Goal: Information Seeking & Learning: Learn about a topic

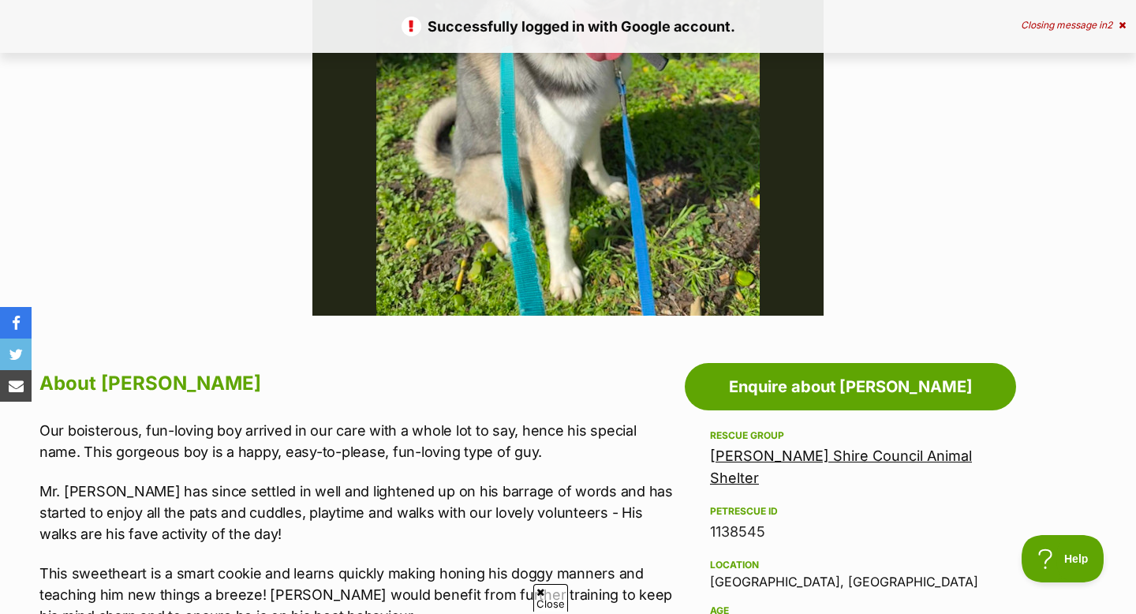
scroll to position [531, 0]
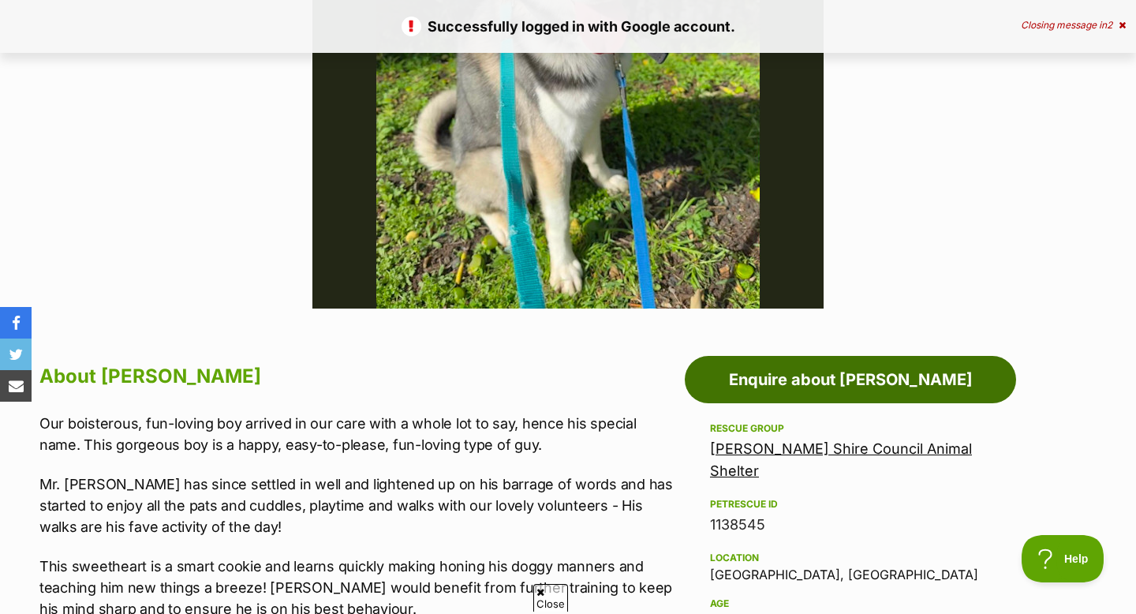
click at [875, 386] on link "Enquire about Luke Skybarker" at bounding box center [850, 379] width 331 height 47
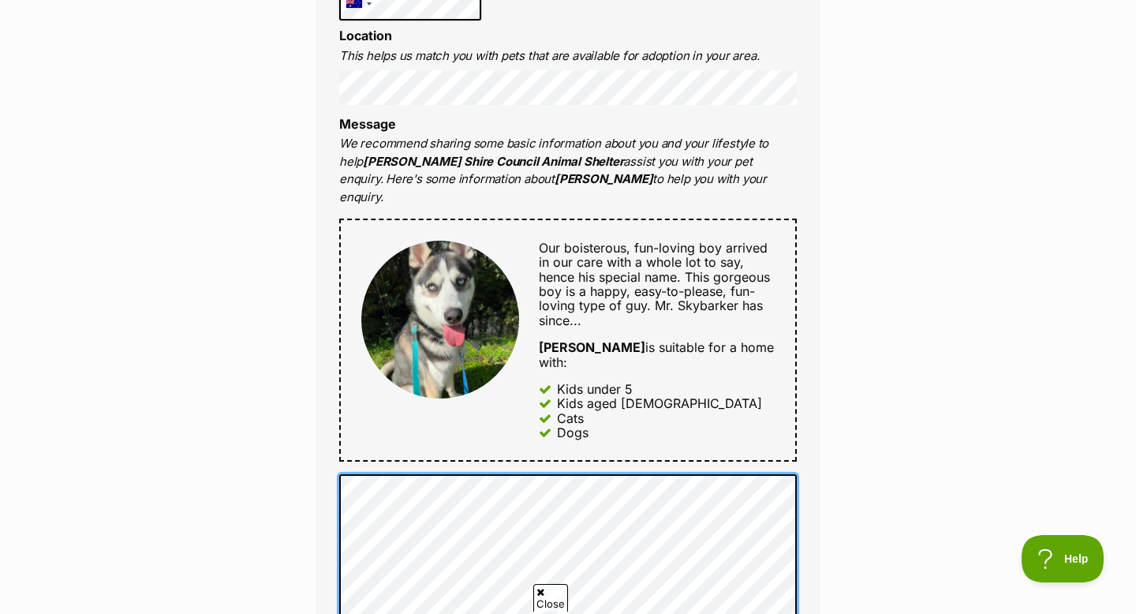
scroll to position [619, 0]
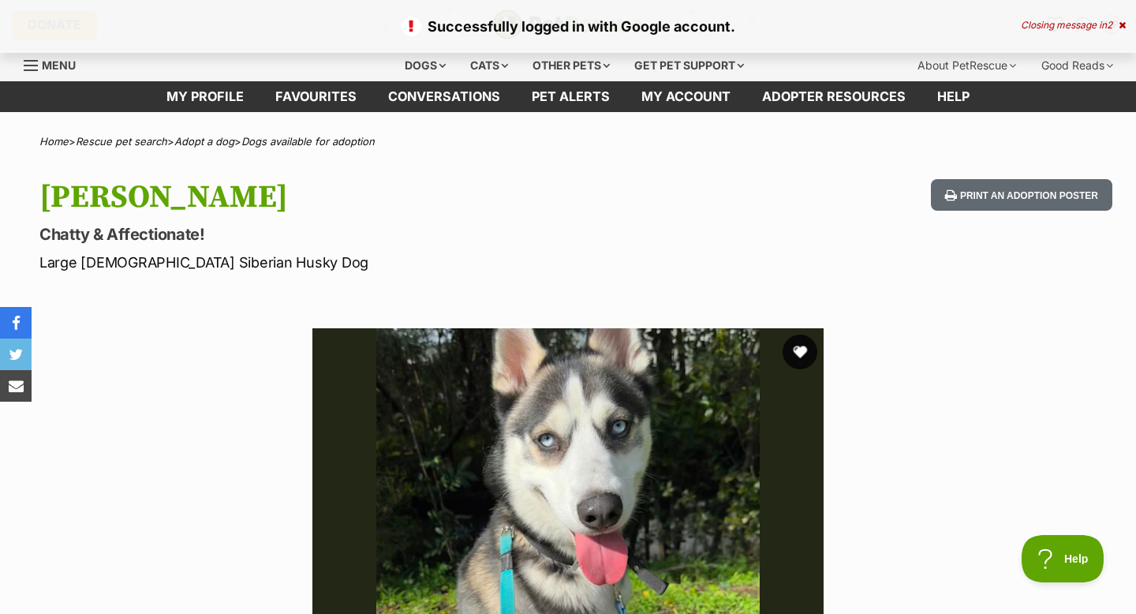
click at [809, 359] on button "favourite" at bounding box center [799, 351] width 35 height 35
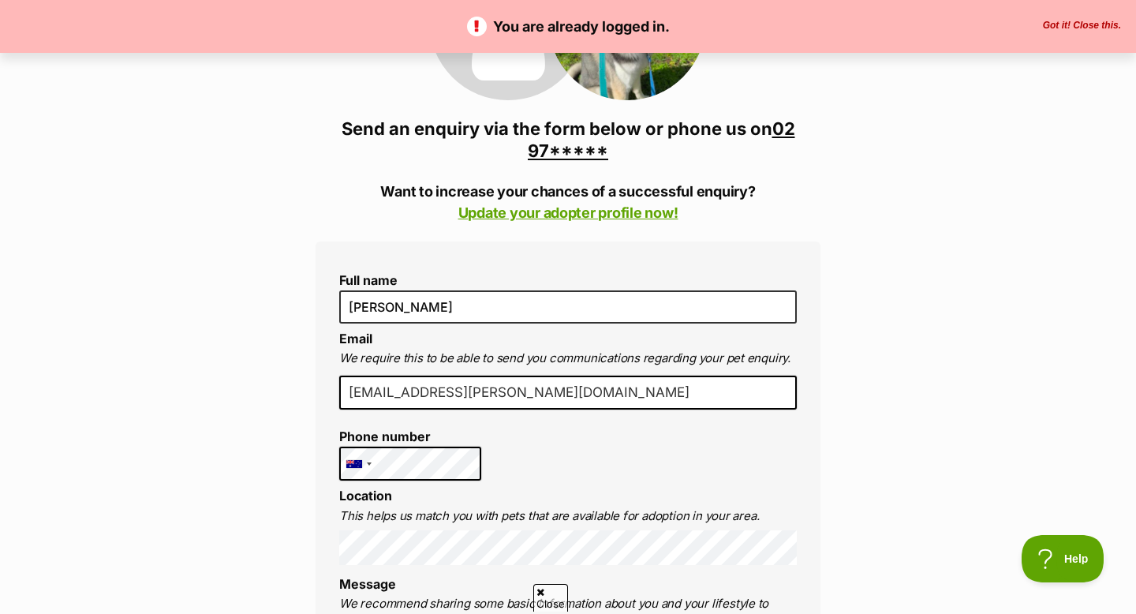
scroll to position [259, 0]
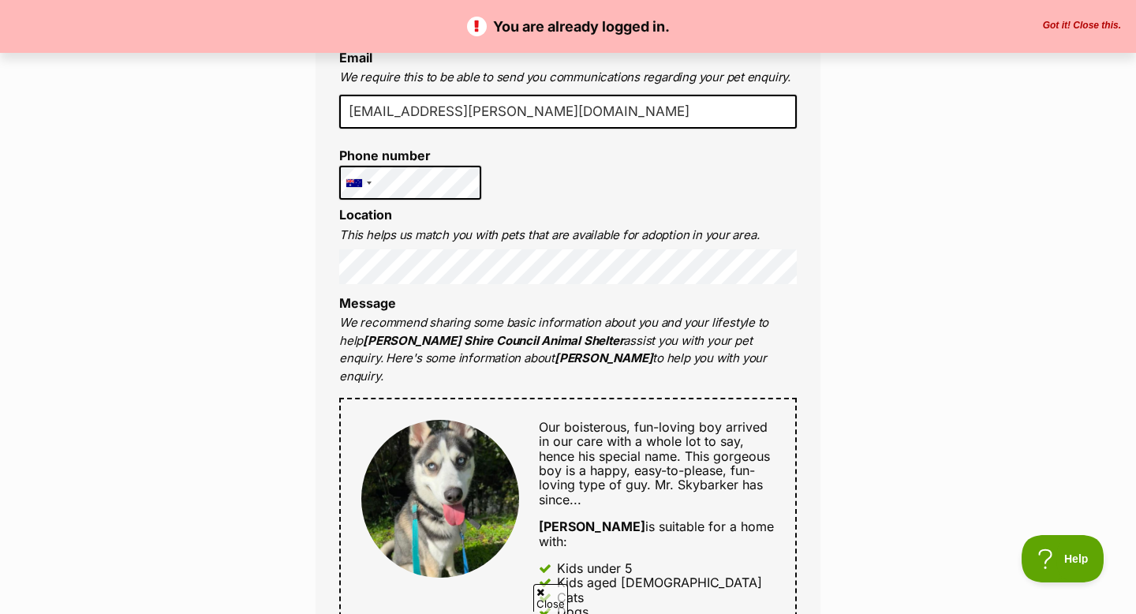
scroll to position [452, 0]
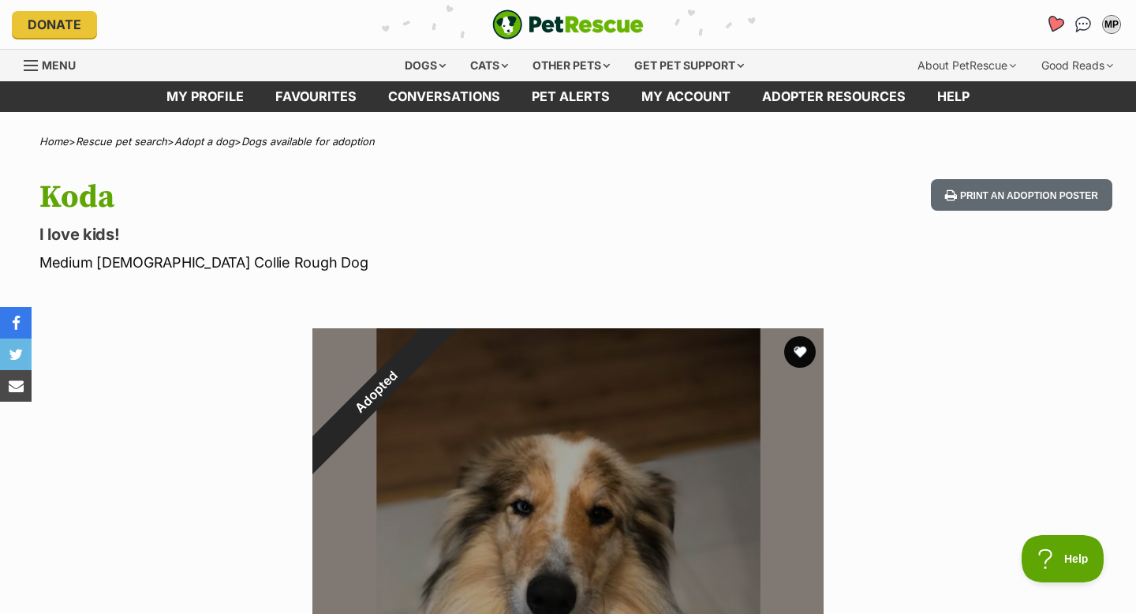
click at [1046, 22] on icon "Favourites" at bounding box center [1054, 24] width 21 height 21
click at [48, 63] on span "Menu" at bounding box center [59, 64] width 34 height 13
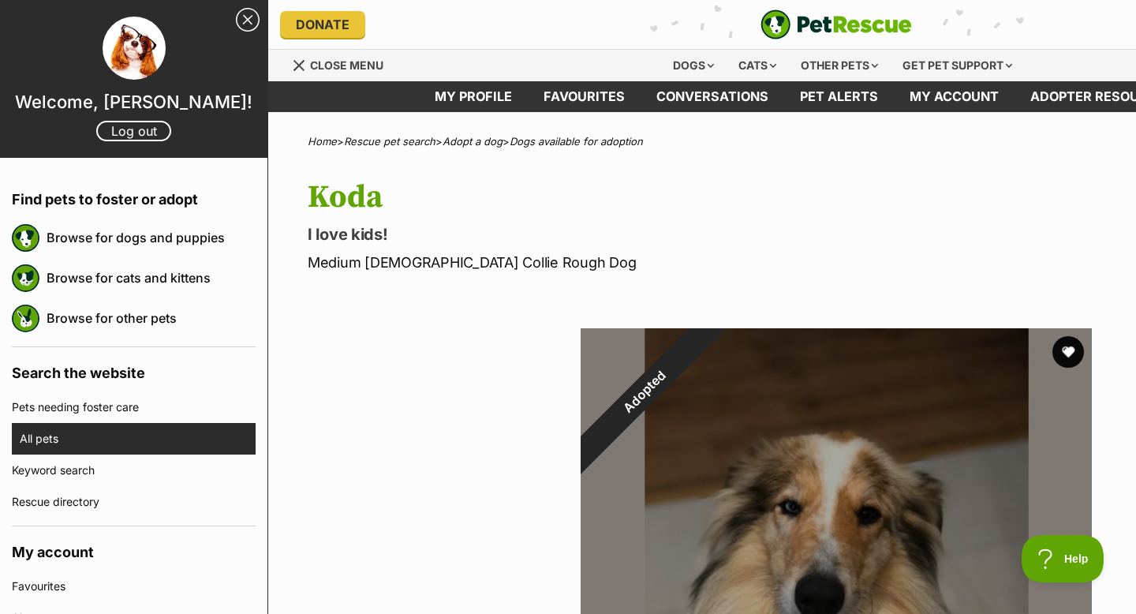
click at [174, 437] on link "All pets" at bounding box center [138, 439] width 236 height 32
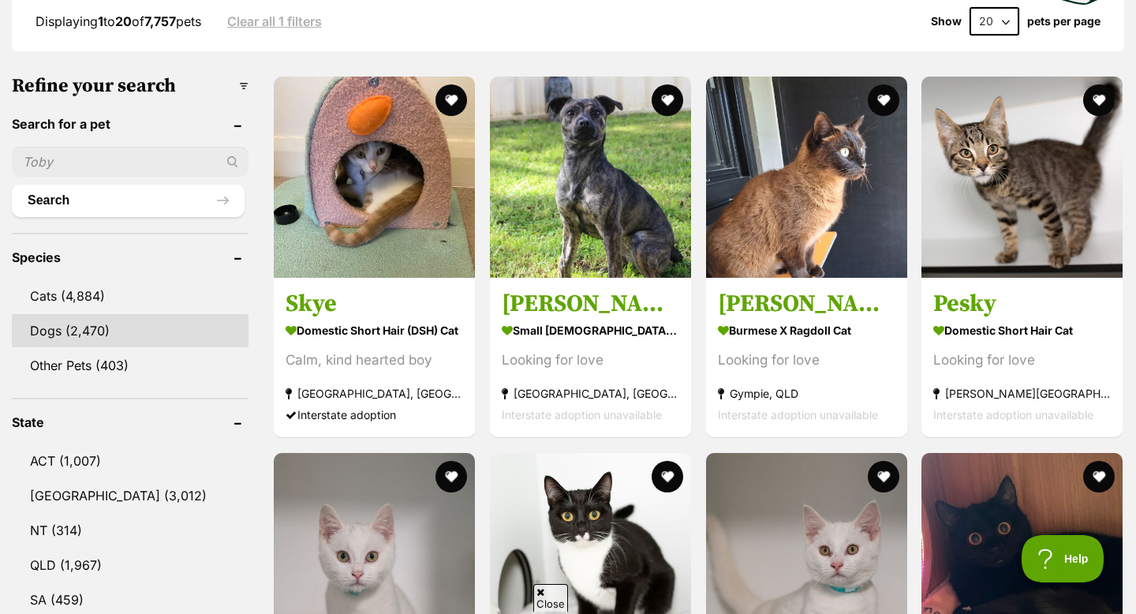
click at [157, 331] on link "Dogs (2,470)" at bounding box center [130, 330] width 237 height 33
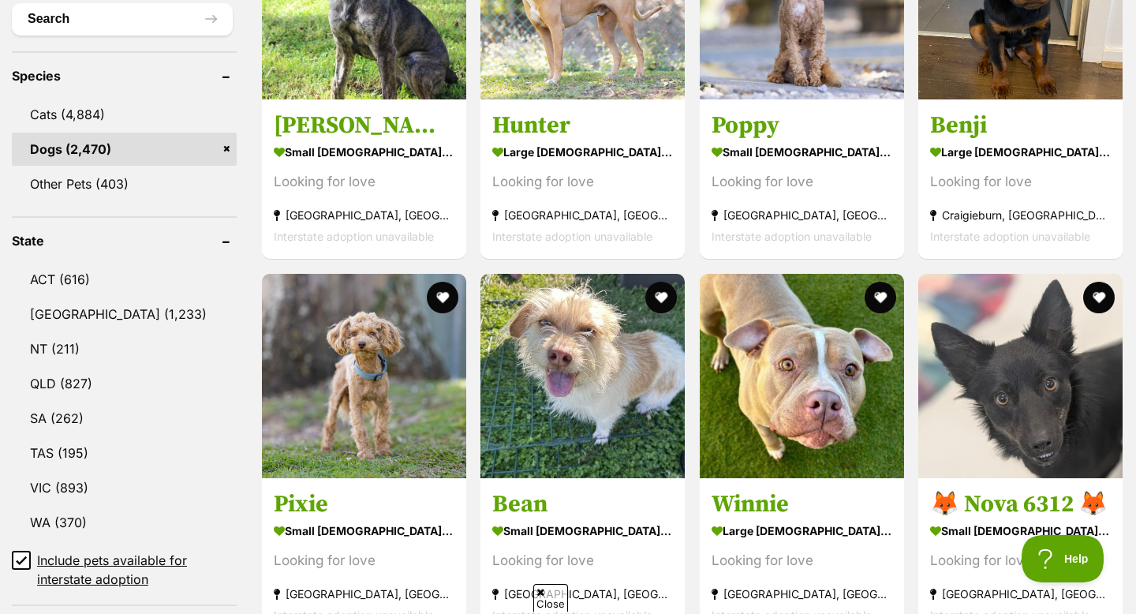
scroll to position [637, 0]
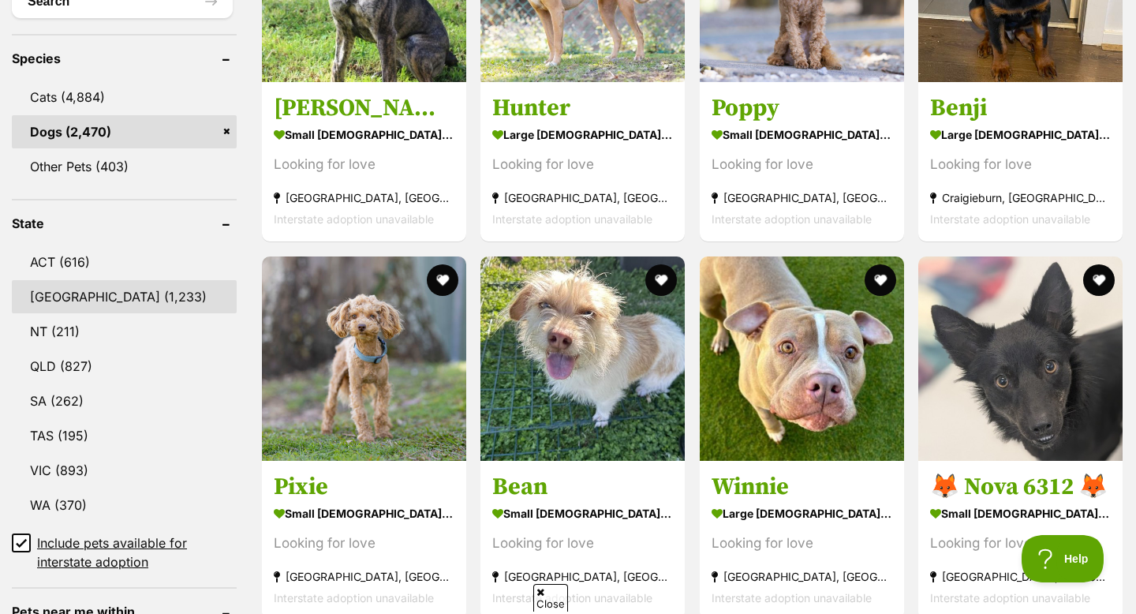
click at [103, 286] on link "[GEOGRAPHIC_DATA] (1,233)" at bounding box center [124, 296] width 225 height 33
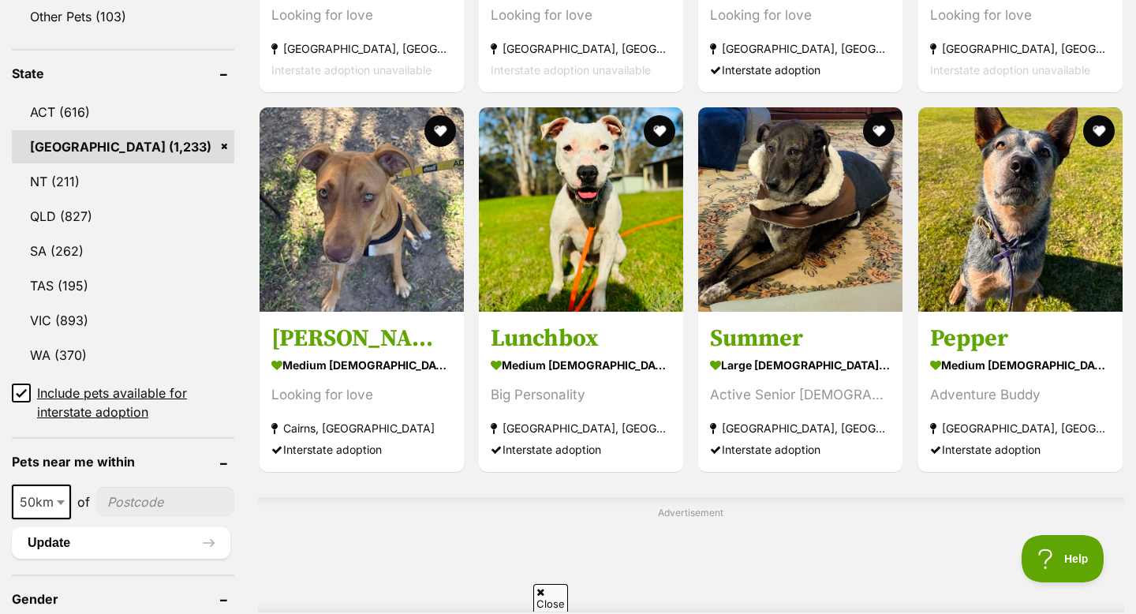
click at [20, 387] on icon at bounding box center [21, 392] width 11 height 11
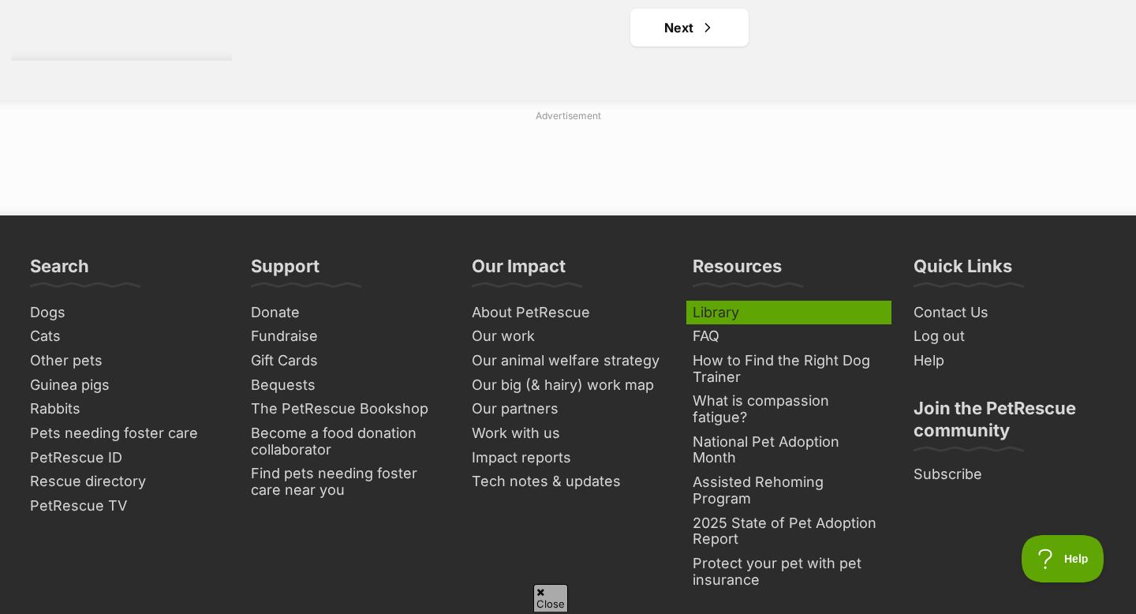
scroll to position [2846, 0]
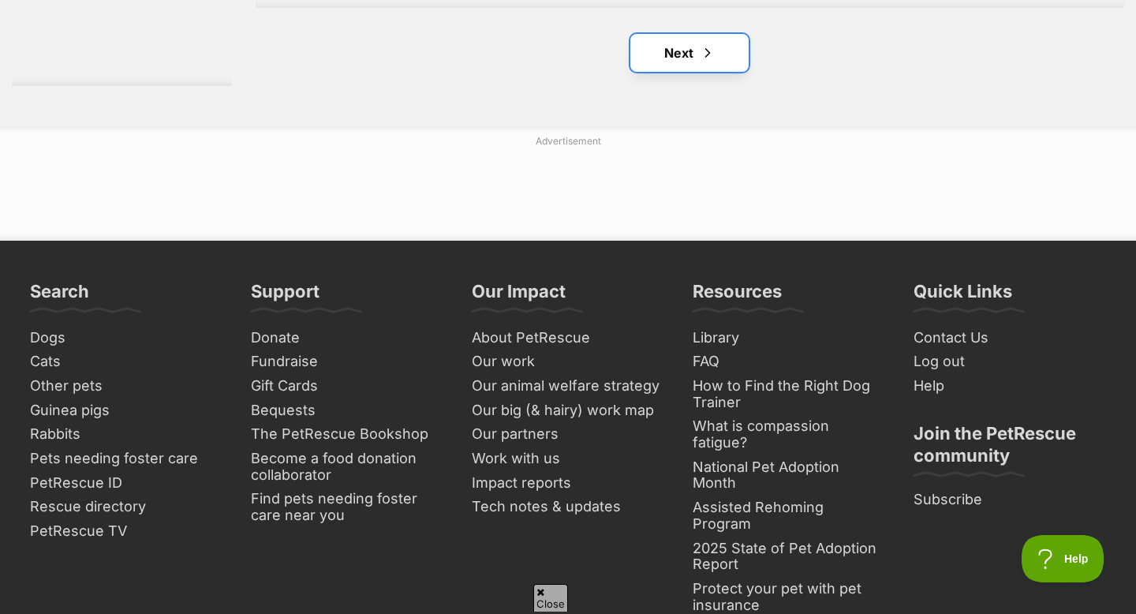
click at [711, 43] on span "Next page" at bounding box center [708, 52] width 16 height 19
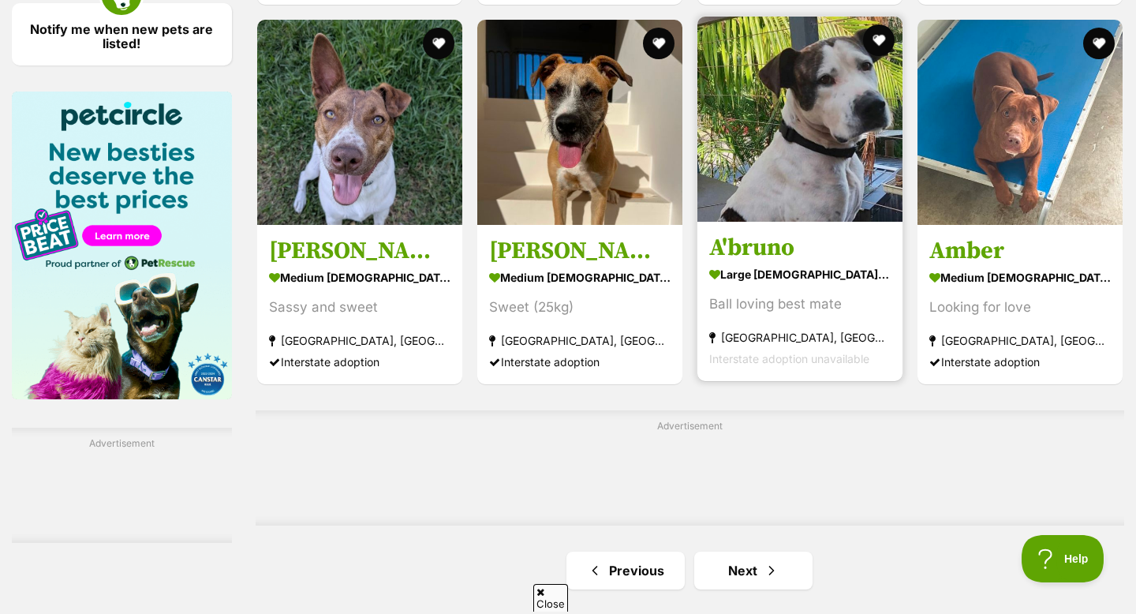
scroll to position [2299, 0]
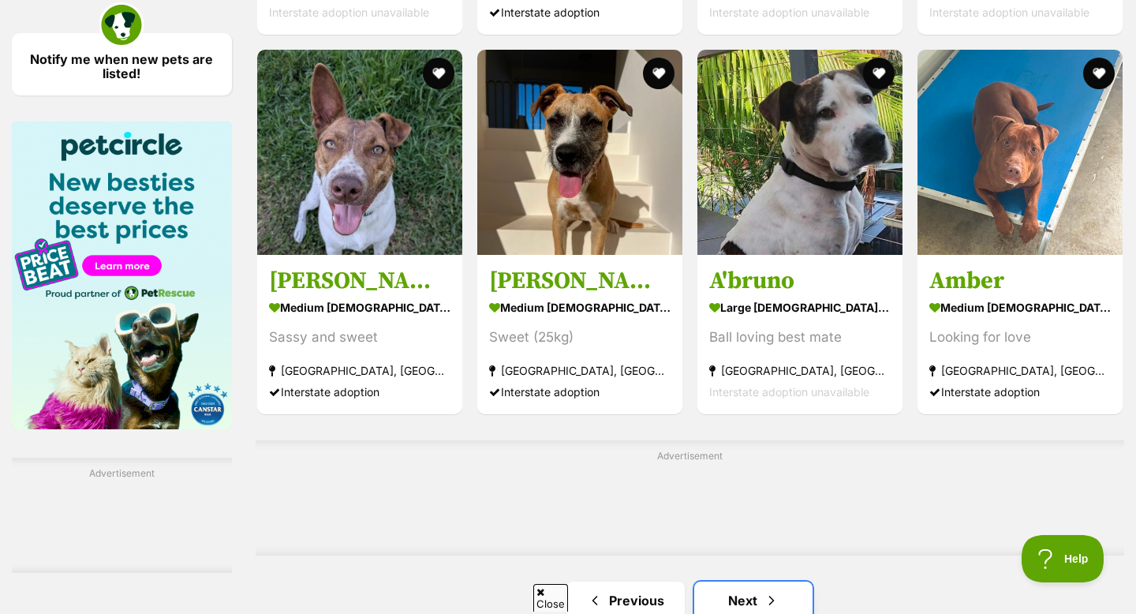
click at [767, 591] on span "Next page" at bounding box center [771, 600] width 16 height 19
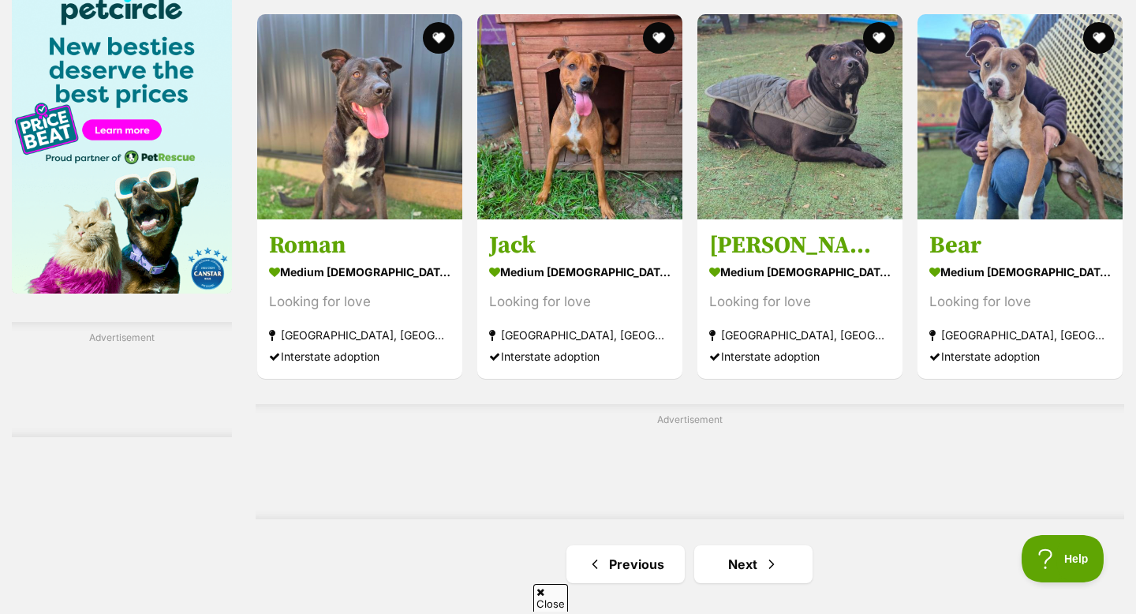
scroll to position [2538, 0]
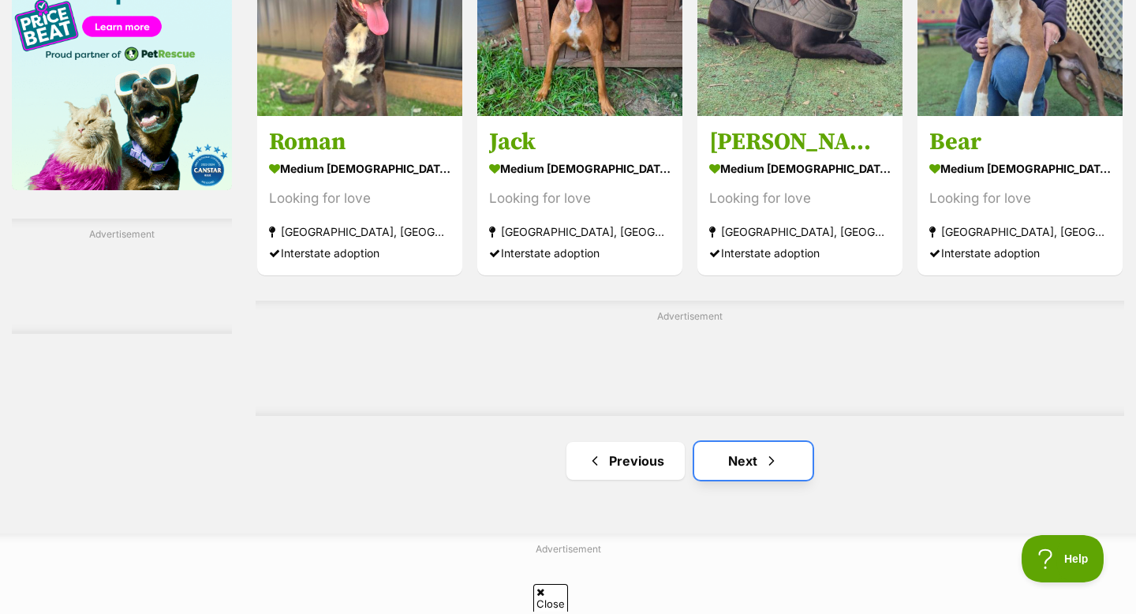
click at [778, 442] on link "Next" at bounding box center [753, 461] width 118 height 38
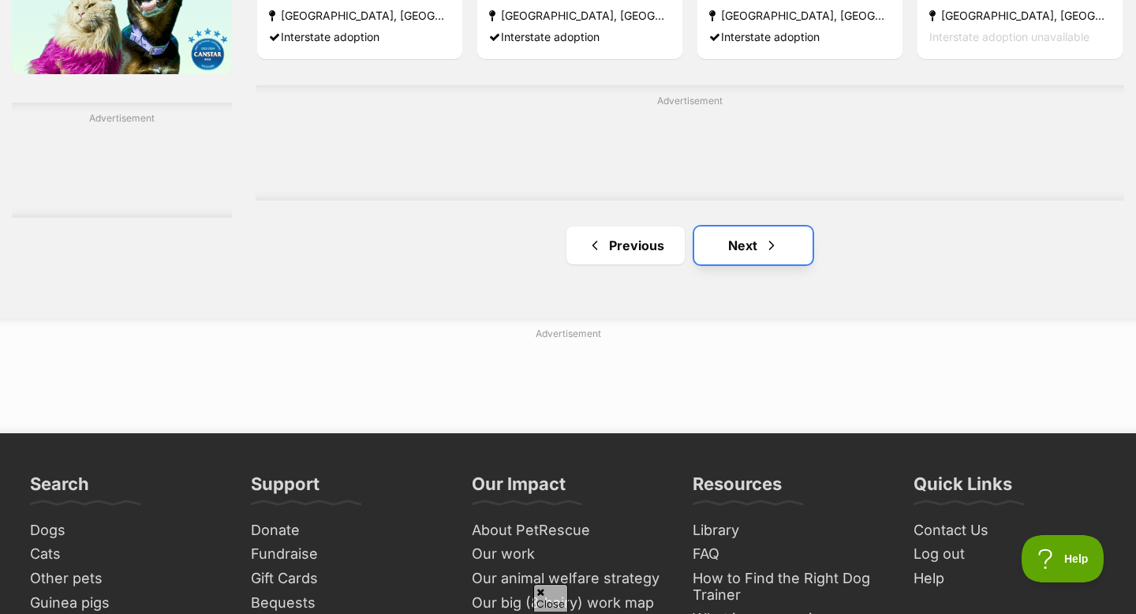
click at [778, 226] on link "Next" at bounding box center [753, 245] width 118 height 38
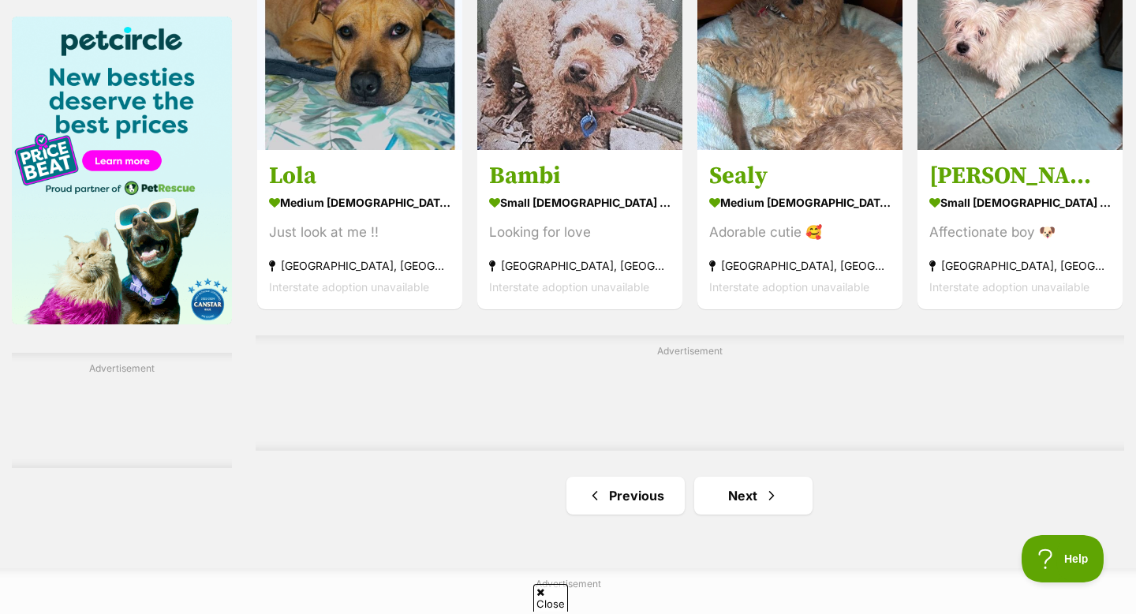
scroll to position [2441, 0]
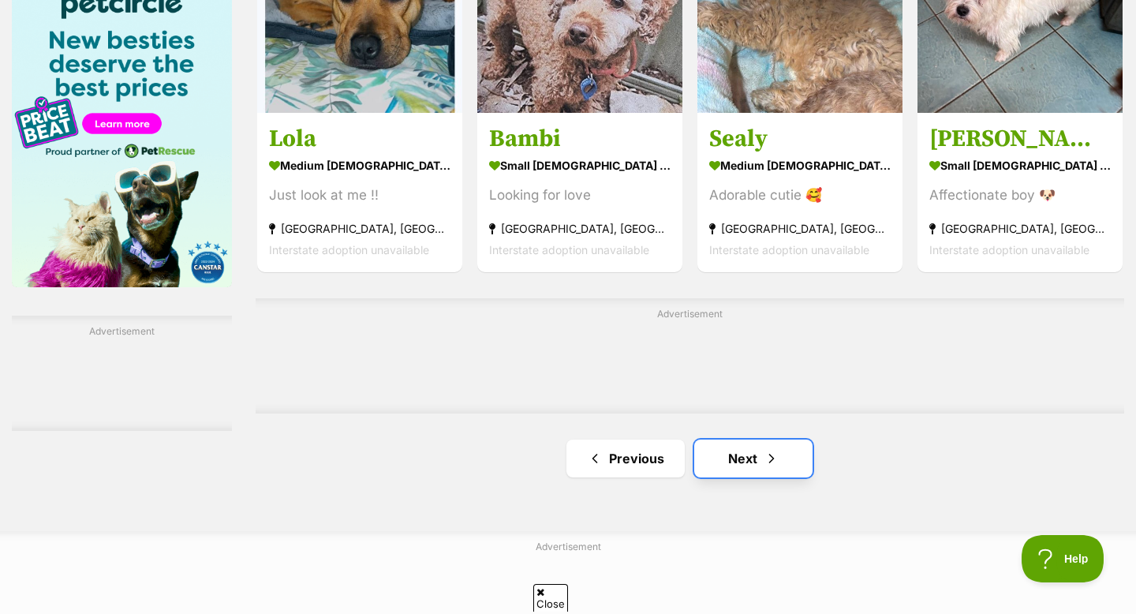
click at [783, 439] on link "Next" at bounding box center [753, 458] width 118 height 38
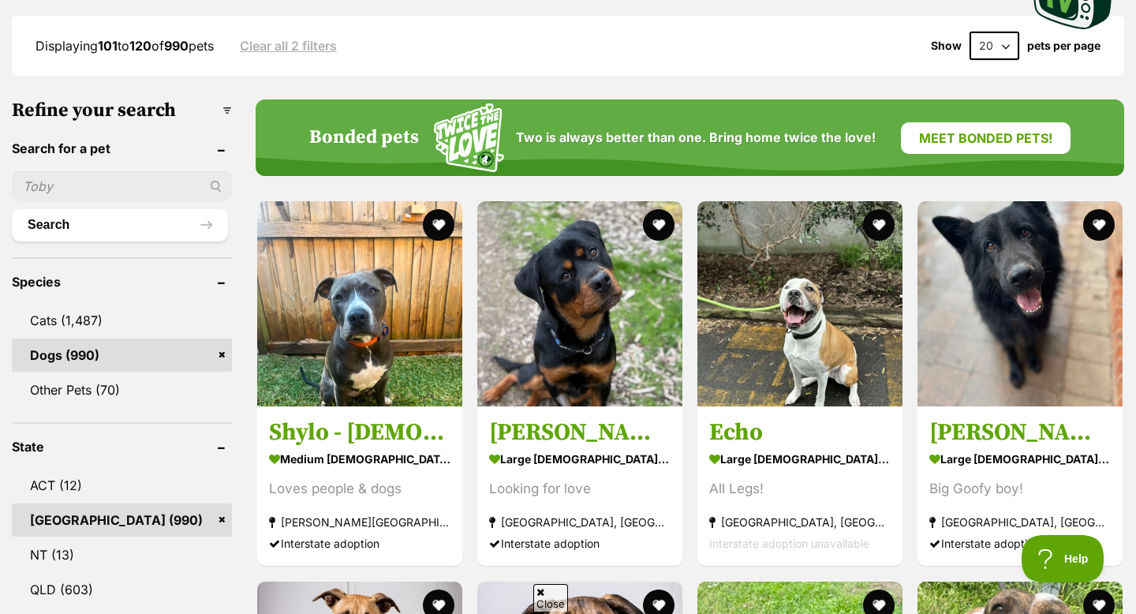
scroll to position [416, 0]
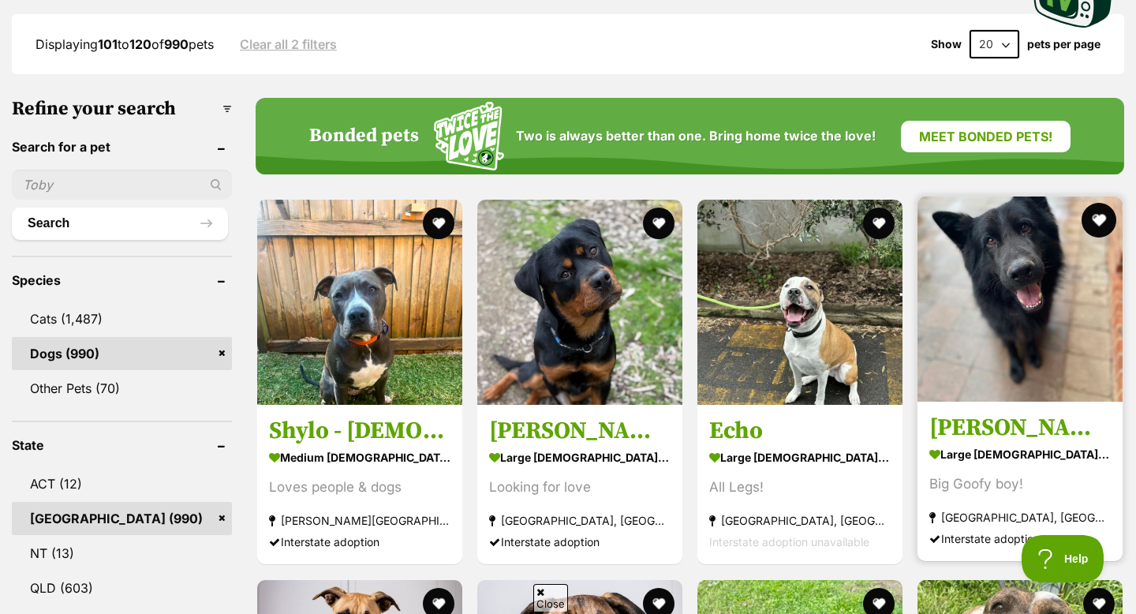
click at [1106, 203] on button "favourite" at bounding box center [1098, 220] width 35 height 35
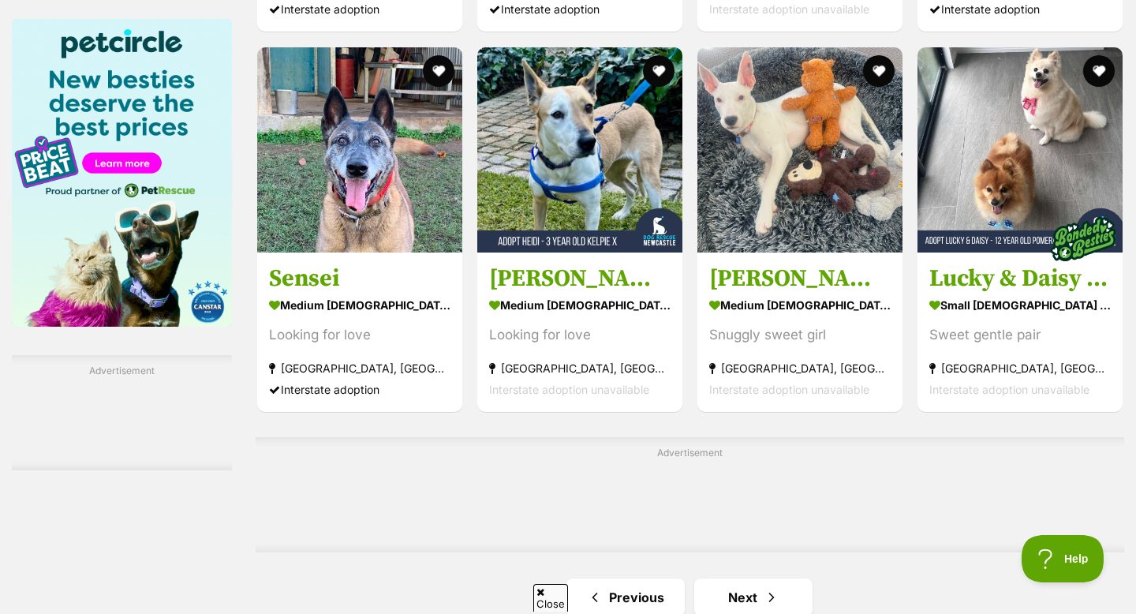
scroll to position [2398, 0]
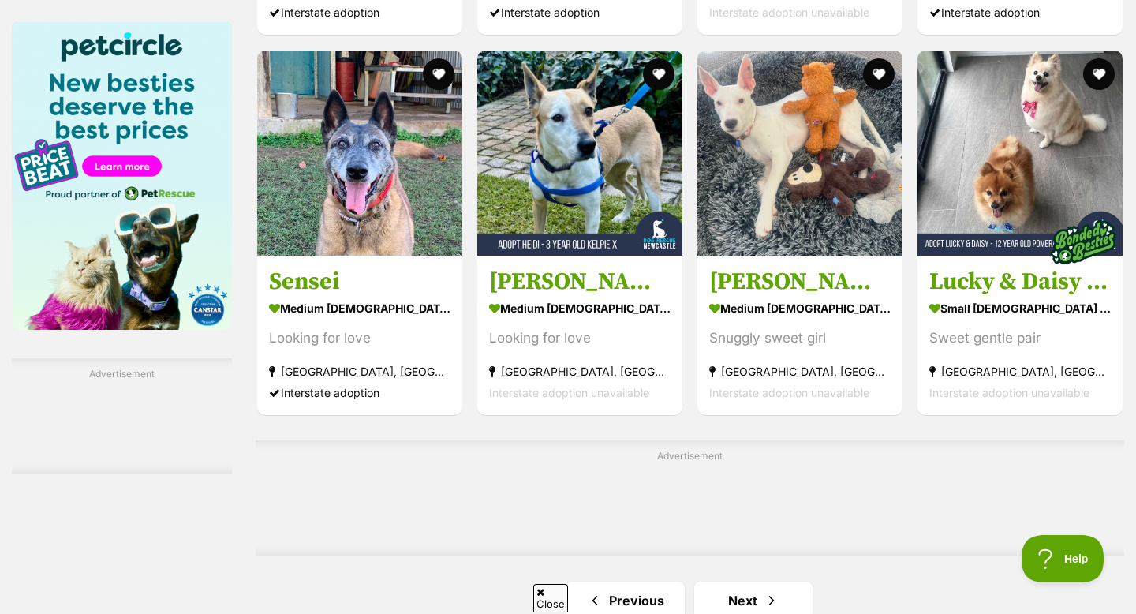
click at [756, 581] on link "Next" at bounding box center [753, 600] width 118 height 38
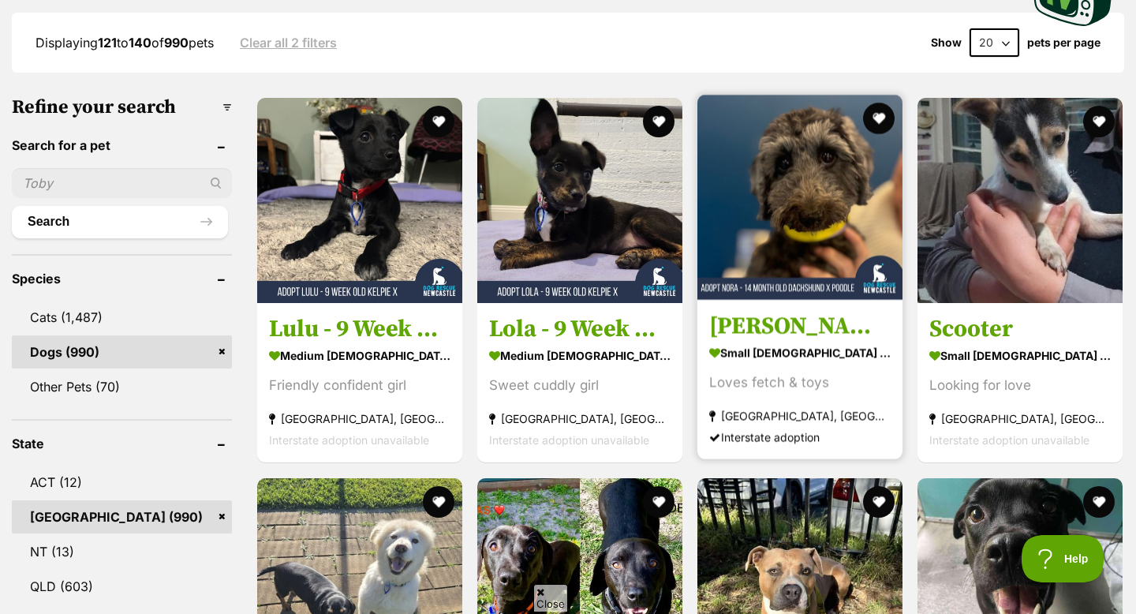
scroll to position [410, 0]
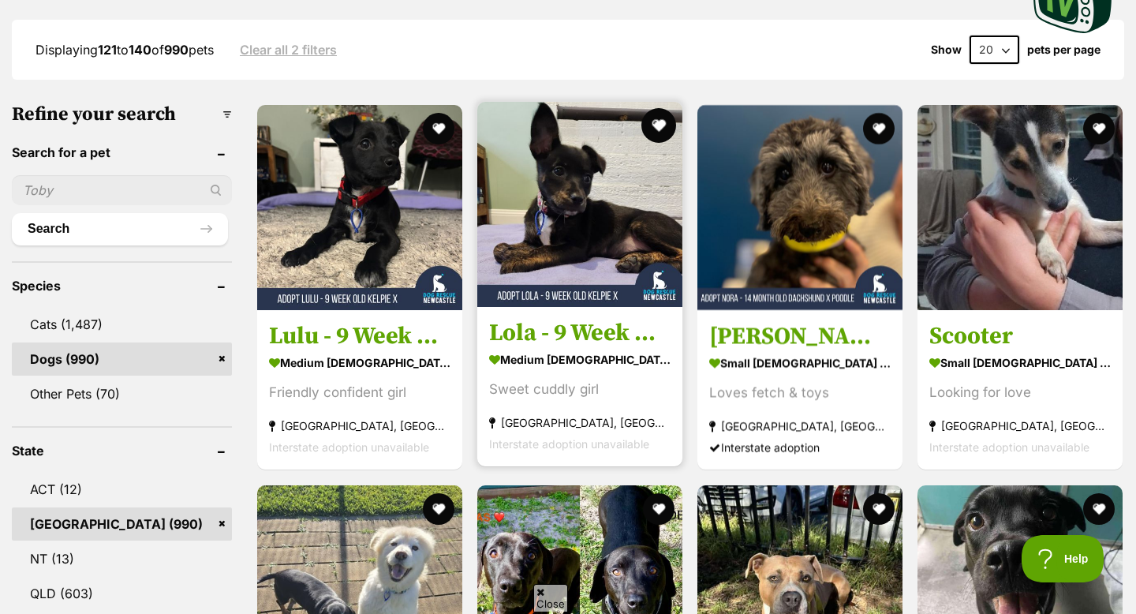
click at [653, 108] on button "favourite" at bounding box center [658, 125] width 35 height 35
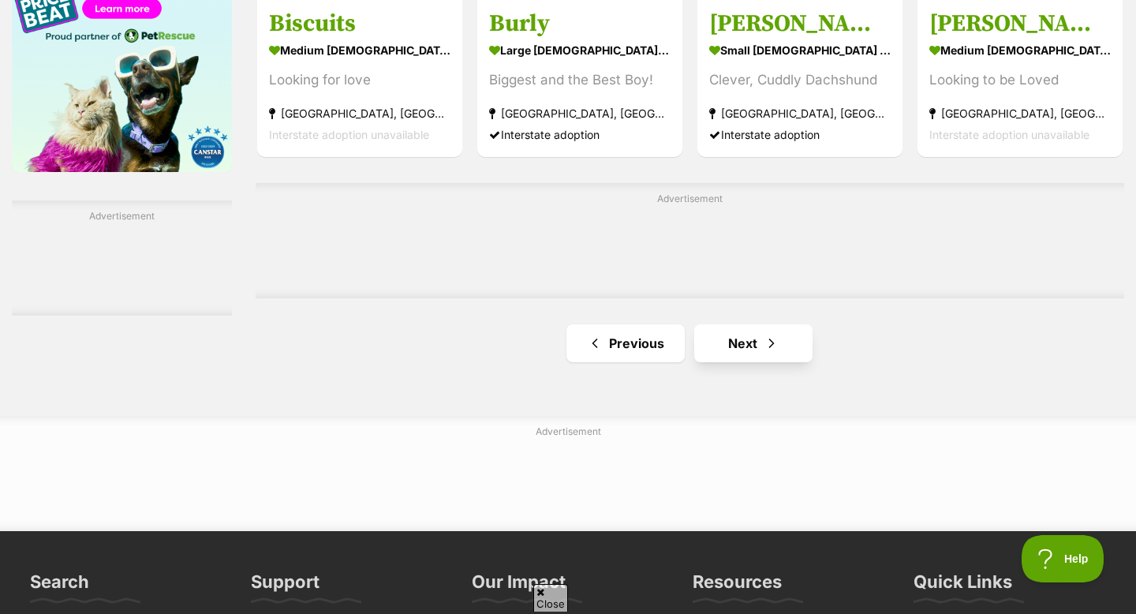
scroll to position [0, 0]
click at [763, 334] on span "Next page" at bounding box center [771, 343] width 16 height 19
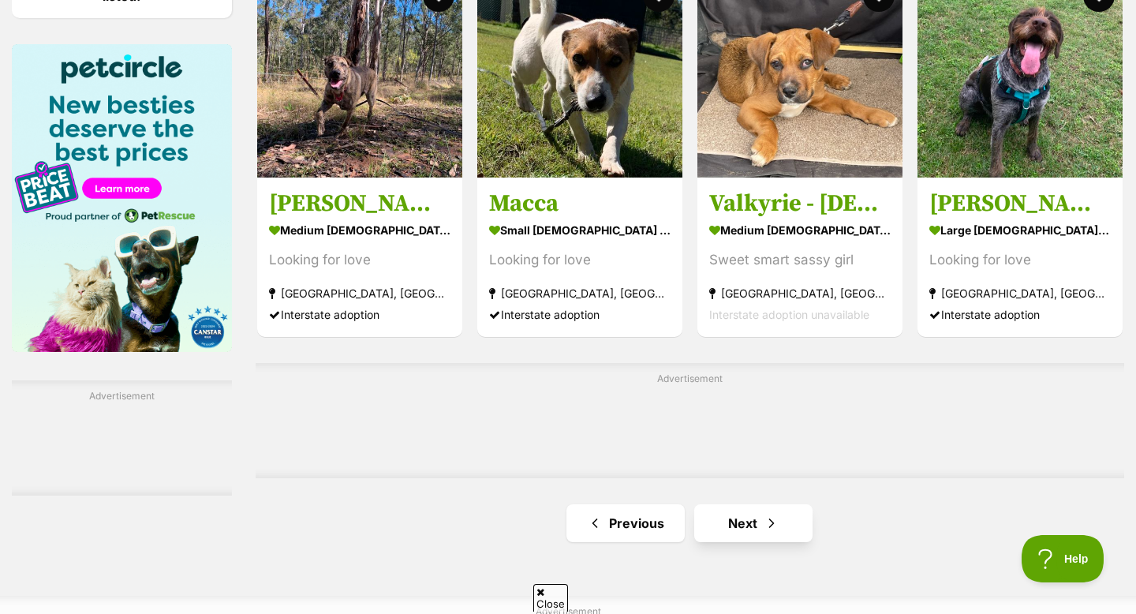
scroll to position [2587, 0]
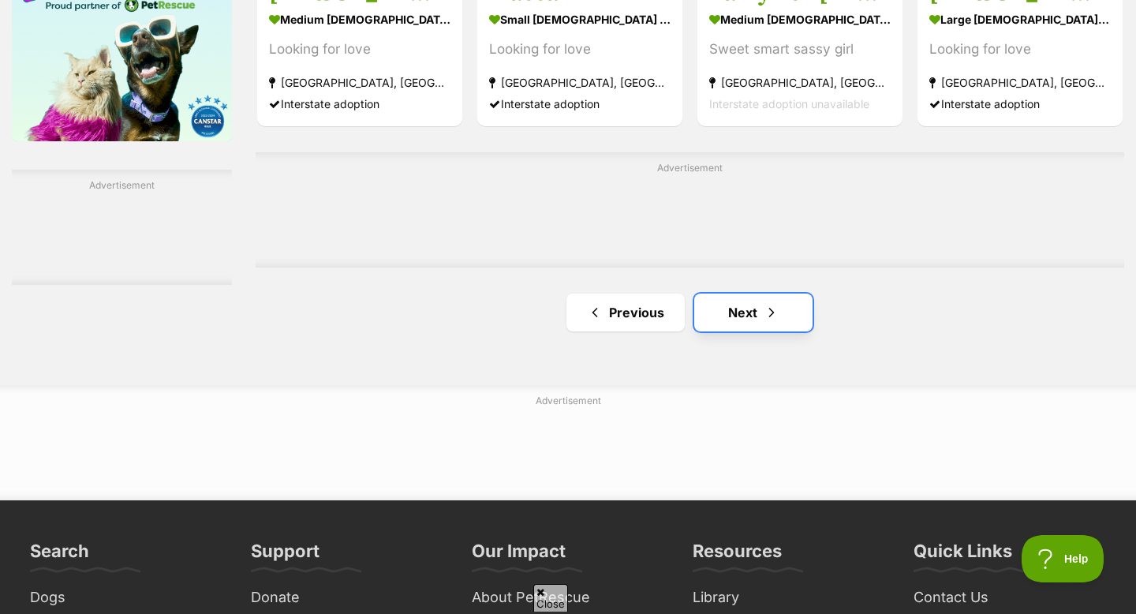
click at [765, 293] on link "Next" at bounding box center [753, 312] width 118 height 38
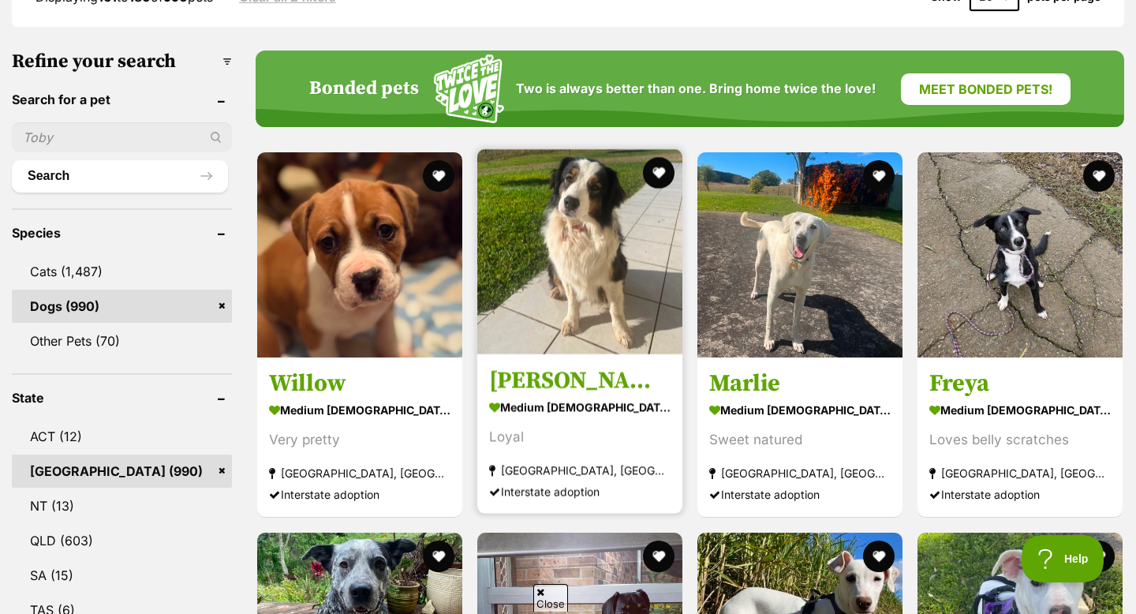
scroll to position [446, 0]
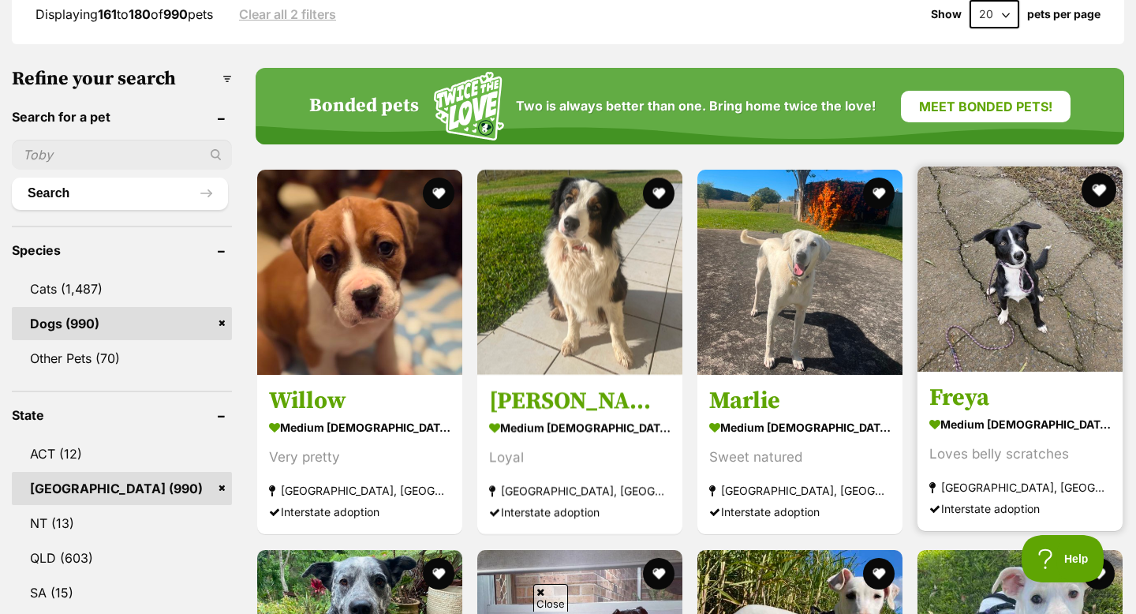
click at [1092, 173] on button "favourite" at bounding box center [1098, 190] width 35 height 35
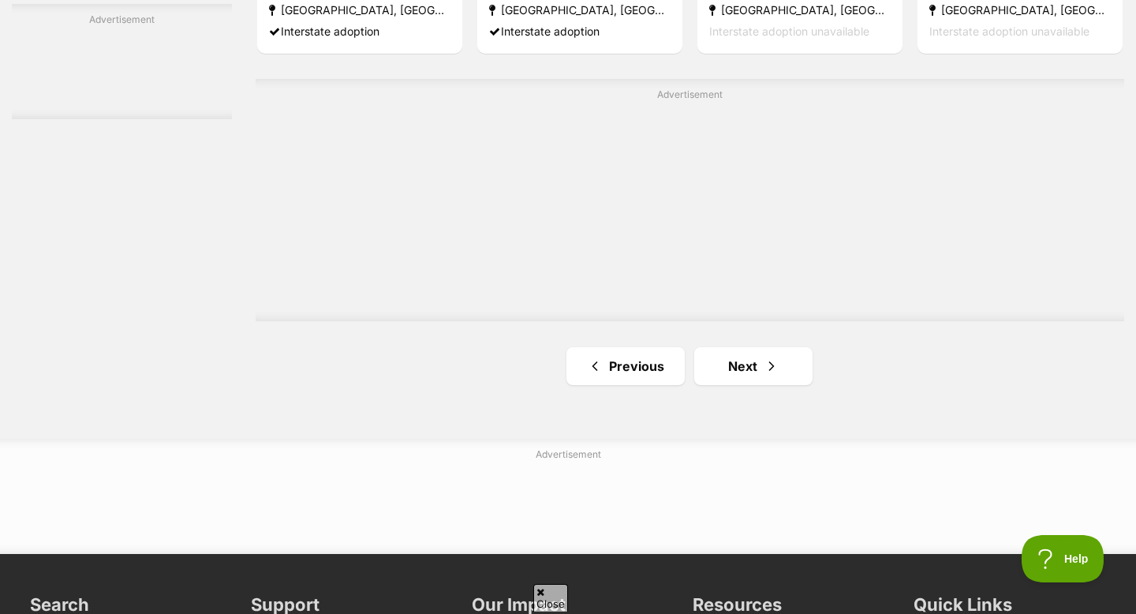
scroll to position [2782, 0]
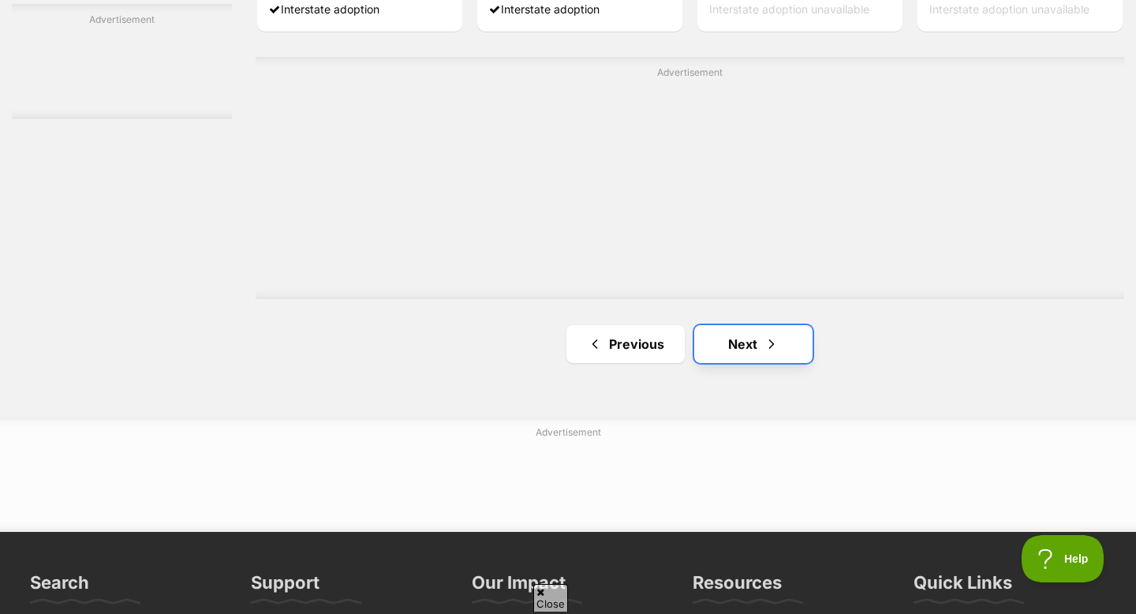
click at [741, 325] on link "Next" at bounding box center [753, 344] width 118 height 38
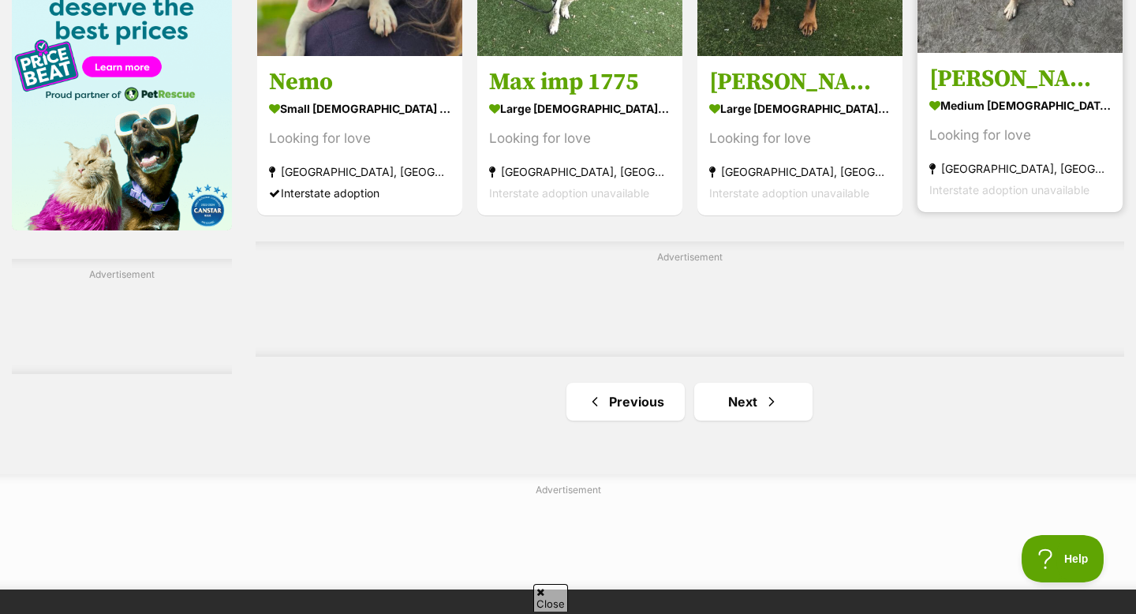
scroll to position [2514, 0]
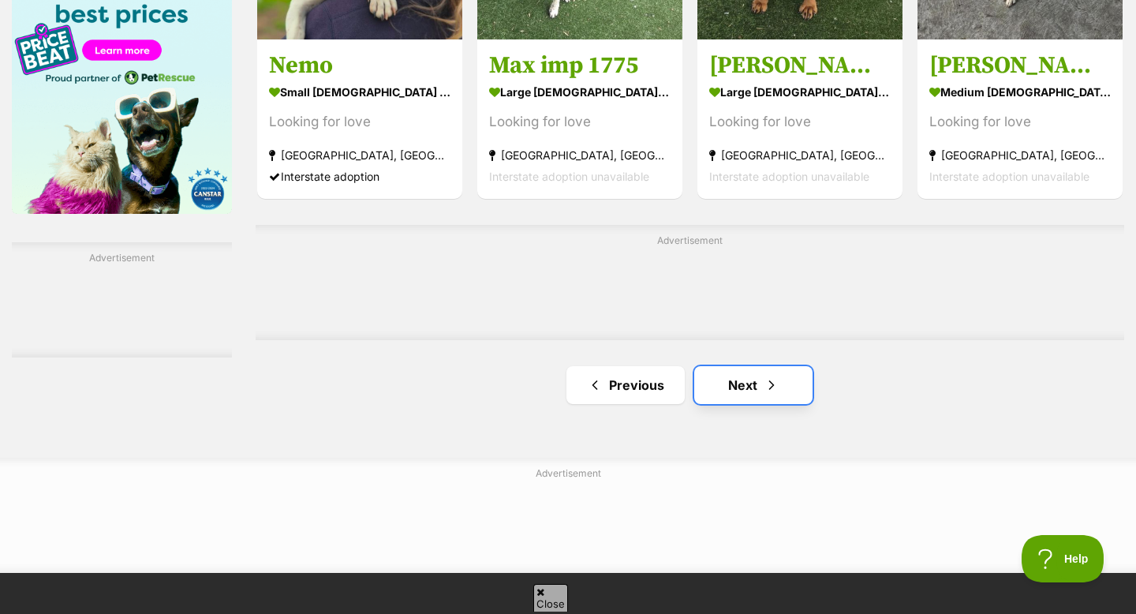
click at [786, 366] on link "Next" at bounding box center [753, 385] width 118 height 38
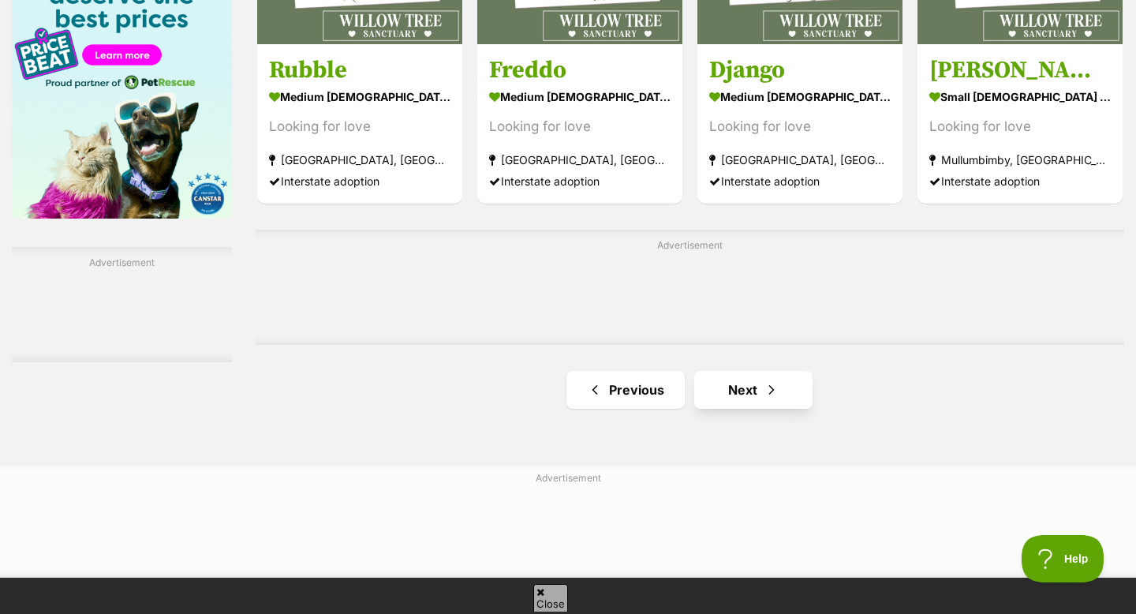
scroll to position [2529, 0]
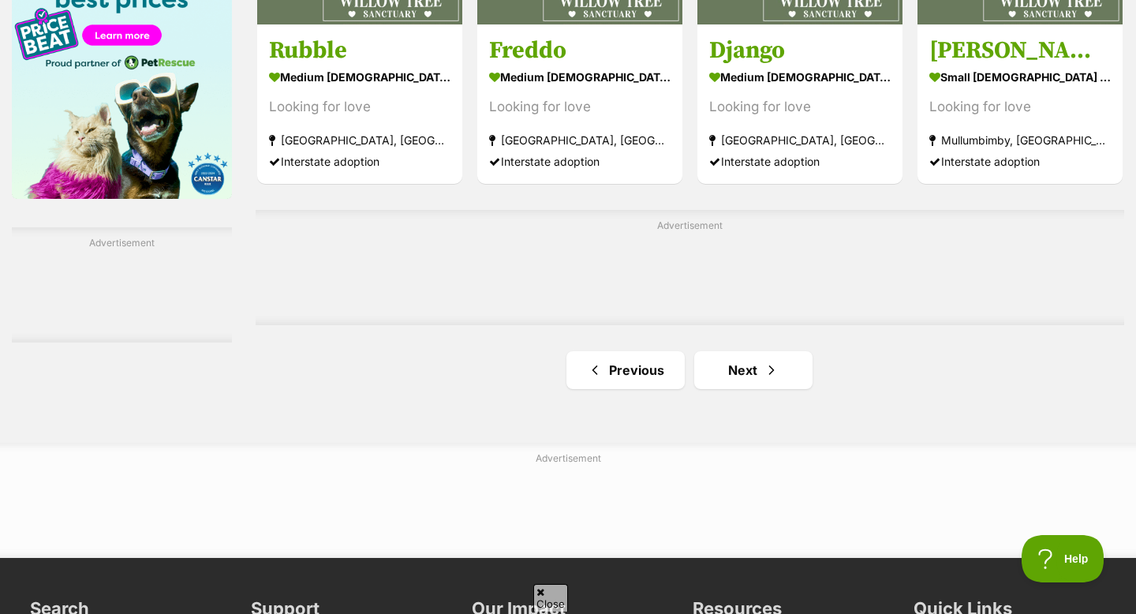
click at [772, 360] on span "Next page" at bounding box center [771, 369] width 16 height 19
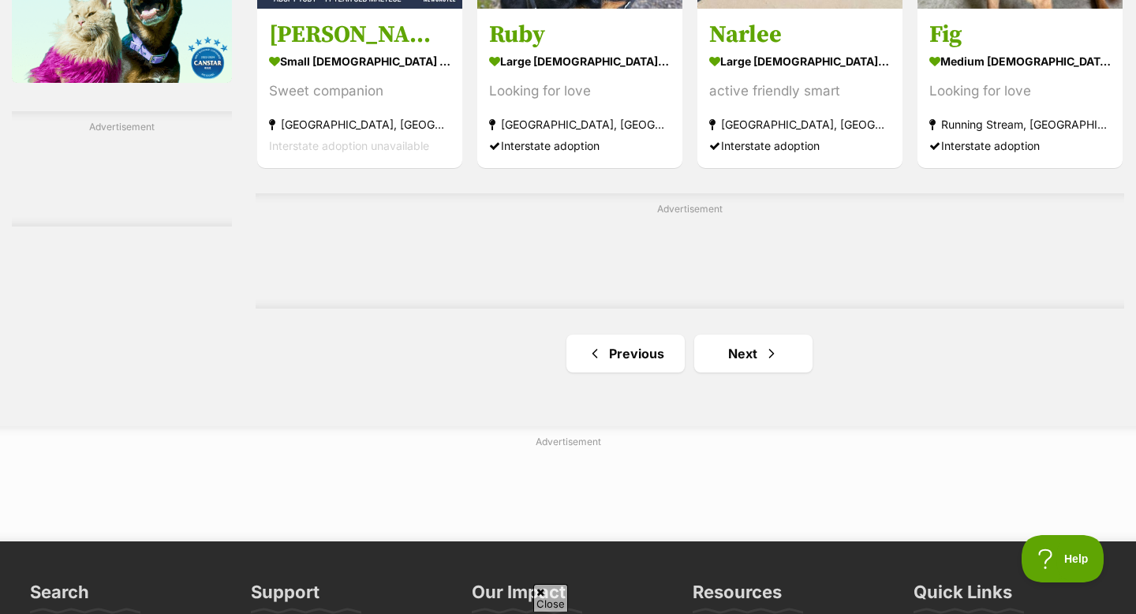
scroll to position [2681, 0]
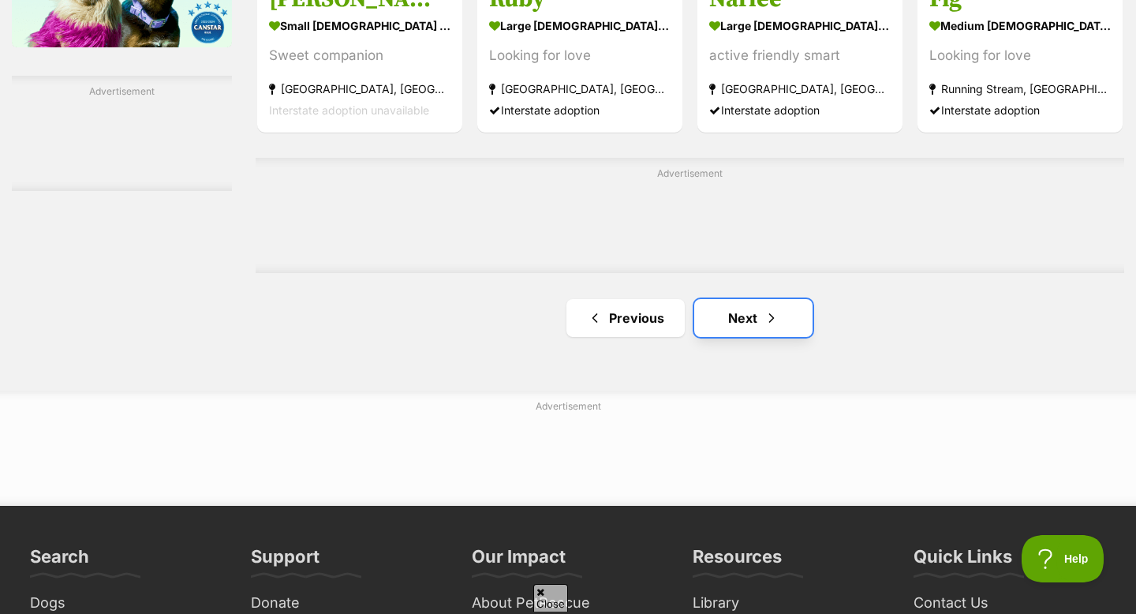
click at [741, 299] on link "Next" at bounding box center [753, 318] width 118 height 38
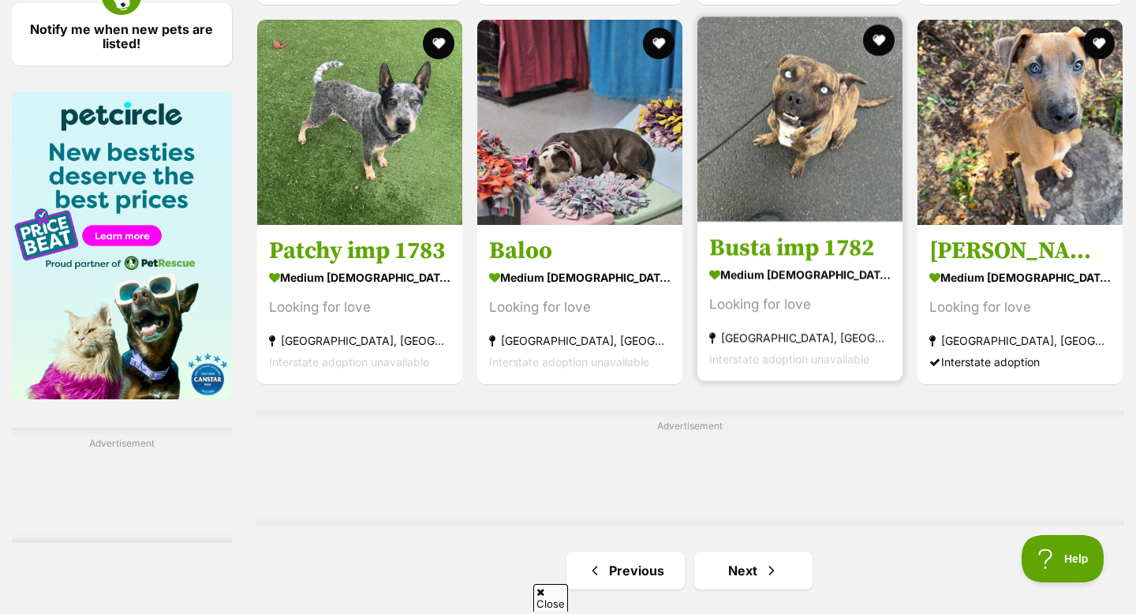
scroll to position [2338, 0]
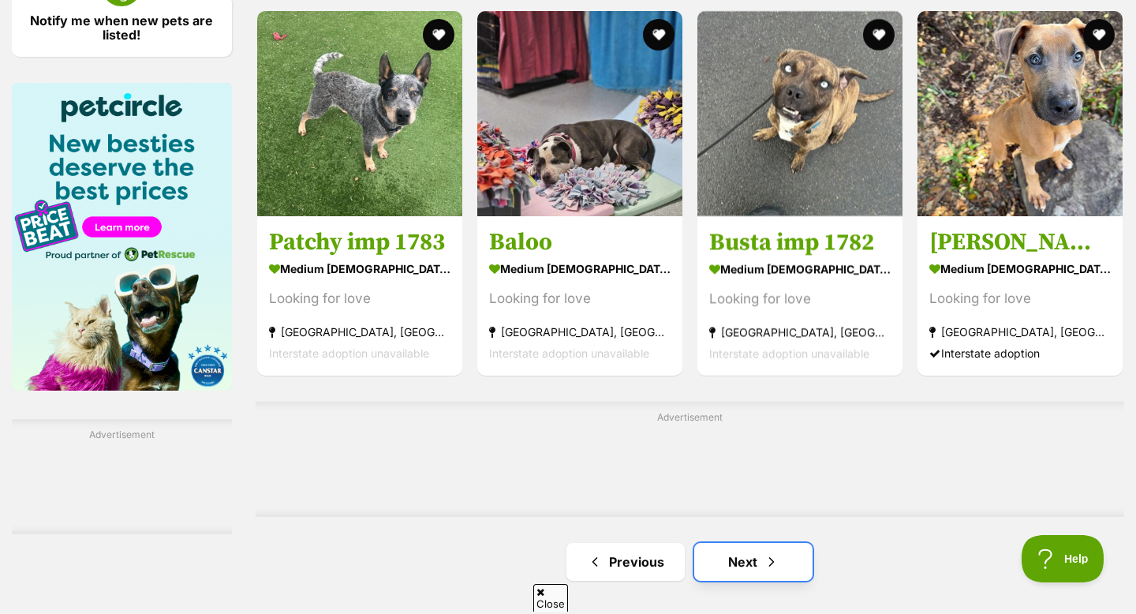
click at [765, 552] on span "Next page" at bounding box center [771, 561] width 16 height 19
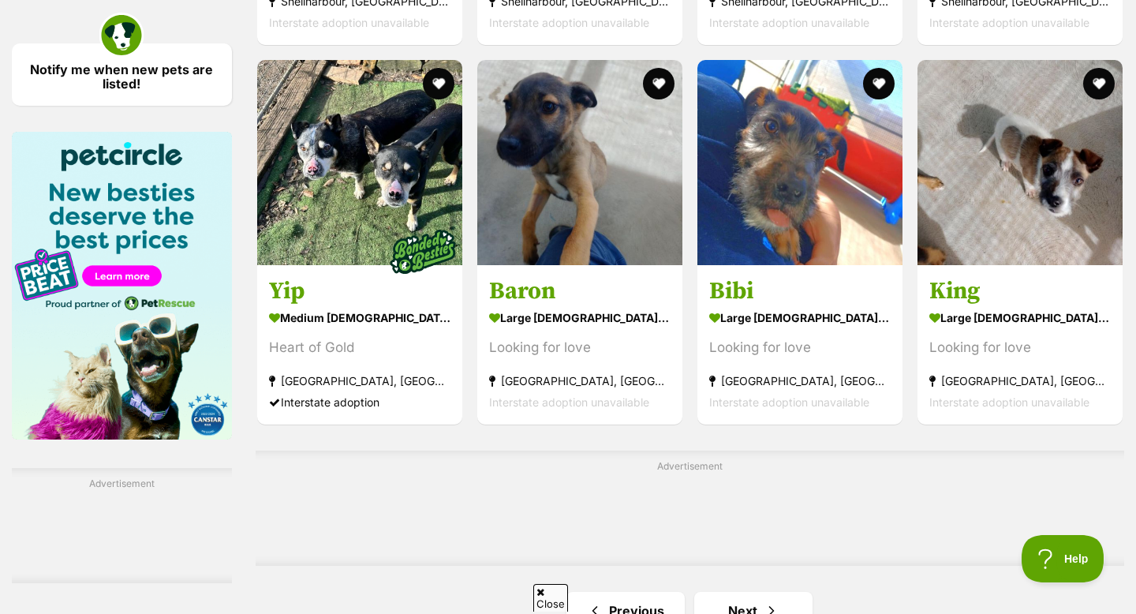
scroll to position [2290, 0]
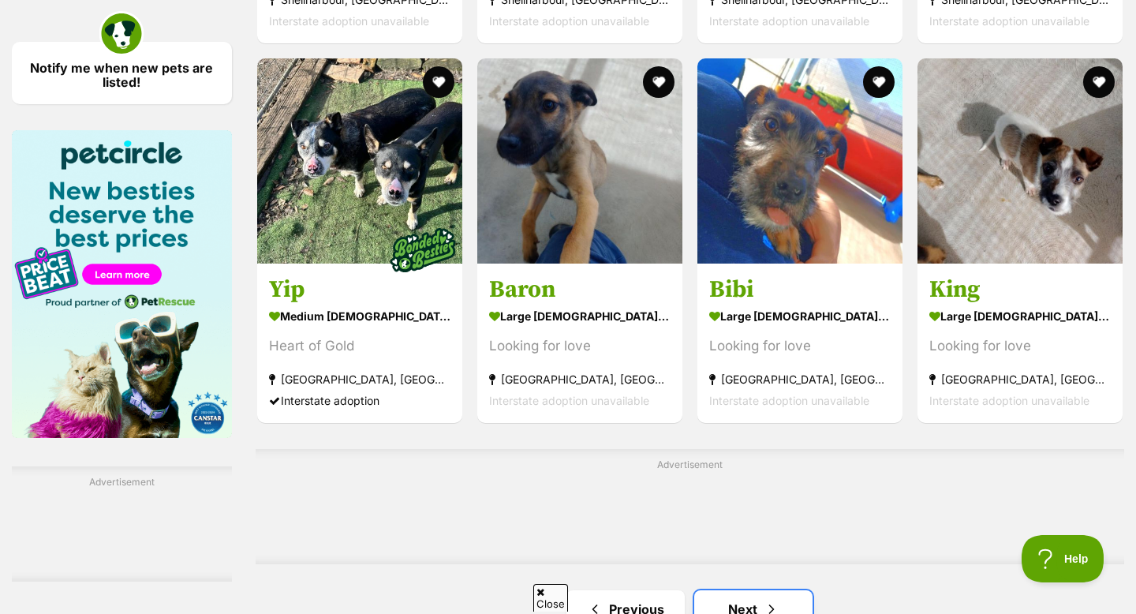
click at [756, 590] on link "Next" at bounding box center [753, 609] width 118 height 38
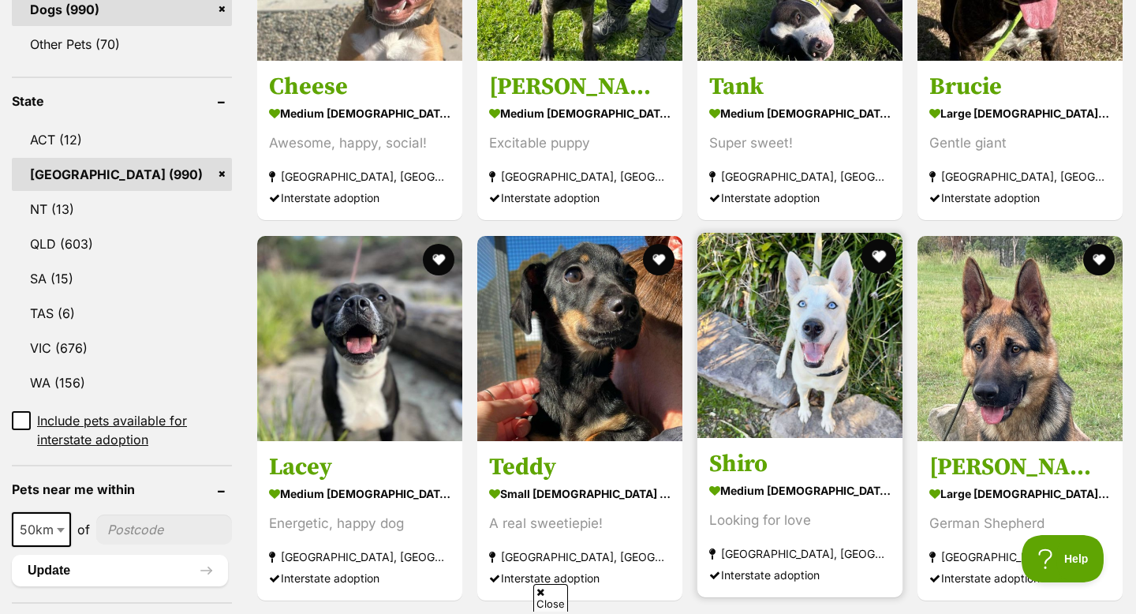
click at [883, 239] on button "favourite" at bounding box center [878, 256] width 35 height 35
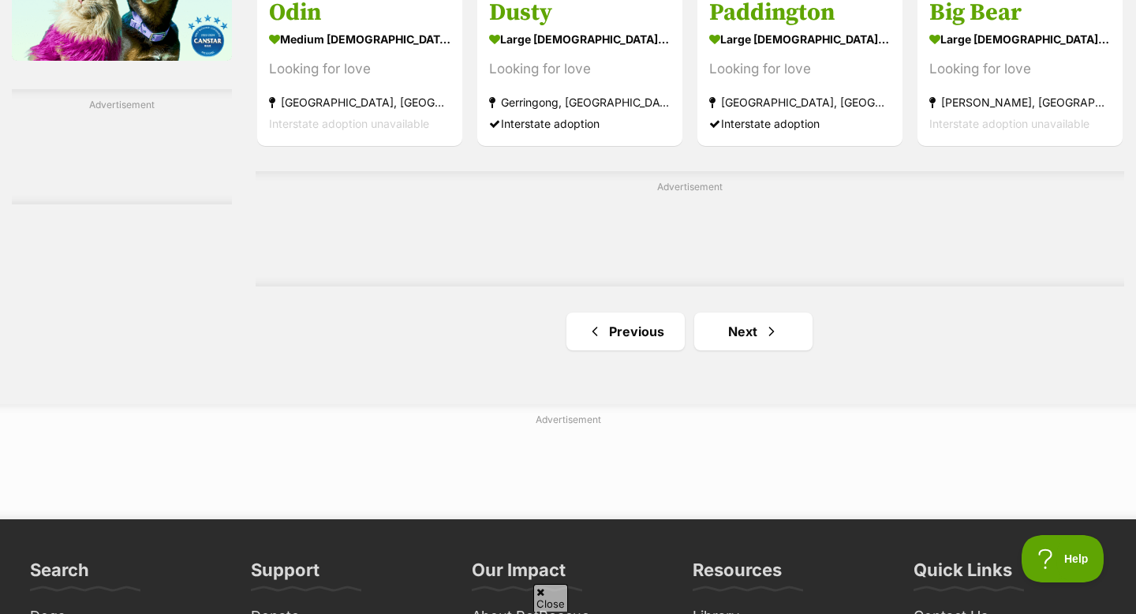
scroll to position [2737, 0]
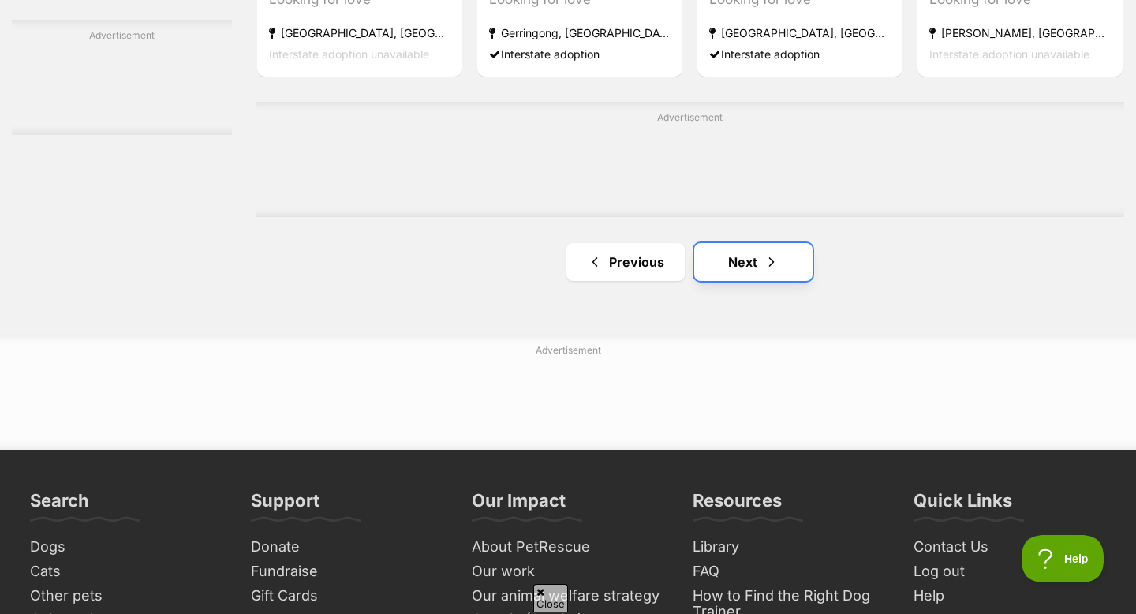
click at [763, 252] on span "Next page" at bounding box center [771, 261] width 16 height 19
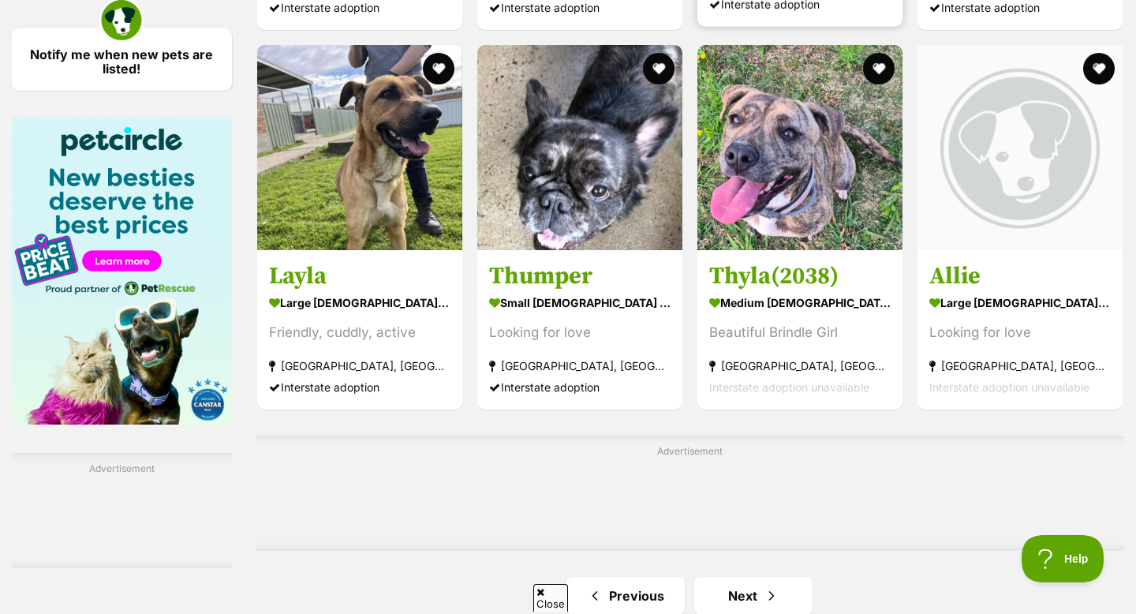
scroll to position [2309, 0]
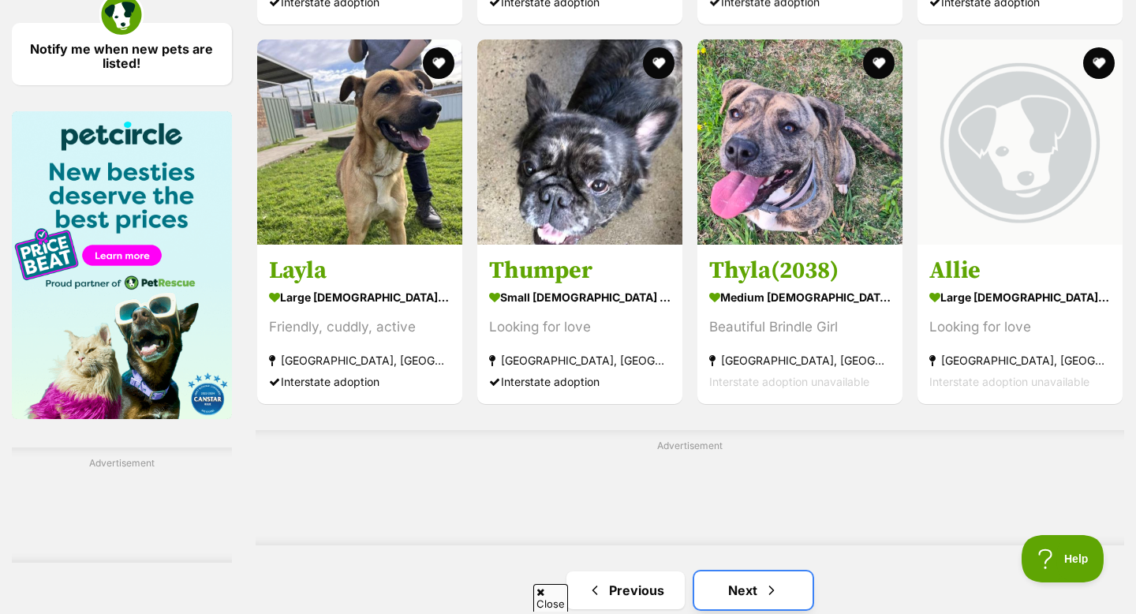
click at [718, 571] on link "Next" at bounding box center [753, 590] width 118 height 38
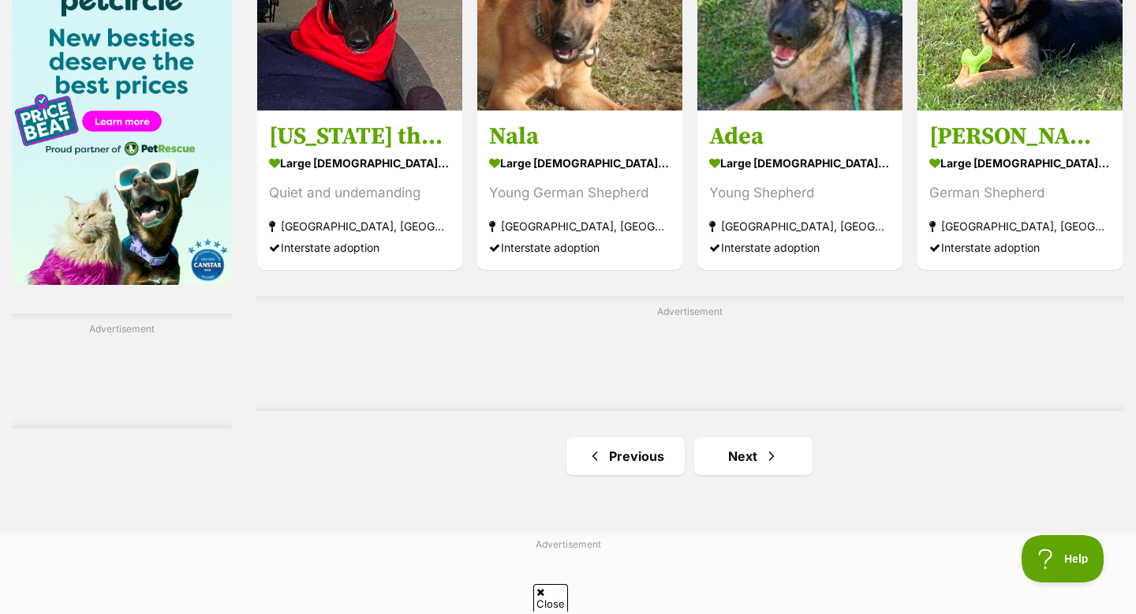
scroll to position [2444, 0]
click at [784, 436] on link "Next" at bounding box center [753, 455] width 118 height 38
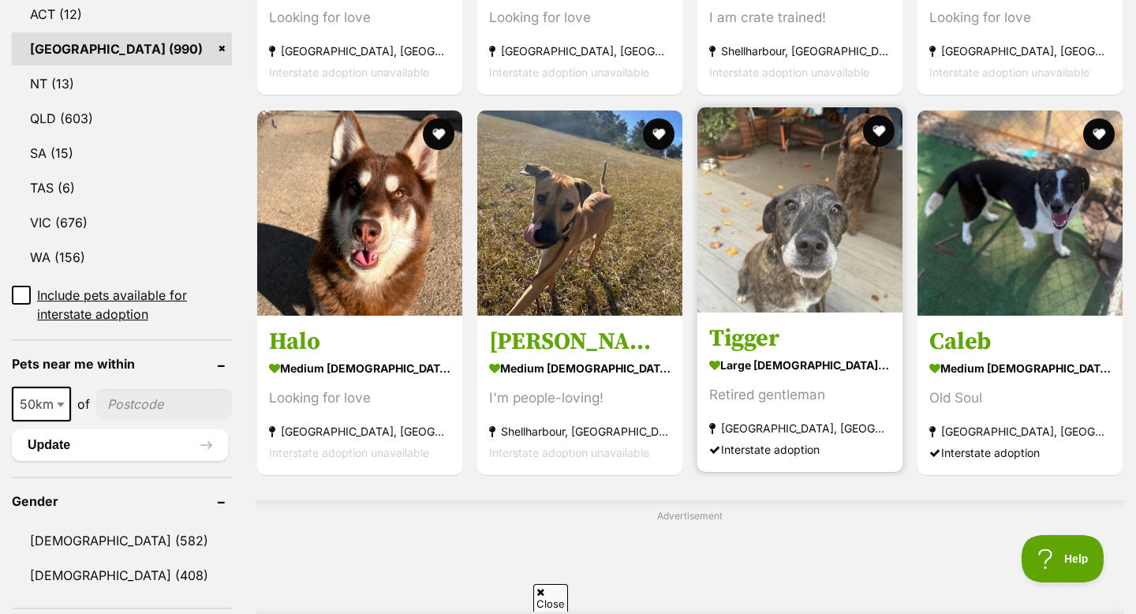
scroll to position [888, 0]
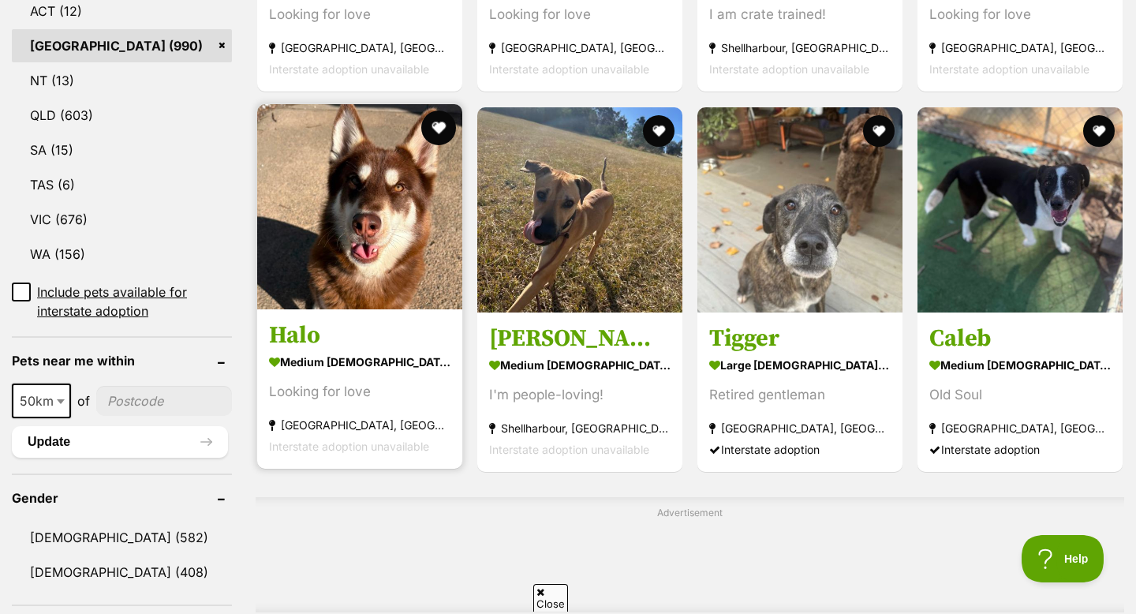
click at [436, 110] on button "favourite" at bounding box center [438, 127] width 35 height 35
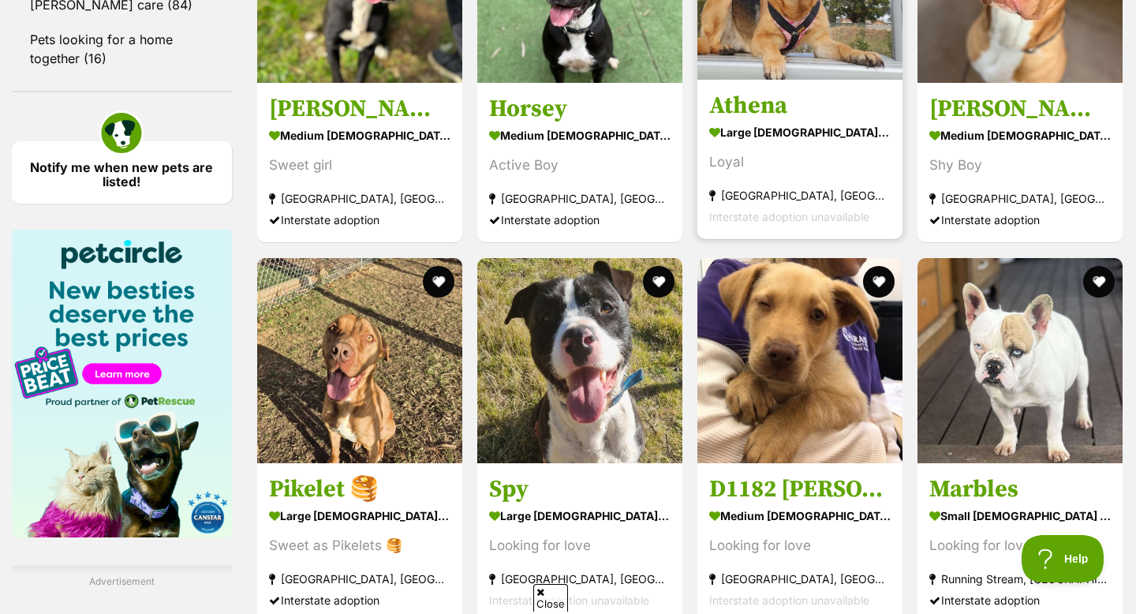
scroll to position [2192, 0]
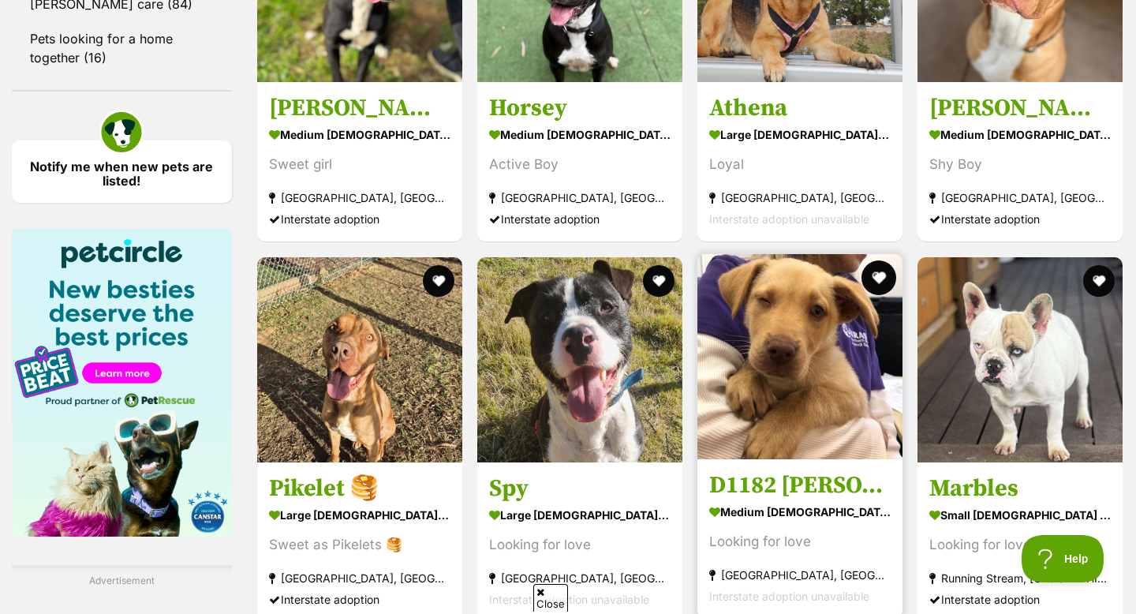
click at [883, 260] on button "favourite" at bounding box center [878, 277] width 35 height 35
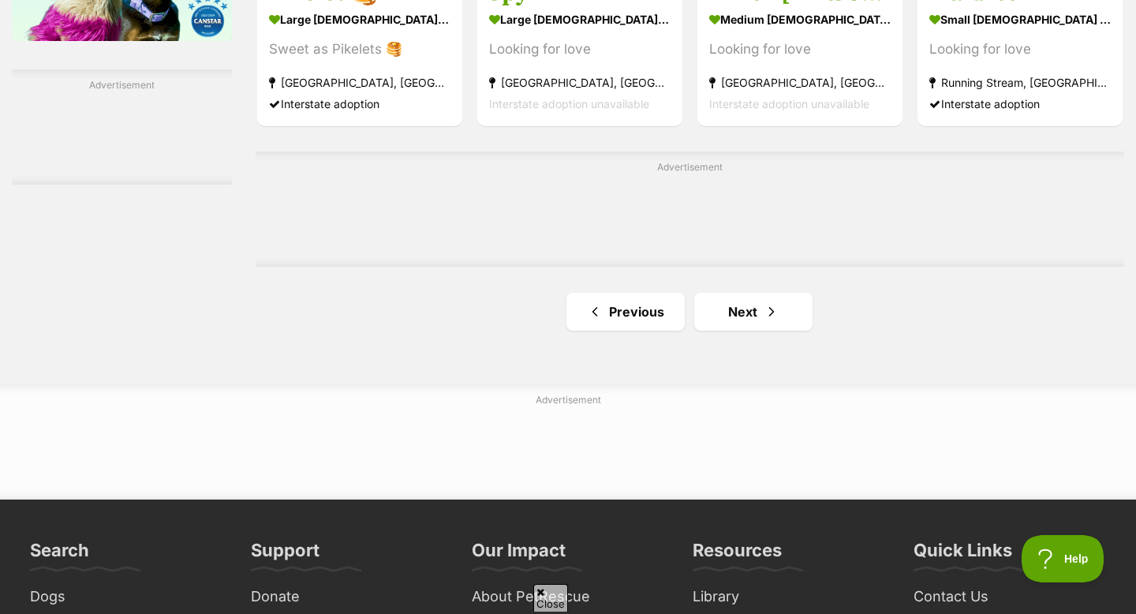
scroll to position [2698, 0]
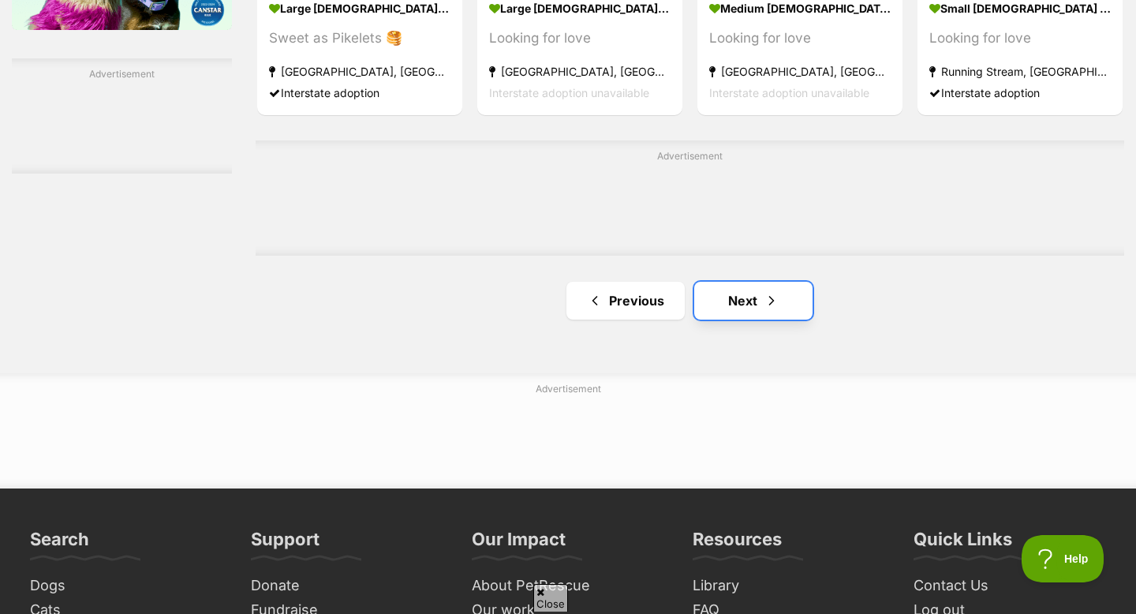
click at [773, 291] on span "Next page" at bounding box center [771, 300] width 16 height 19
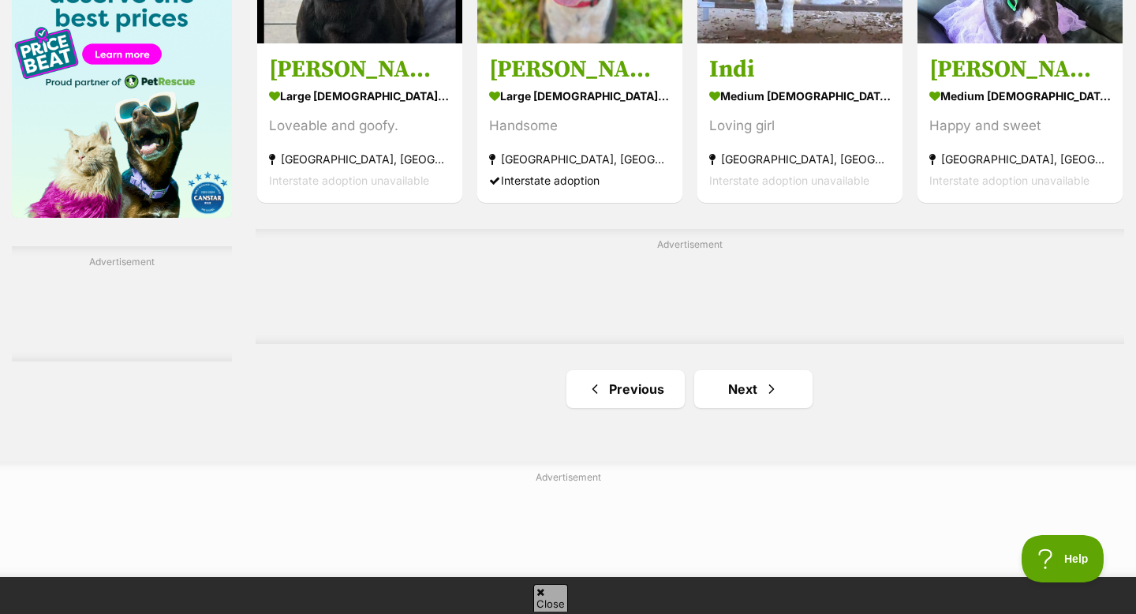
scroll to position [2515, 0]
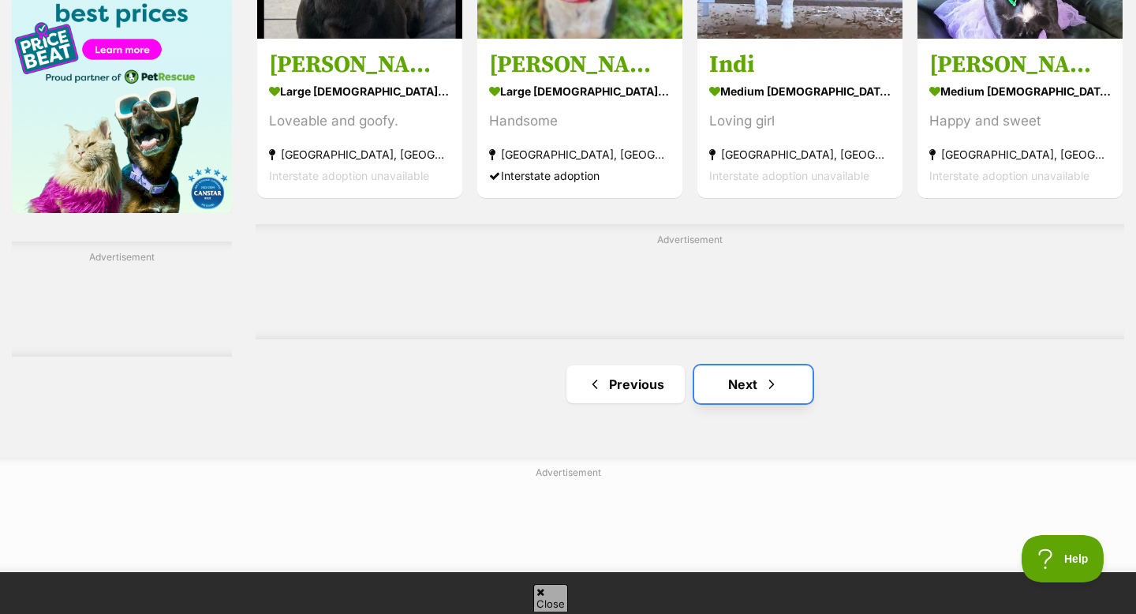
click at [786, 365] on link "Next" at bounding box center [753, 384] width 118 height 38
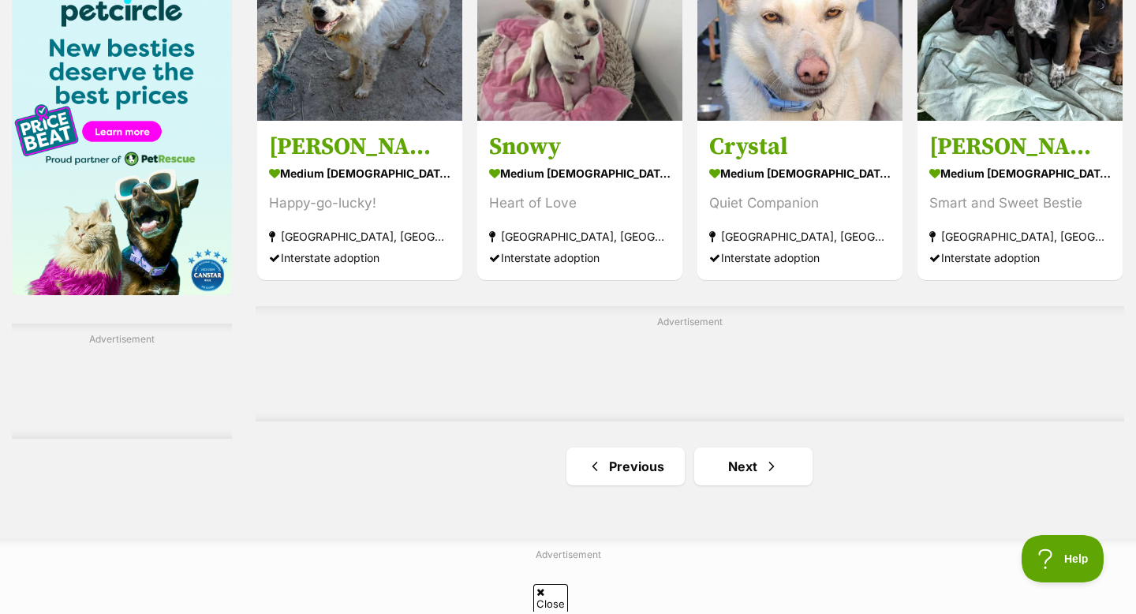
scroll to position [2435, 0]
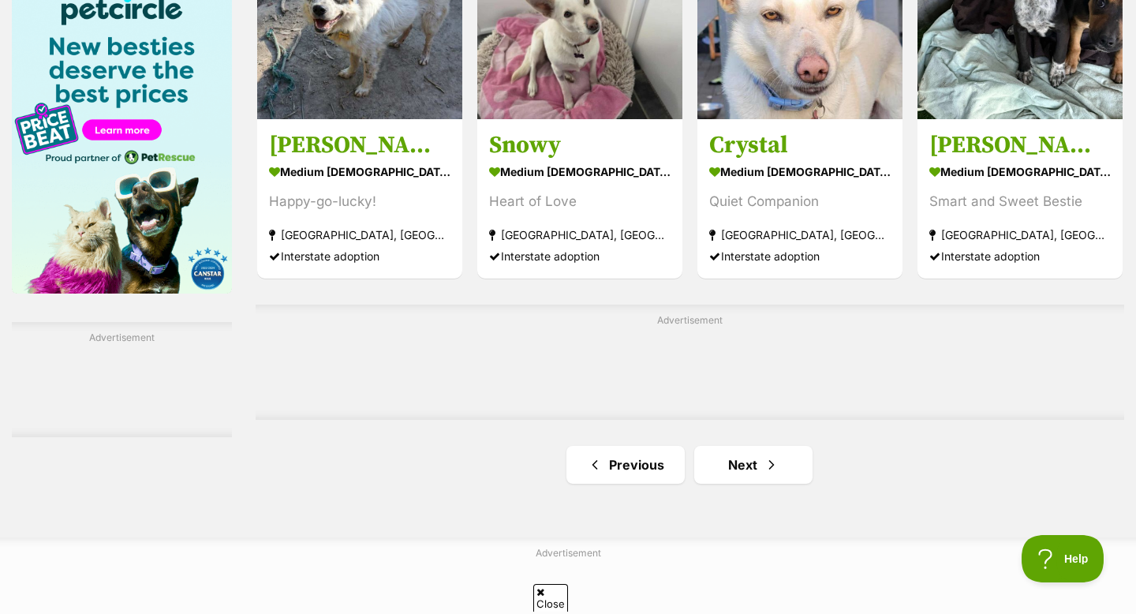
click at [764, 446] on link "Next" at bounding box center [753, 465] width 118 height 38
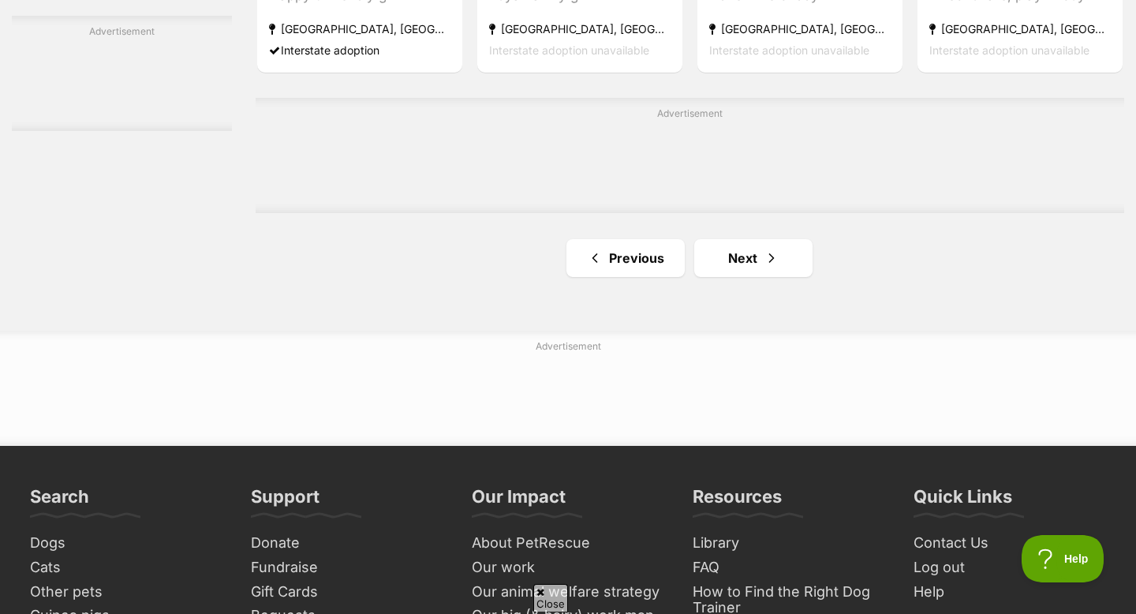
scroll to position [2895, 0]
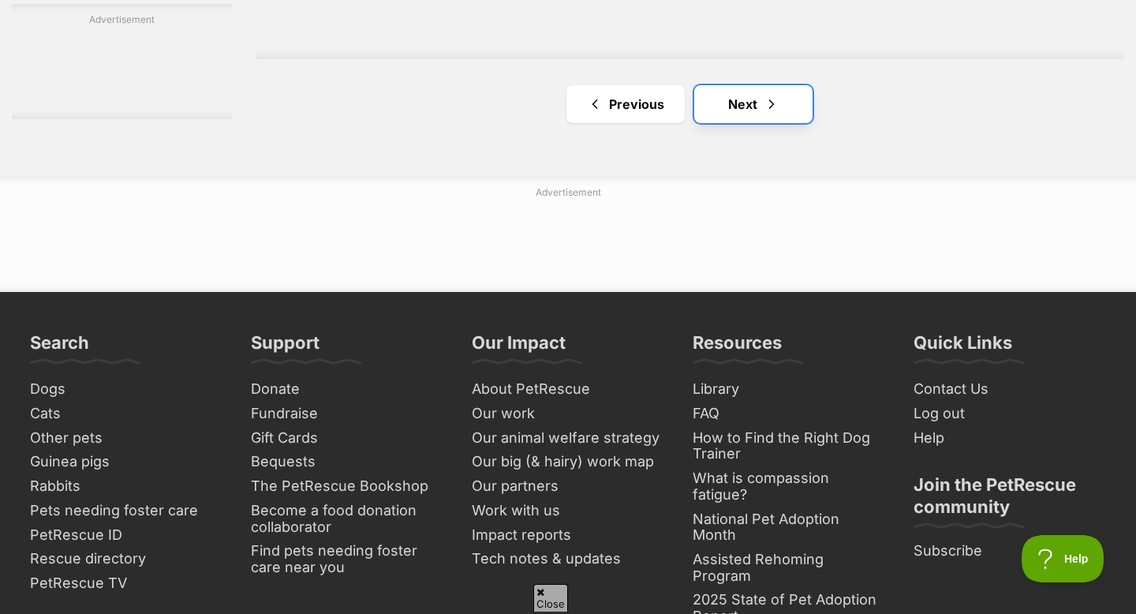
click at [777, 95] on span "Next page" at bounding box center [771, 104] width 16 height 19
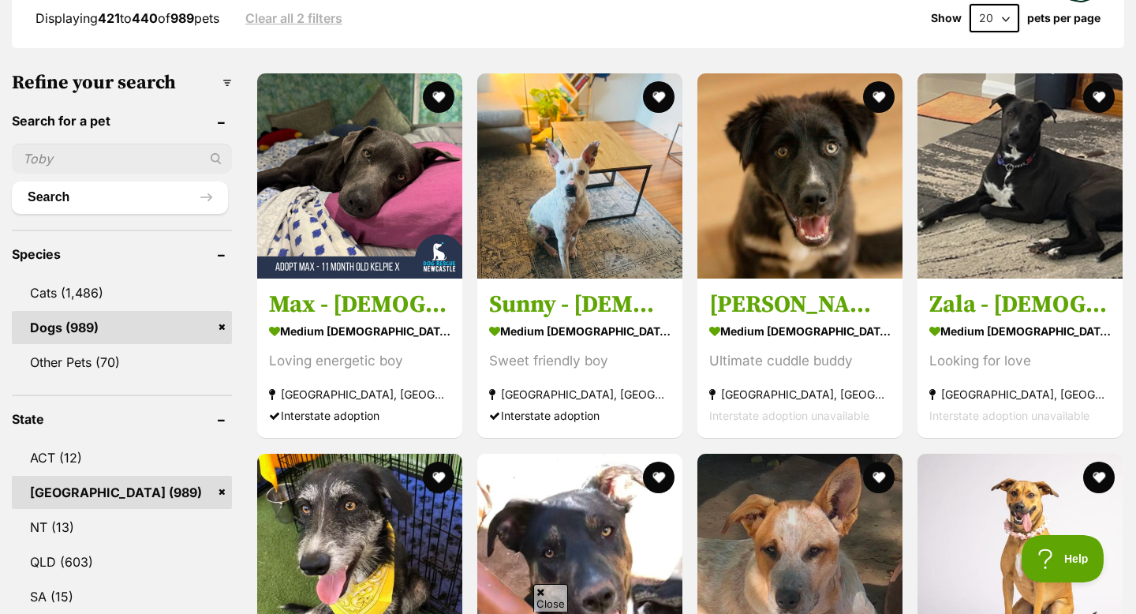
scroll to position [435, 0]
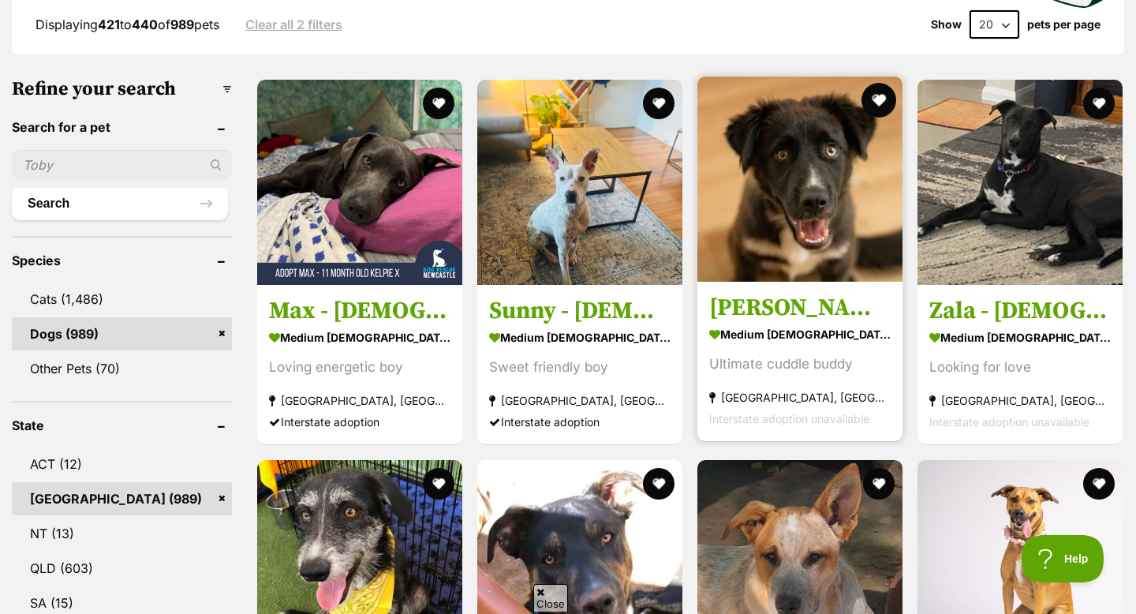
click at [880, 83] on button "favourite" at bounding box center [878, 100] width 35 height 35
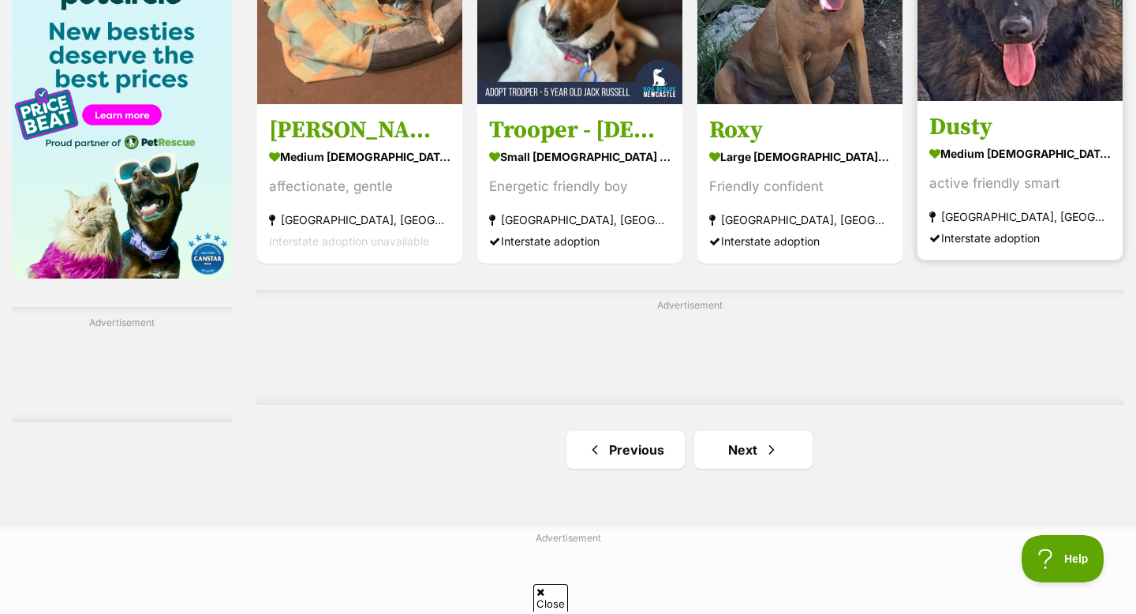
scroll to position [2603, 0]
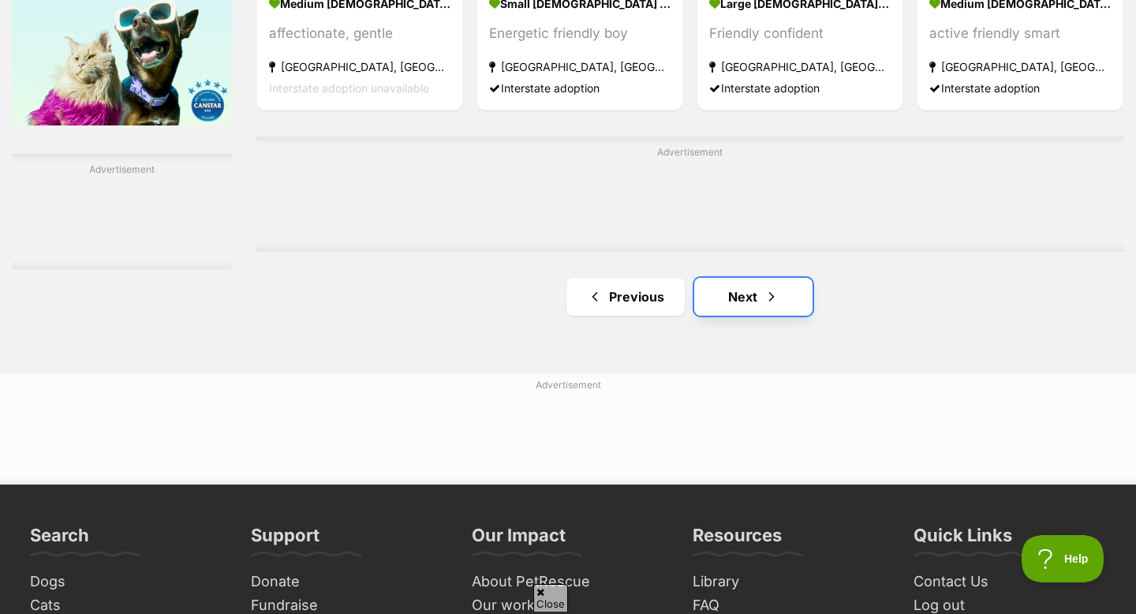
click at [767, 287] on span "Next page" at bounding box center [771, 296] width 16 height 19
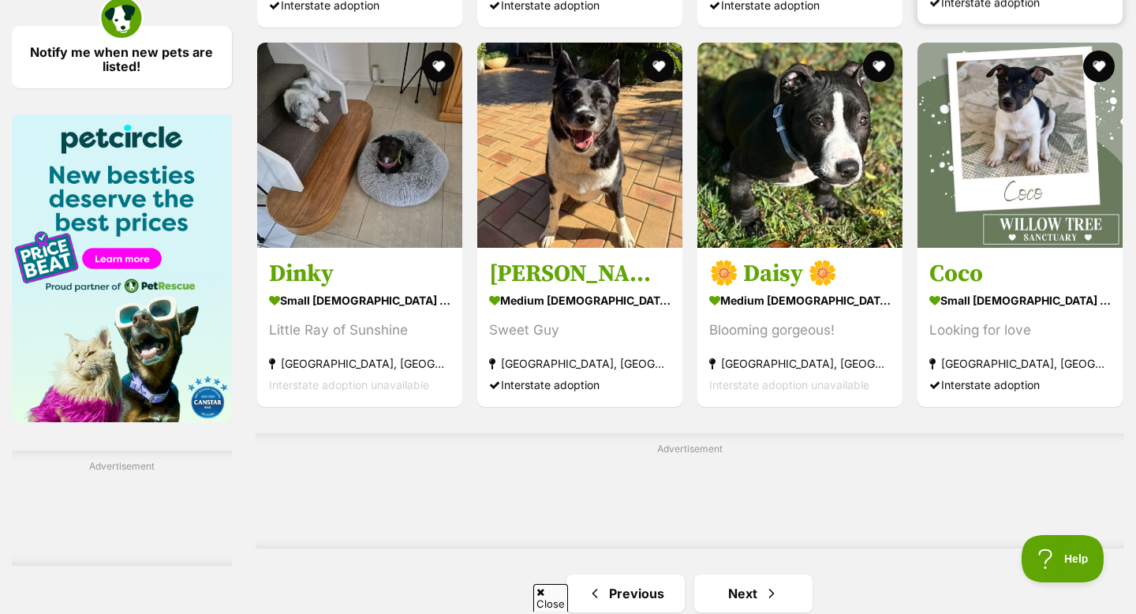
scroll to position [2309, 0]
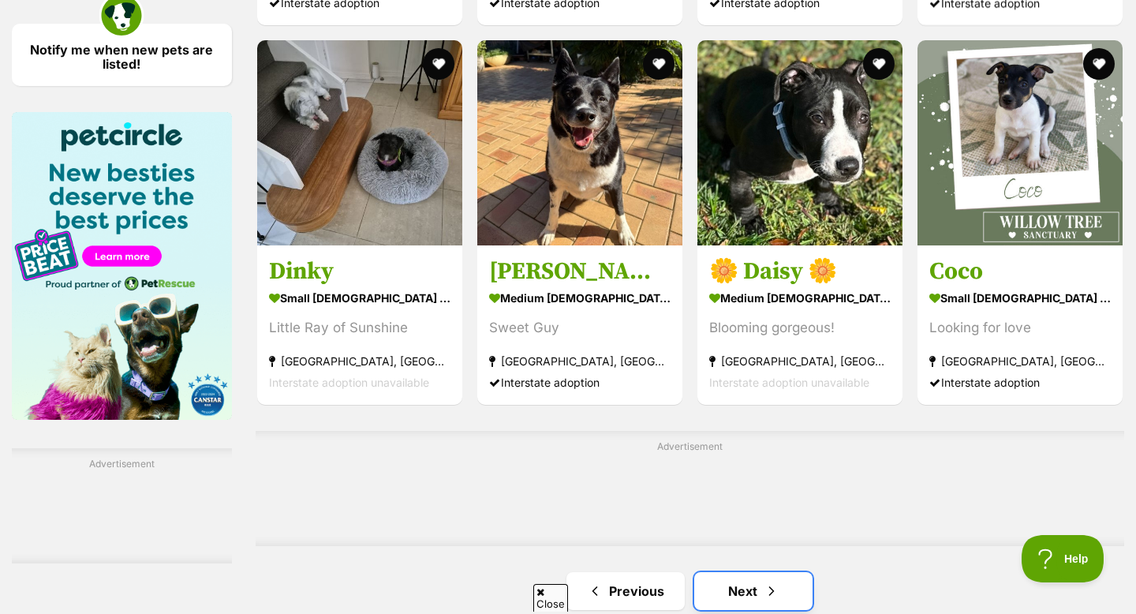
click at [721, 572] on link "Next" at bounding box center [753, 591] width 118 height 38
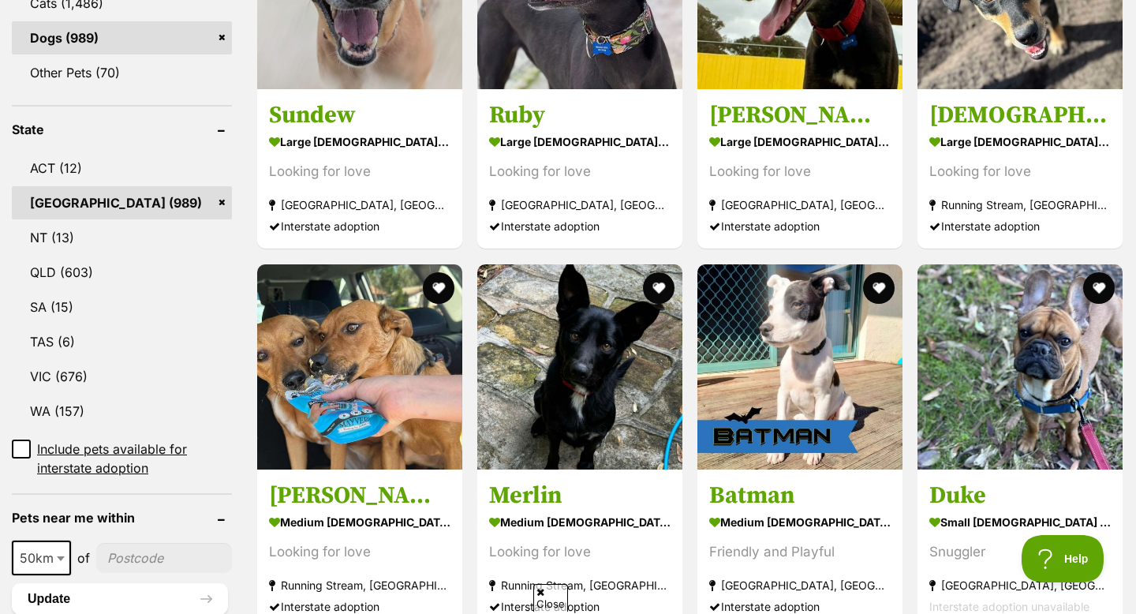
scroll to position [748, 0]
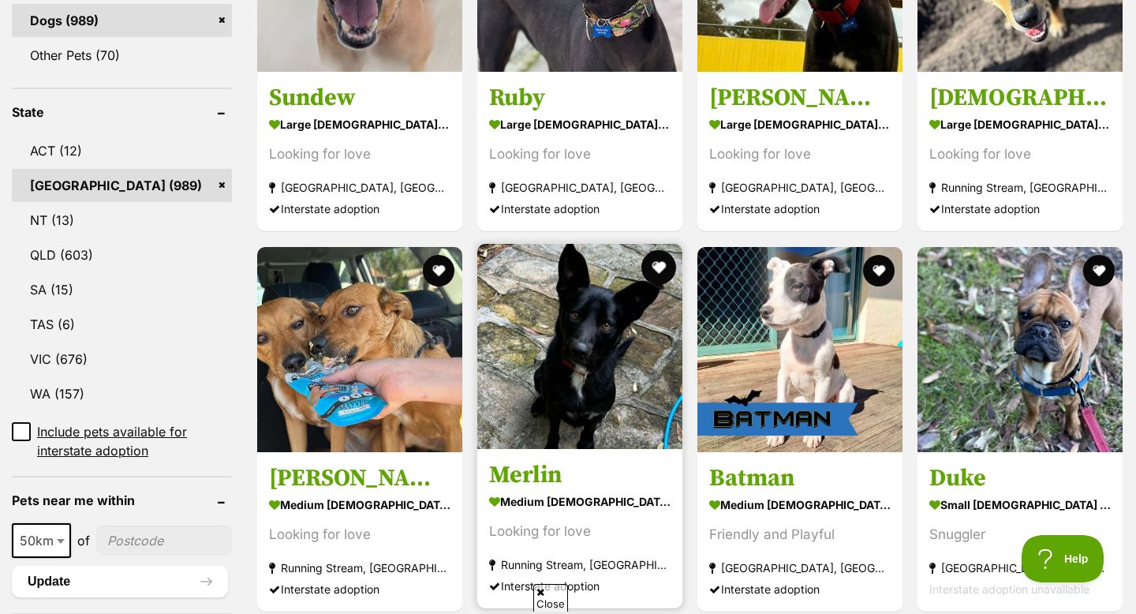
click at [658, 250] on button "favourite" at bounding box center [658, 267] width 35 height 35
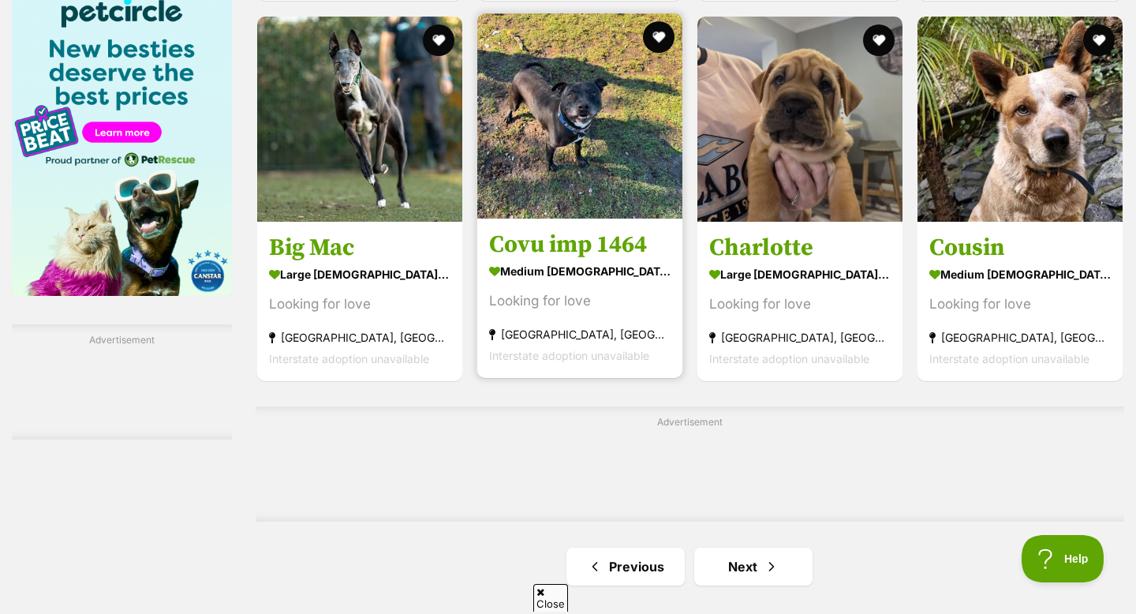
scroll to position [2435, 0]
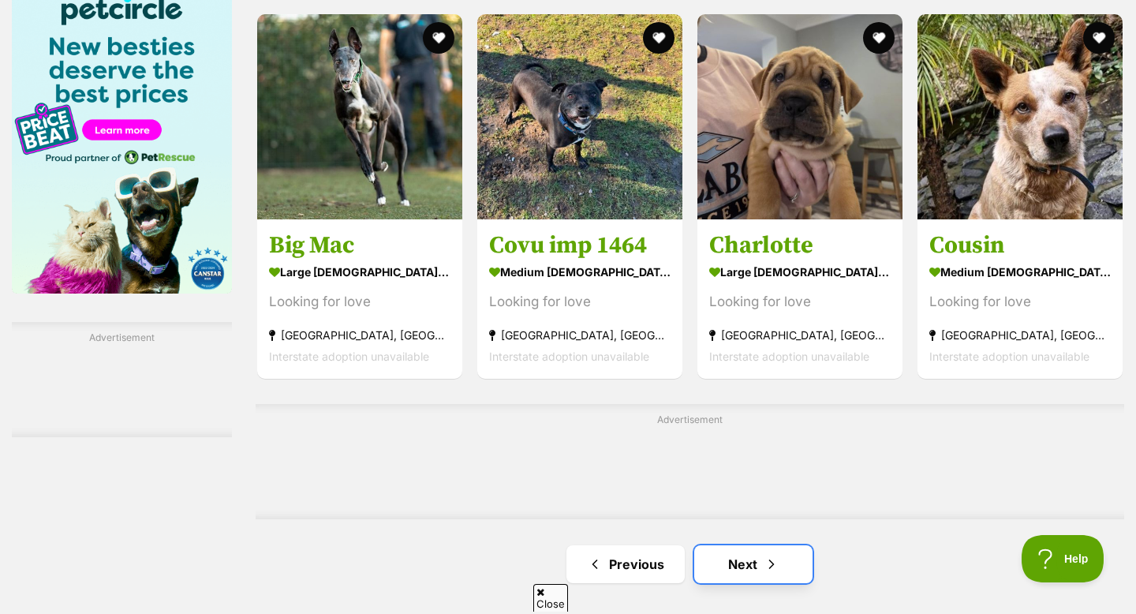
click at [773, 554] on span "Next page" at bounding box center [771, 563] width 16 height 19
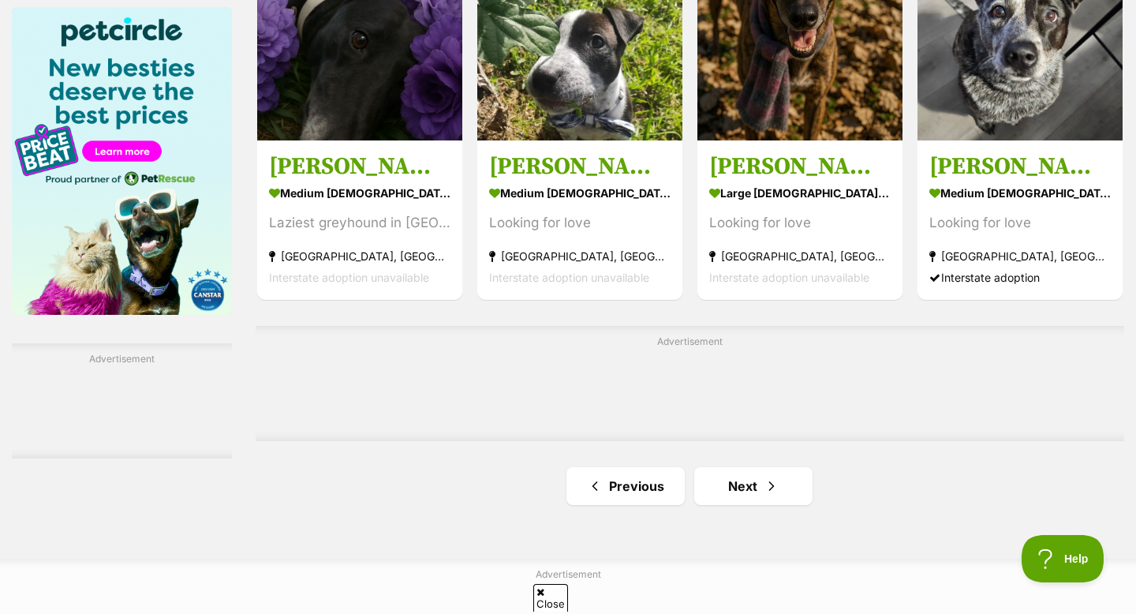
scroll to position [2432, 0]
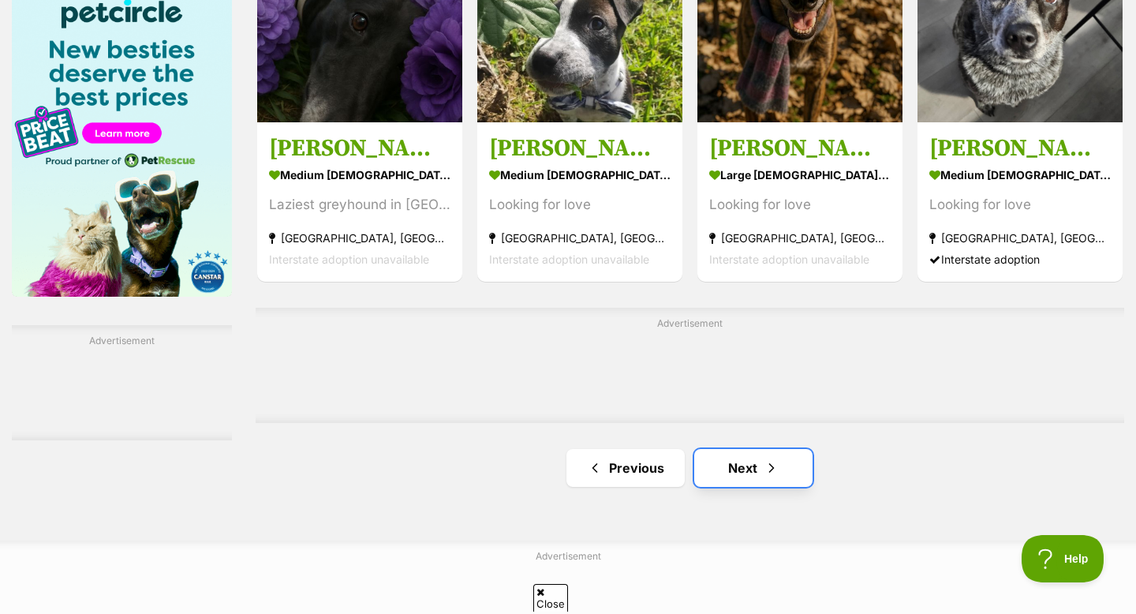
click at [737, 449] on link "Next" at bounding box center [753, 468] width 118 height 38
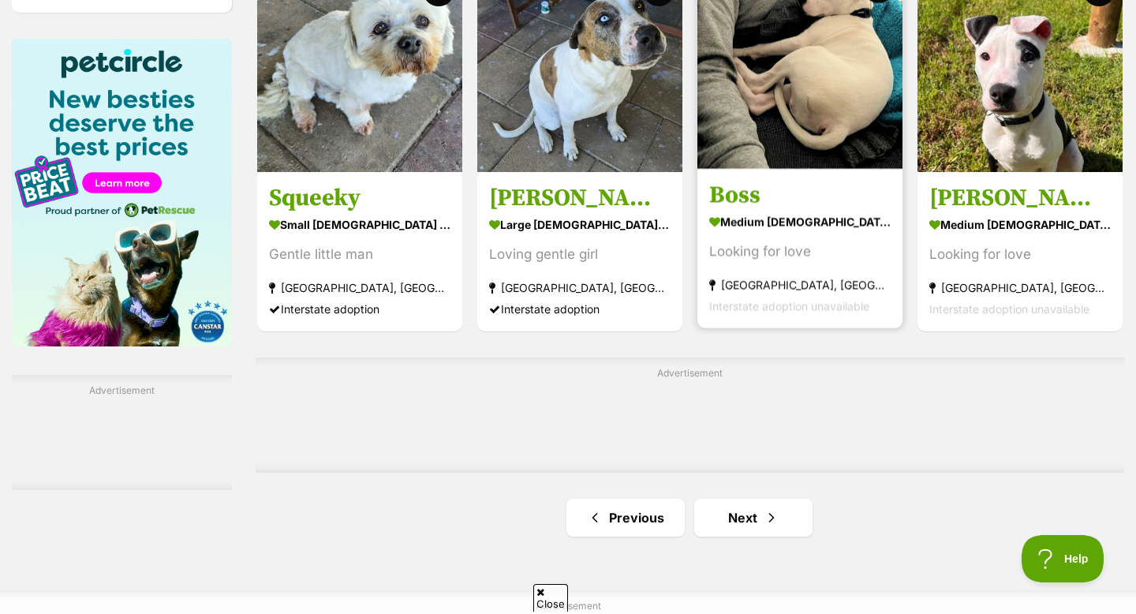
scroll to position [2439, 0]
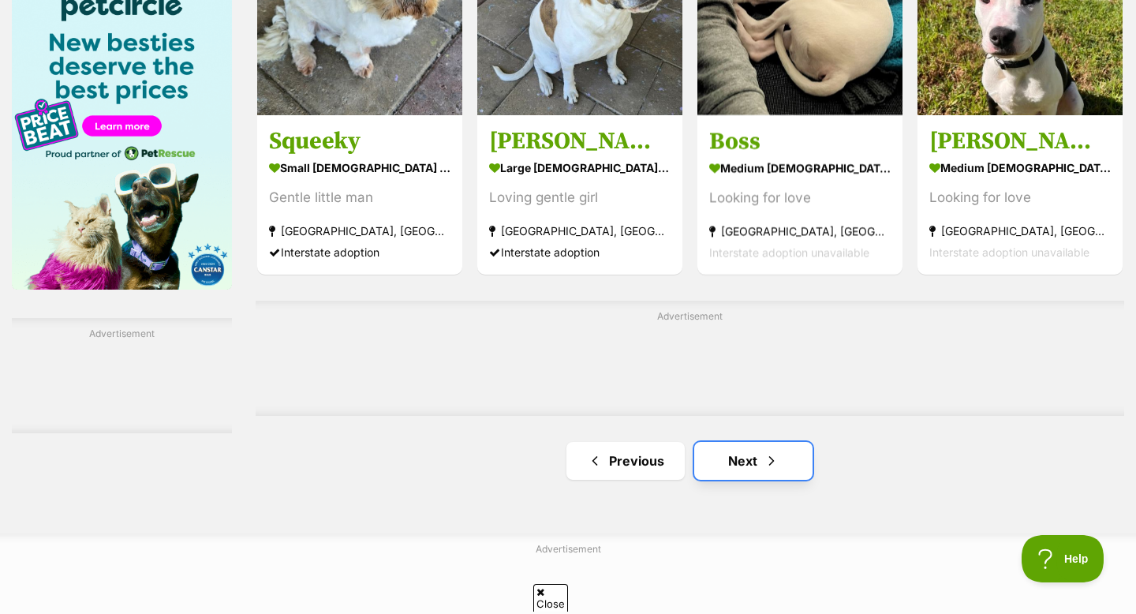
click at [756, 442] on link "Next" at bounding box center [753, 461] width 118 height 38
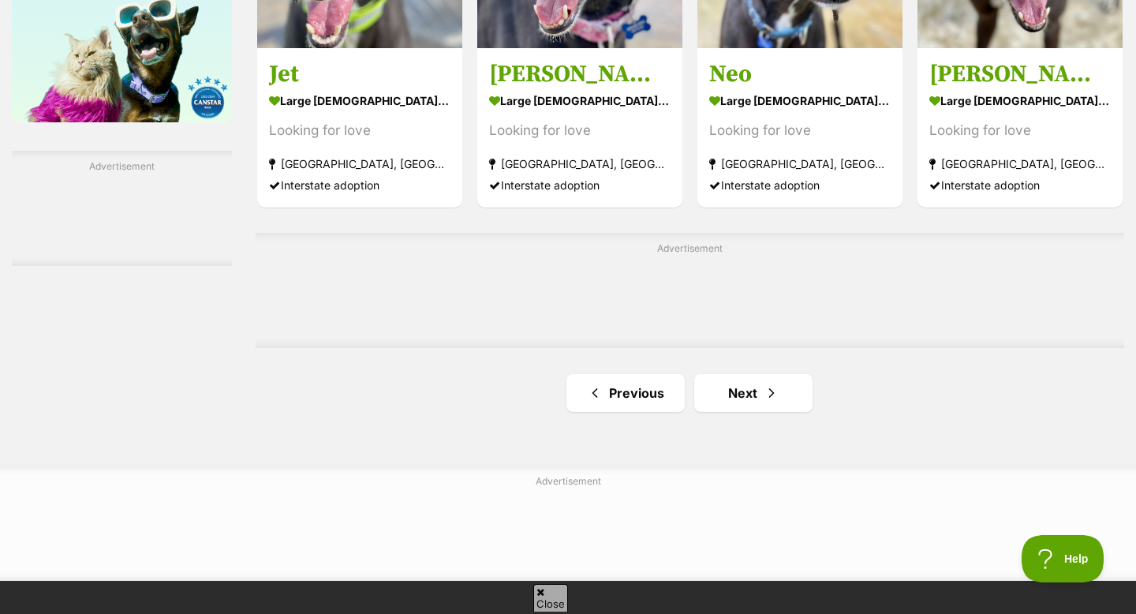
scroll to position [2615, 0]
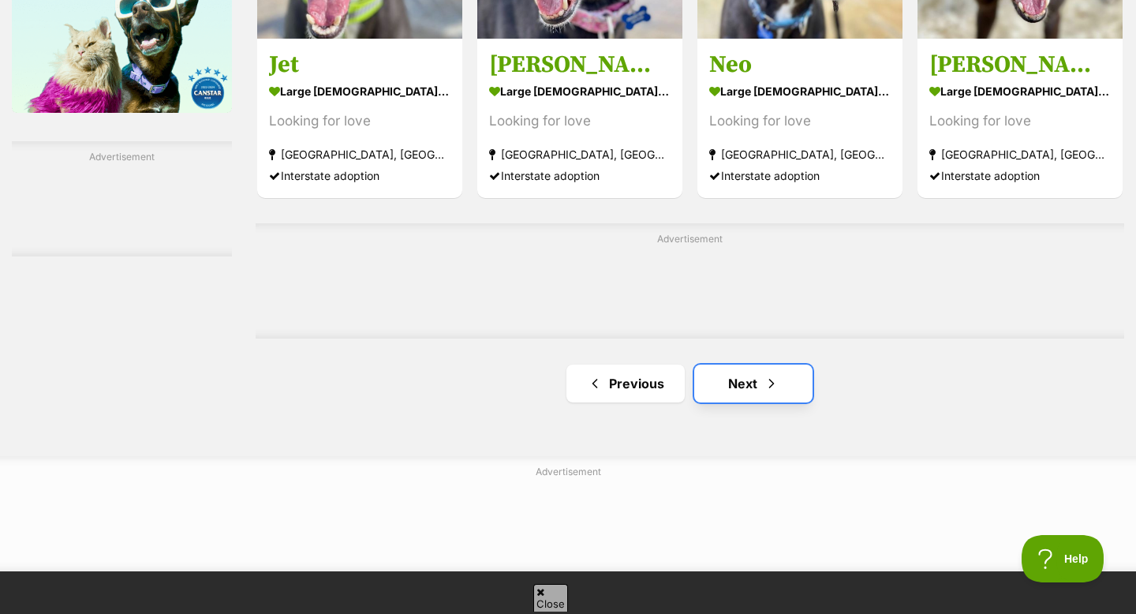
click at [776, 374] on span "Next page" at bounding box center [771, 383] width 16 height 19
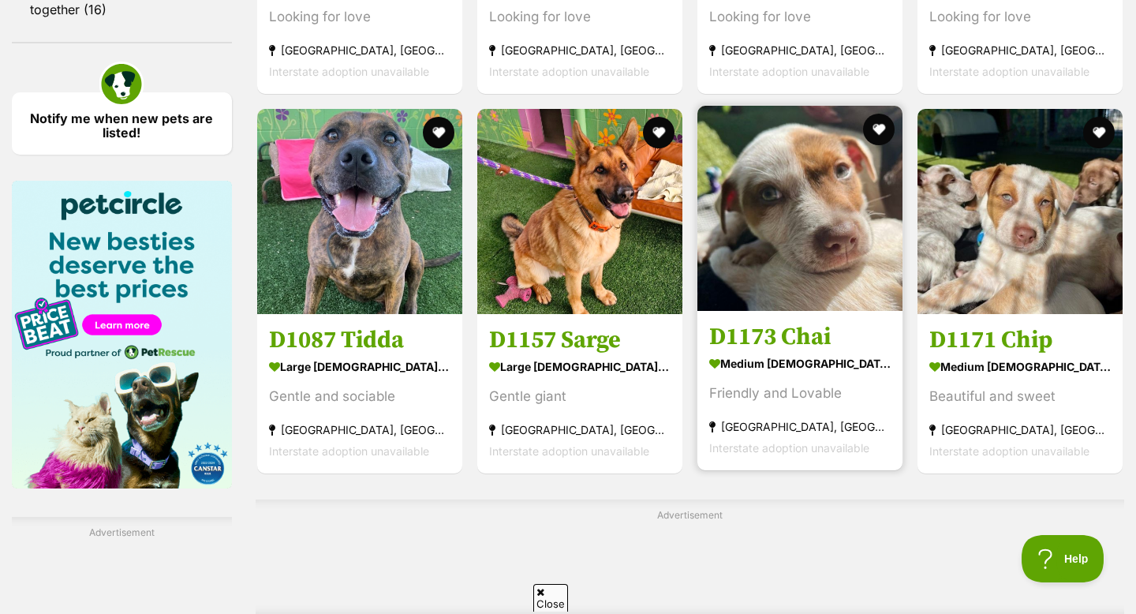
scroll to position [2238, 0]
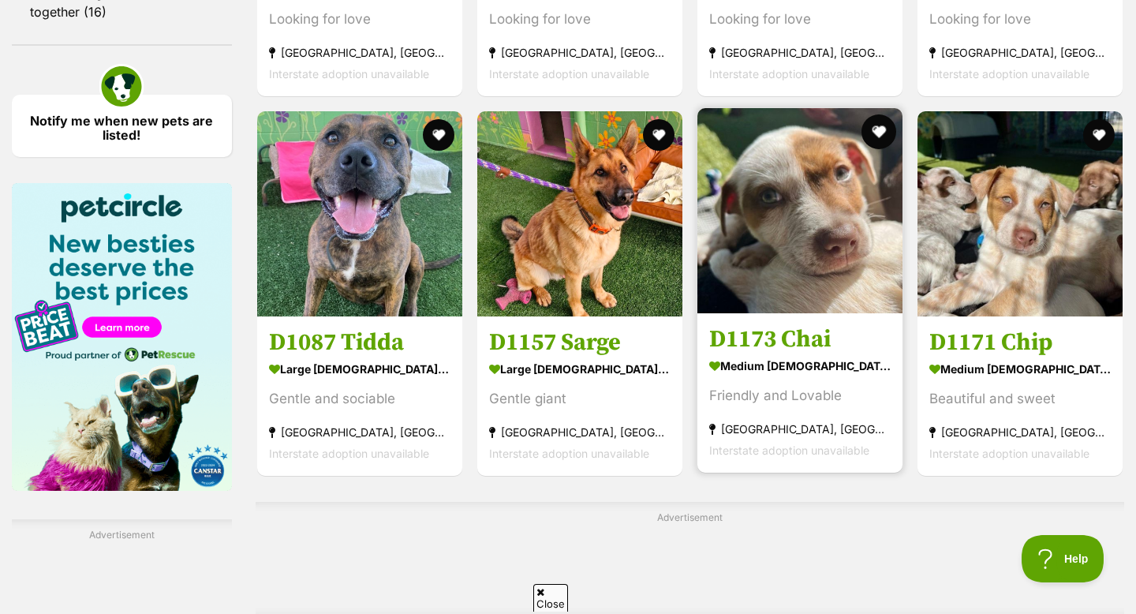
click at [875, 114] on button "favourite" at bounding box center [878, 131] width 35 height 35
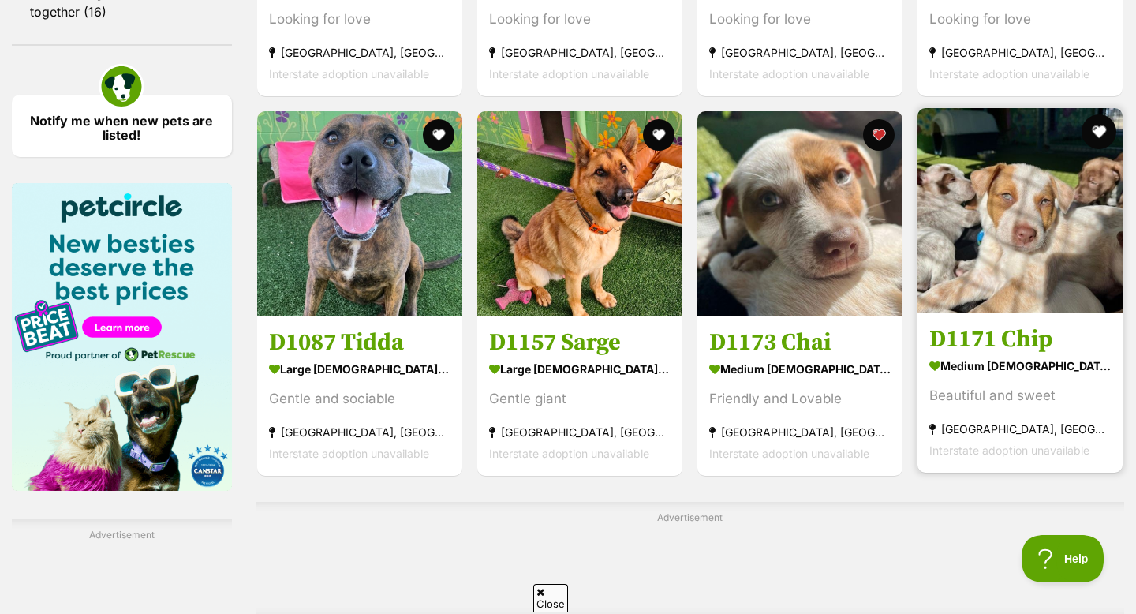
click at [1108, 114] on button "favourite" at bounding box center [1098, 131] width 35 height 35
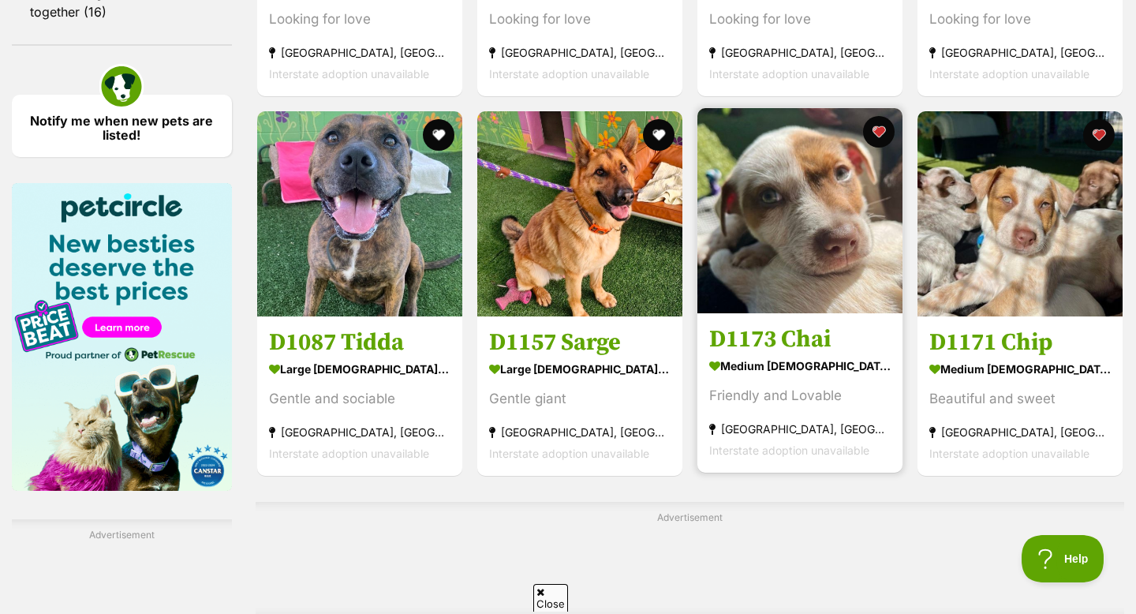
click at [823, 258] on img at bounding box center [799, 210] width 205 height 205
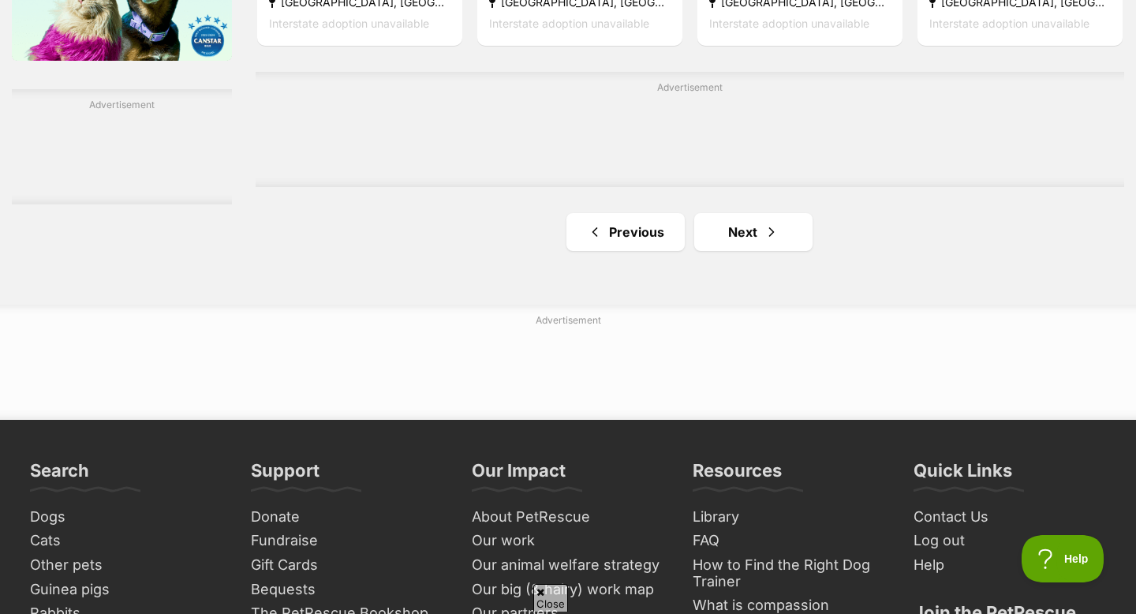
scroll to position [2678, 0]
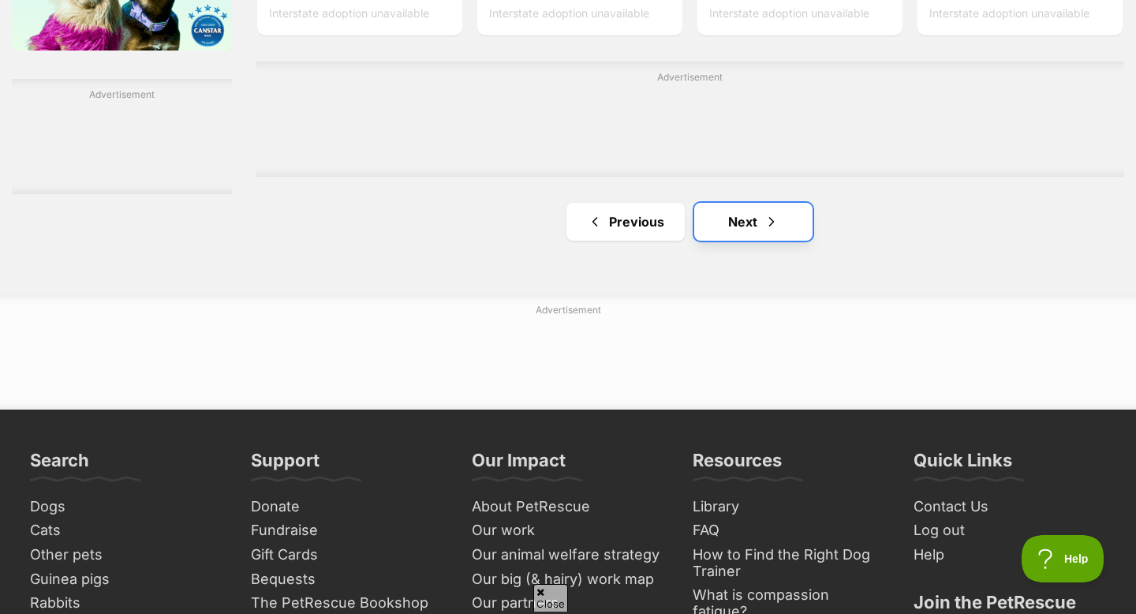
click at [743, 203] on link "Next" at bounding box center [753, 222] width 118 height 38
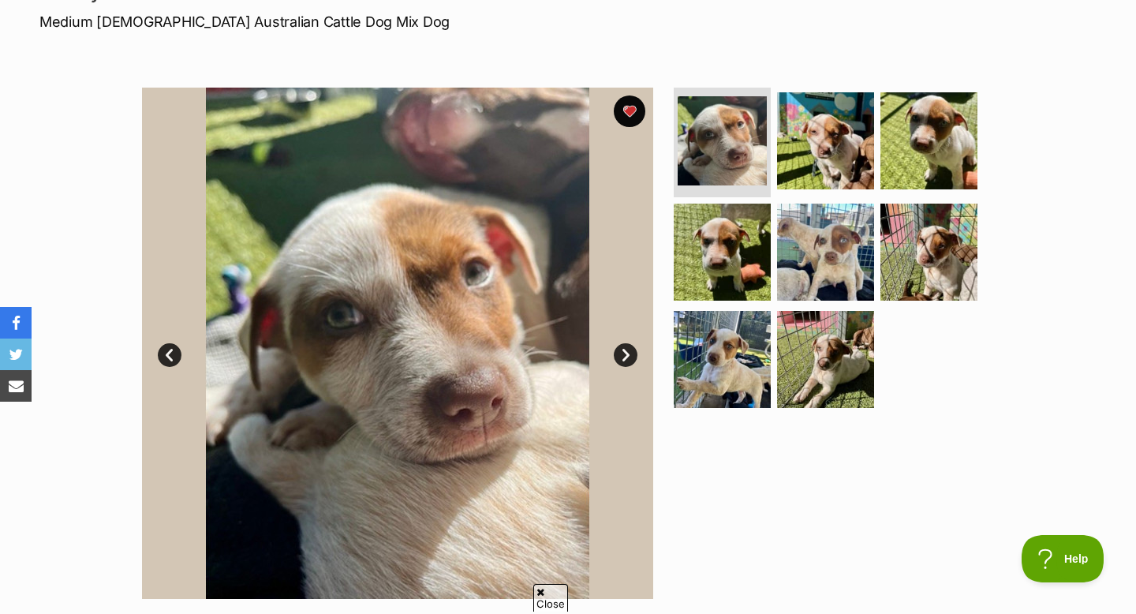
scroll to position [262, 0]
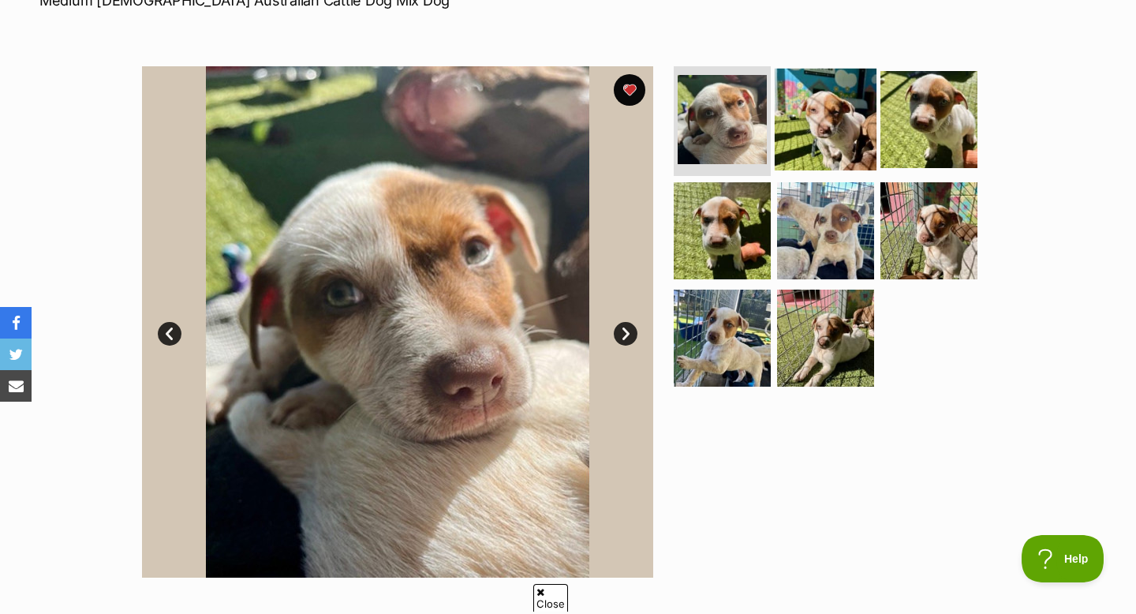
click at [828, 145] on img at bounding box center [826, 119] width 102 height 102
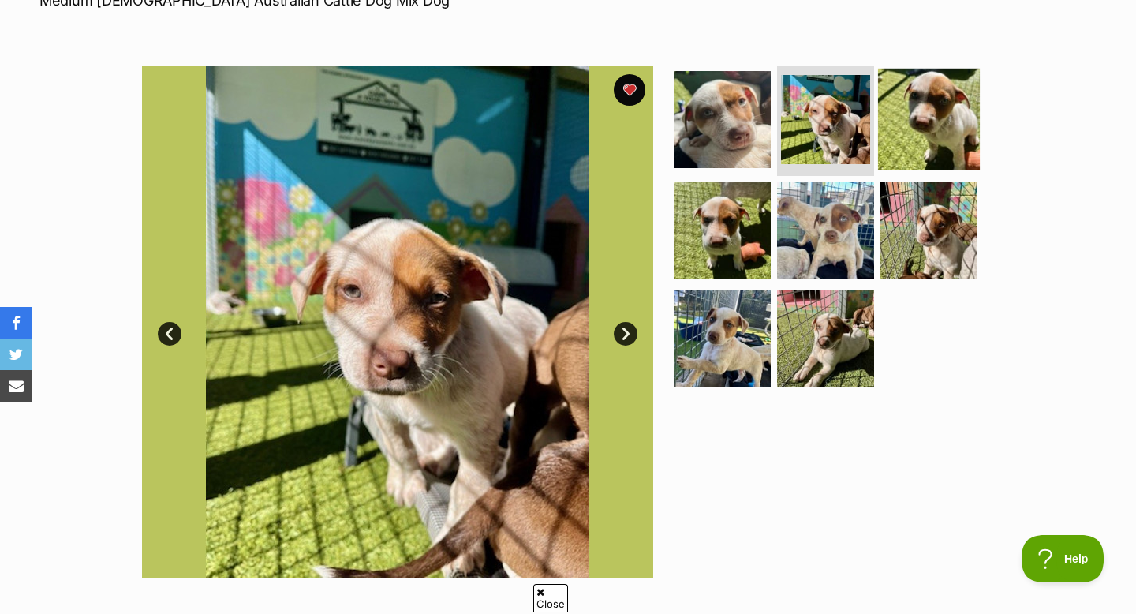
click at [909, 141] on img at bounding box center [929, 119] width 102 height 102
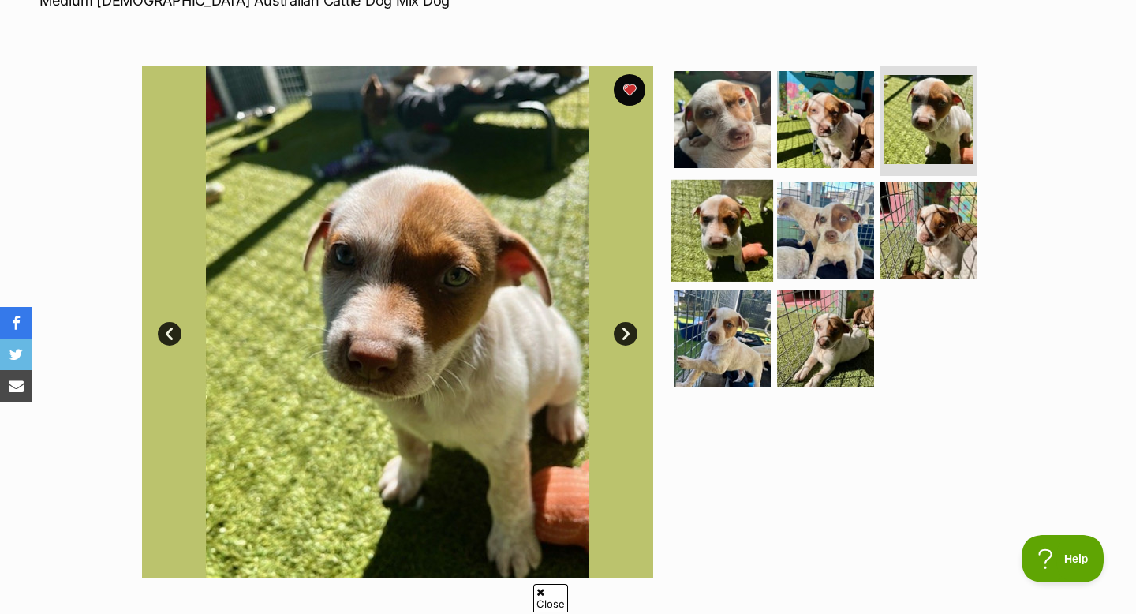
click at [729, 204] on img at bounding box center [722, 231] width 102 height 102
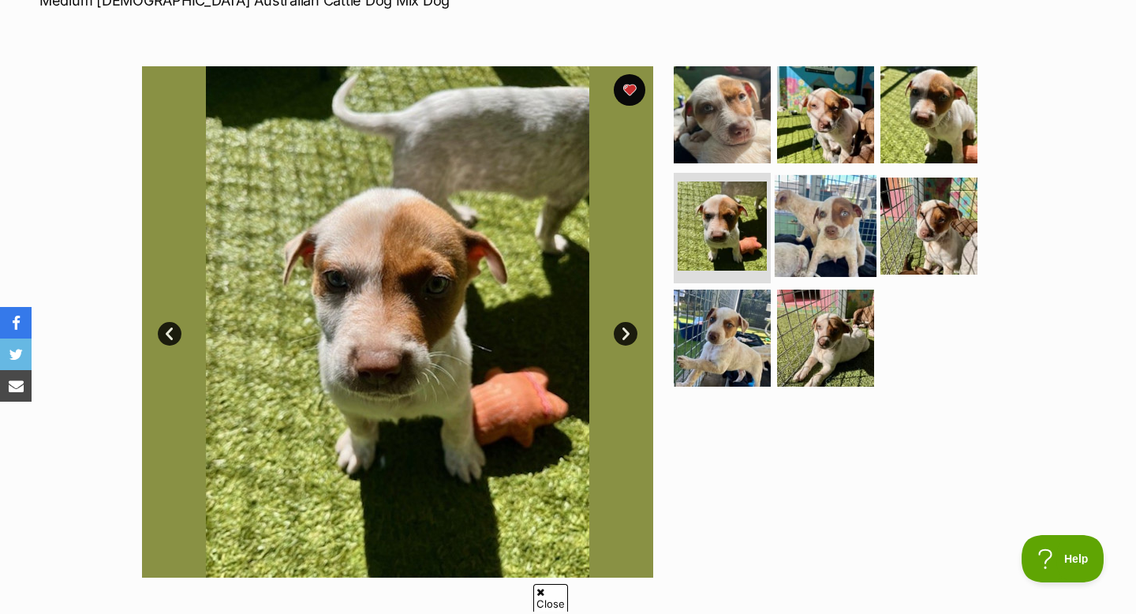
click at [823, 201] on img at bounding box center [826, 226] width 102 height 102
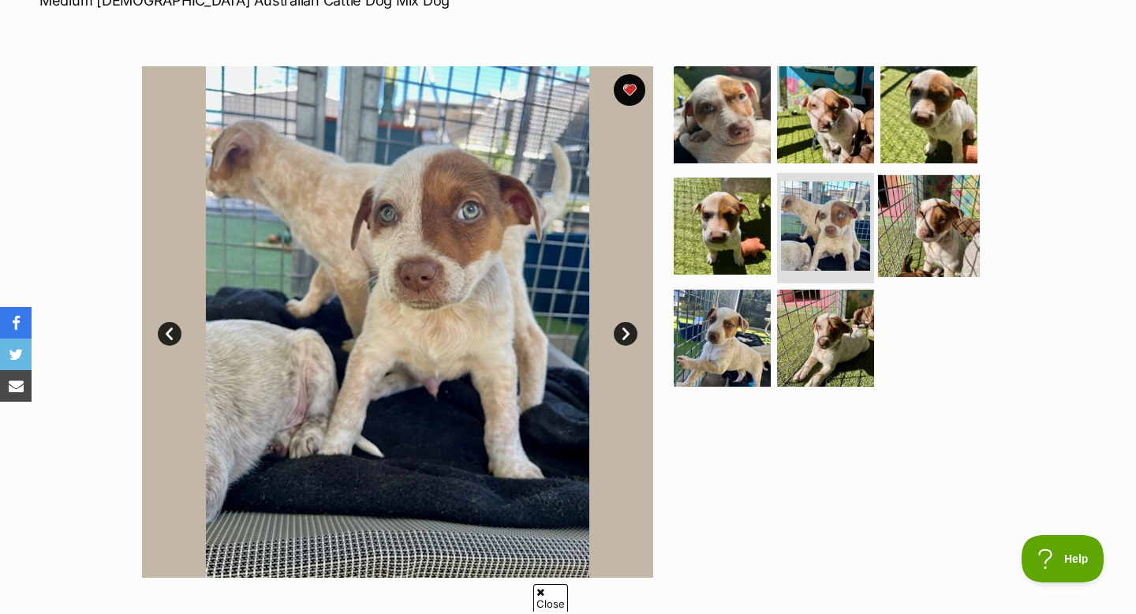
click at [958, 211] on img at bounding box center [929, 226] width 102 height 102
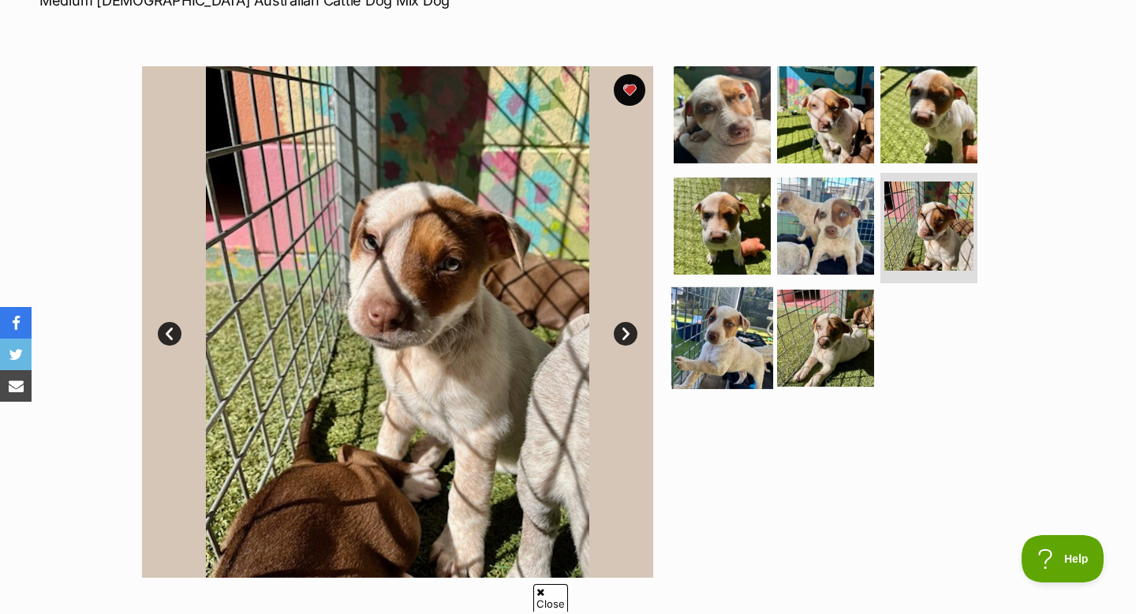
click at [751, 349] on img at bounding box center [722, 338] width 102 height 102
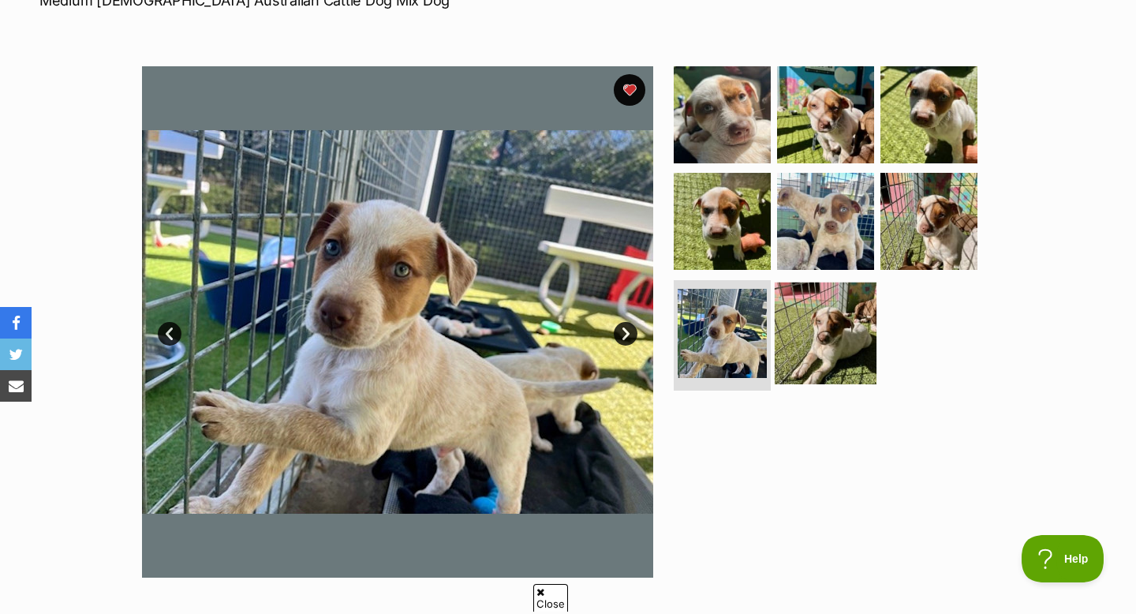
click at [815, 362] on img at bounding box center [826, 333] width 102 height 102
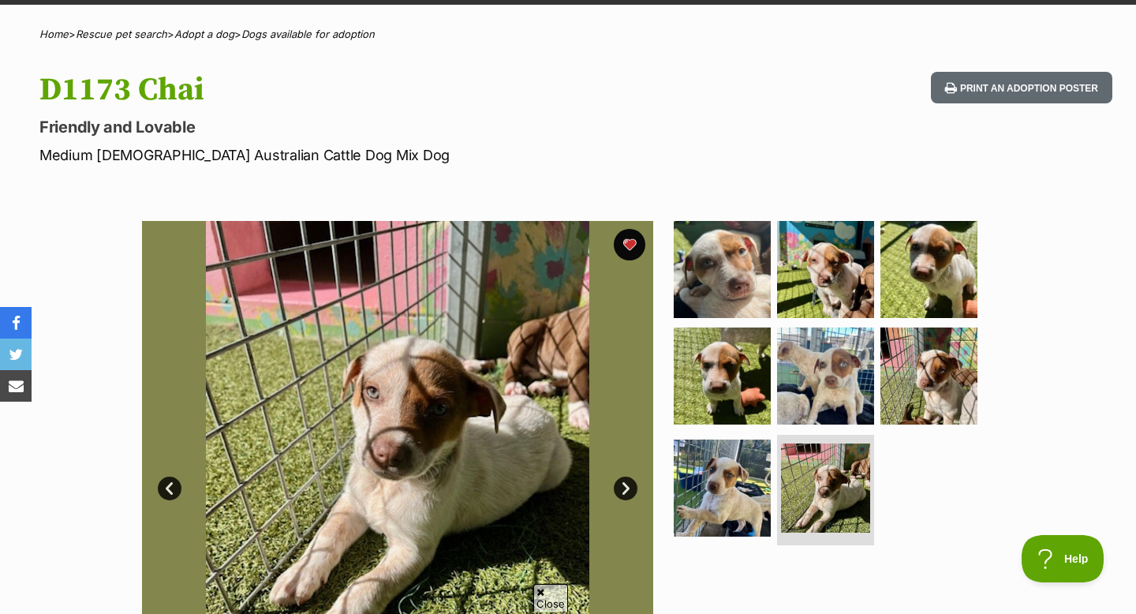
scroll to position [84, 0]
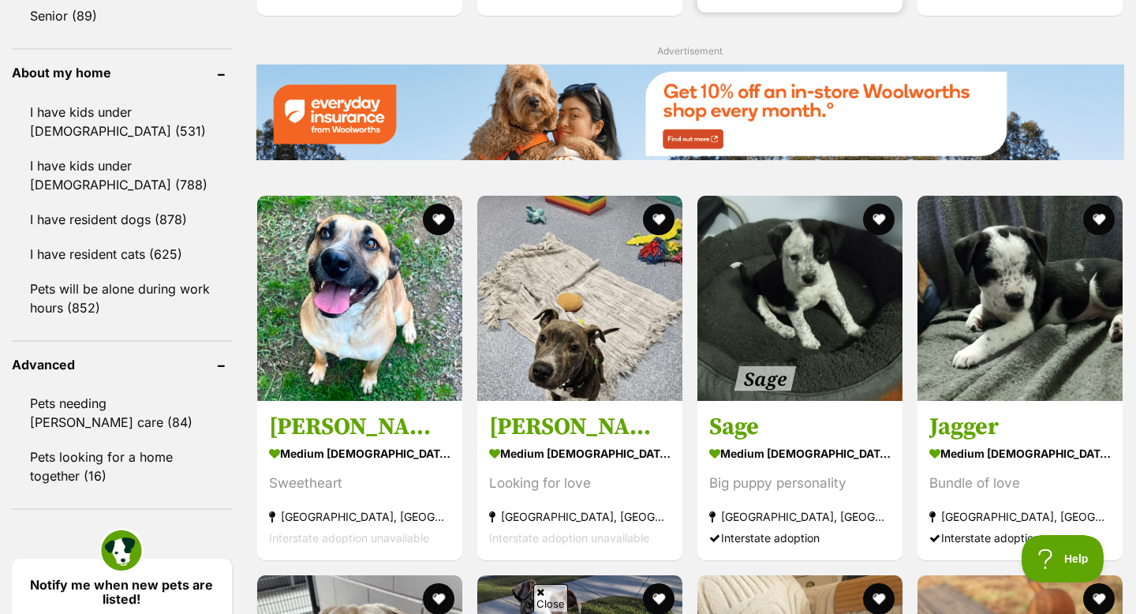
scroll to position [1775, 0]
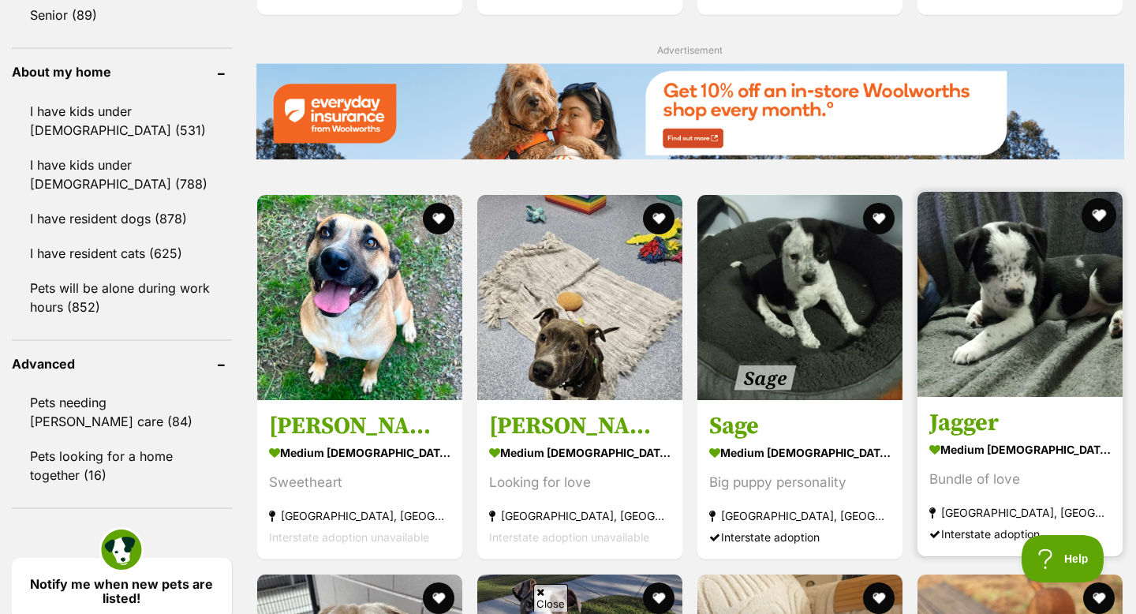
click at [1101, 198] on button "favourite" at bounding box center [1098, 215] width 35 height 35
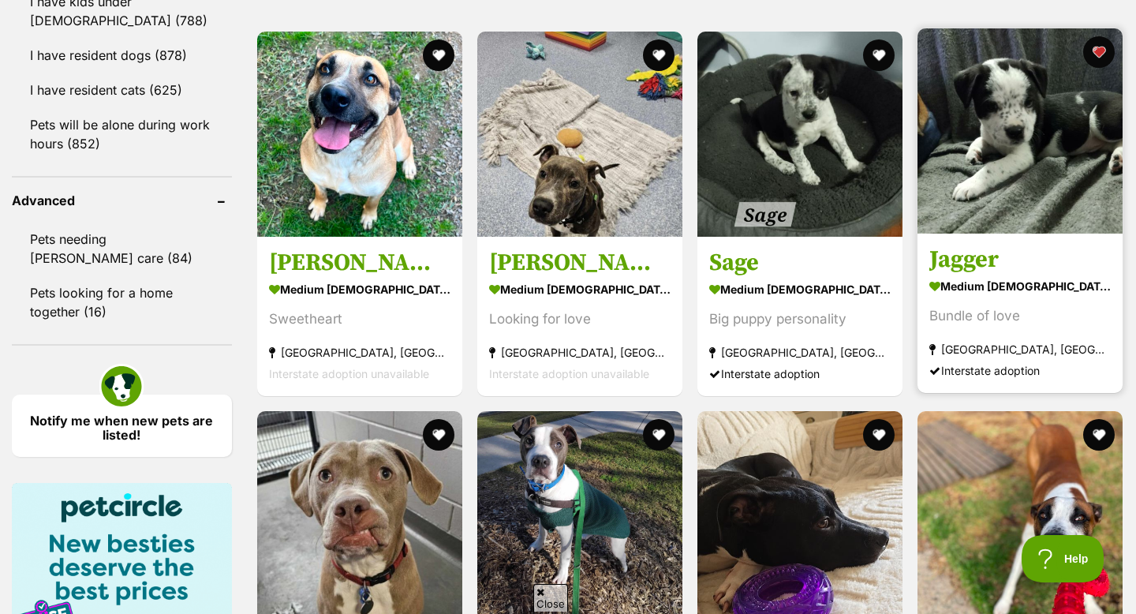
scroll to position [1950, 0]
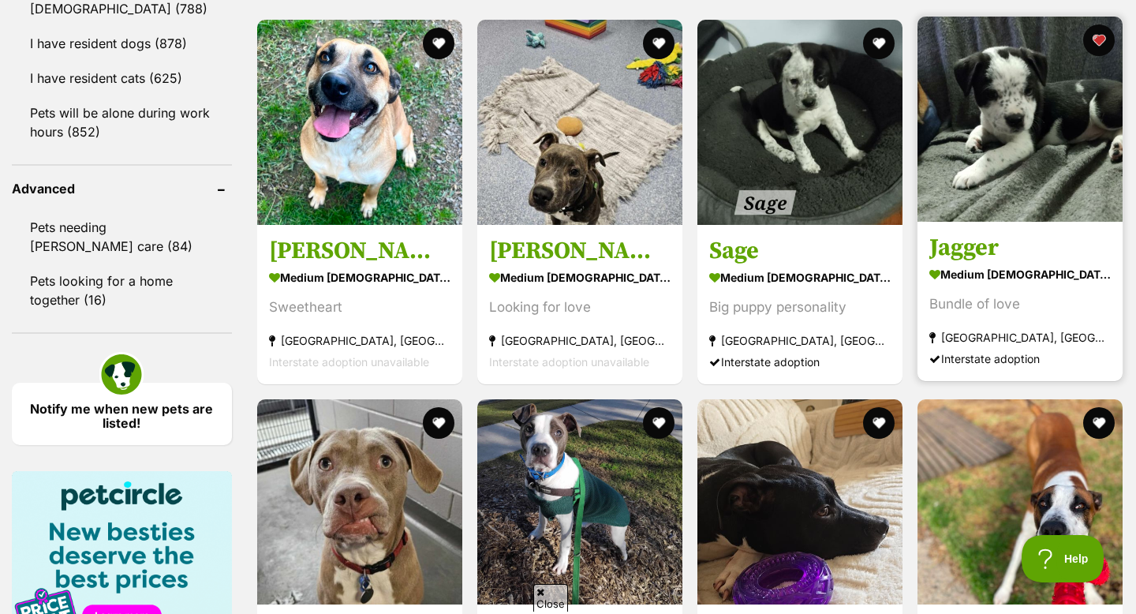
click at [1024, 118] on img at bounding box center [1019, 119] width 205 height 205
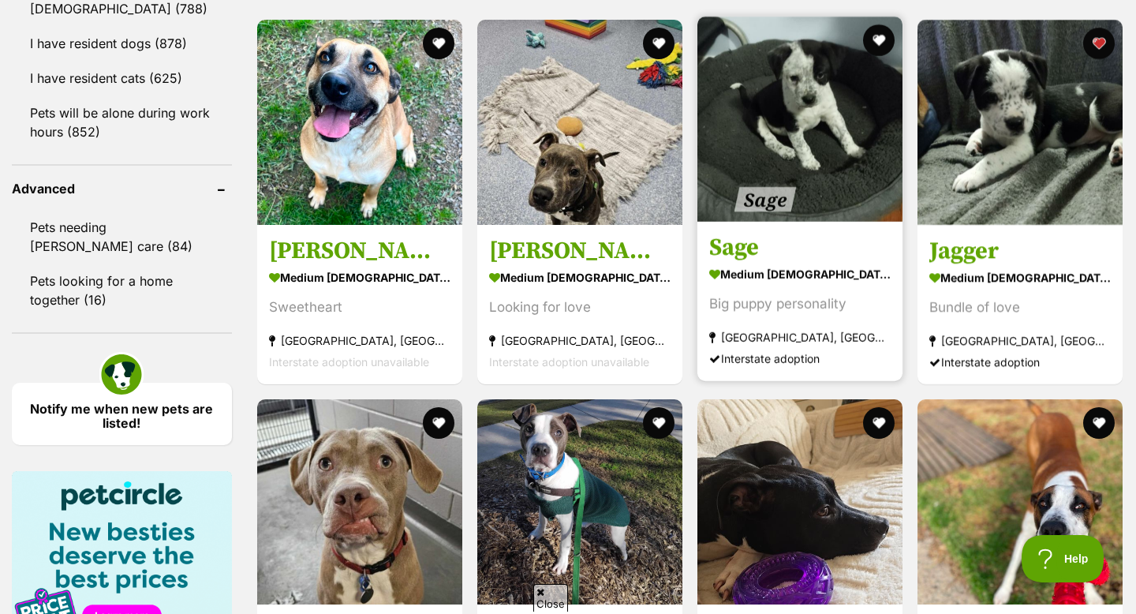
click at [811, 144] on img at bounding box center [799, 119] width 205 height 205
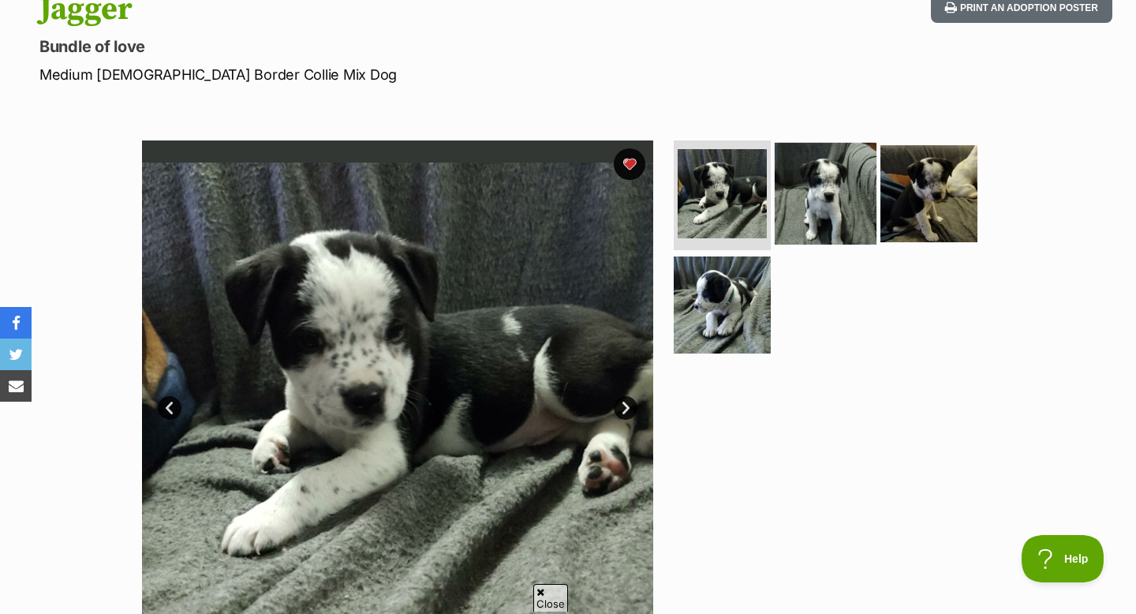
click at [861, 195] on img at bounding box center [826, 193] width 102 height 102
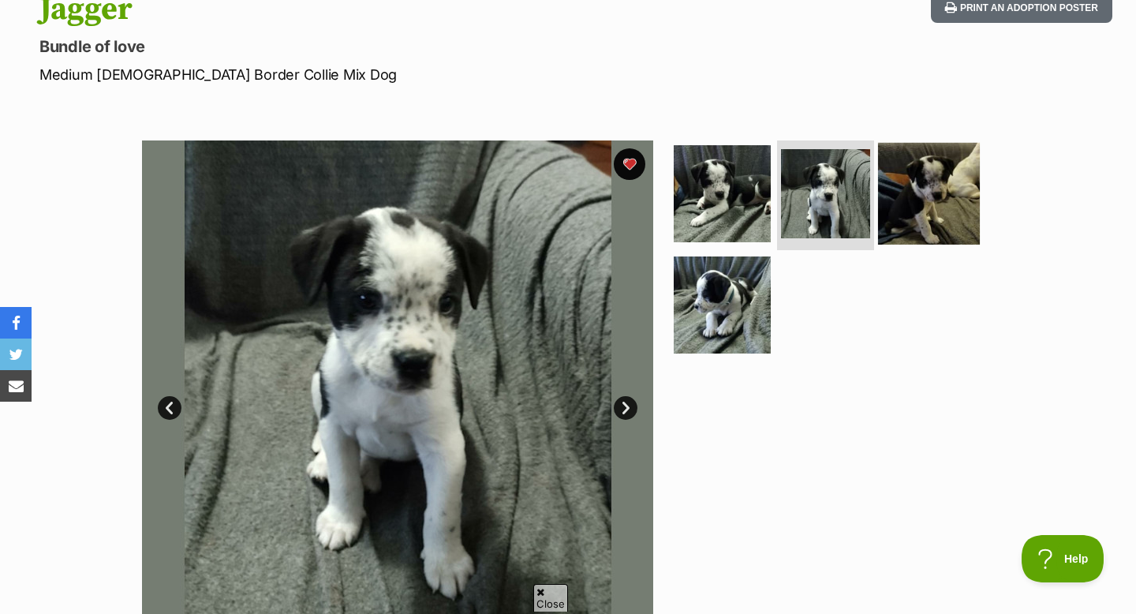
click at [929, 174] on img at bounding box center [929, 193] width 102 height 102
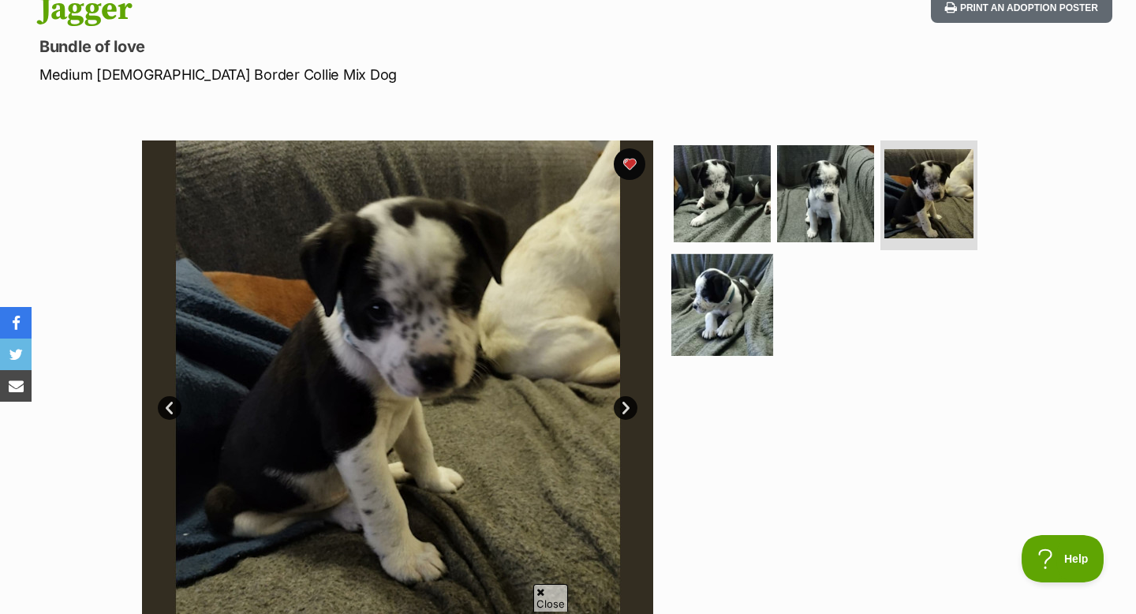
click at [716, 287] on img at bounding box center [722, 305] width 102 height 102
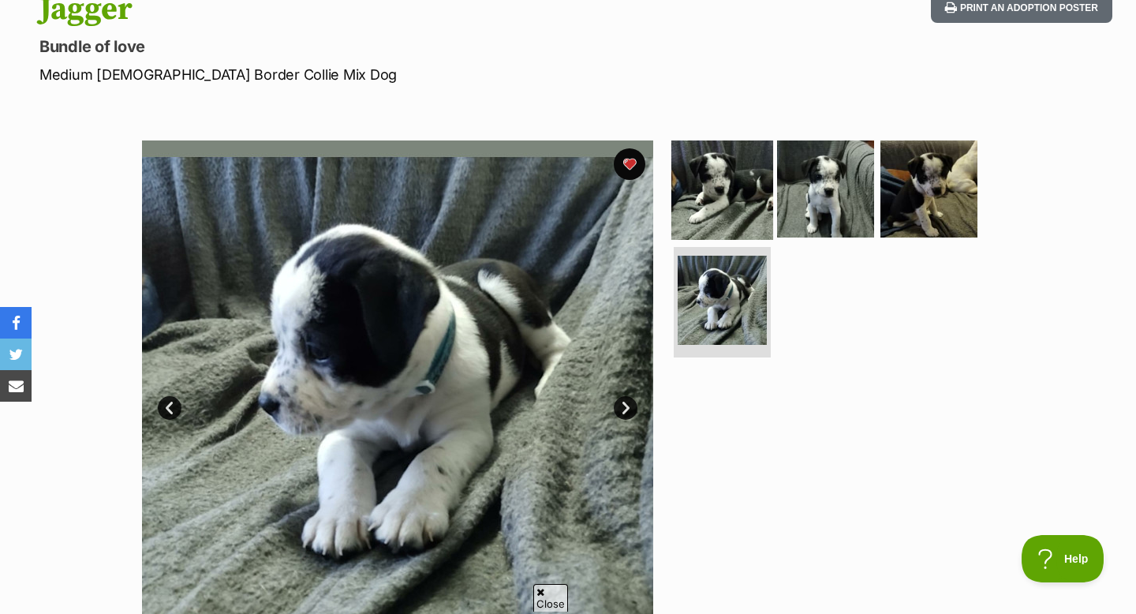
click at [719, 192] on img at bounding box center [722, 188] width 102 height 102
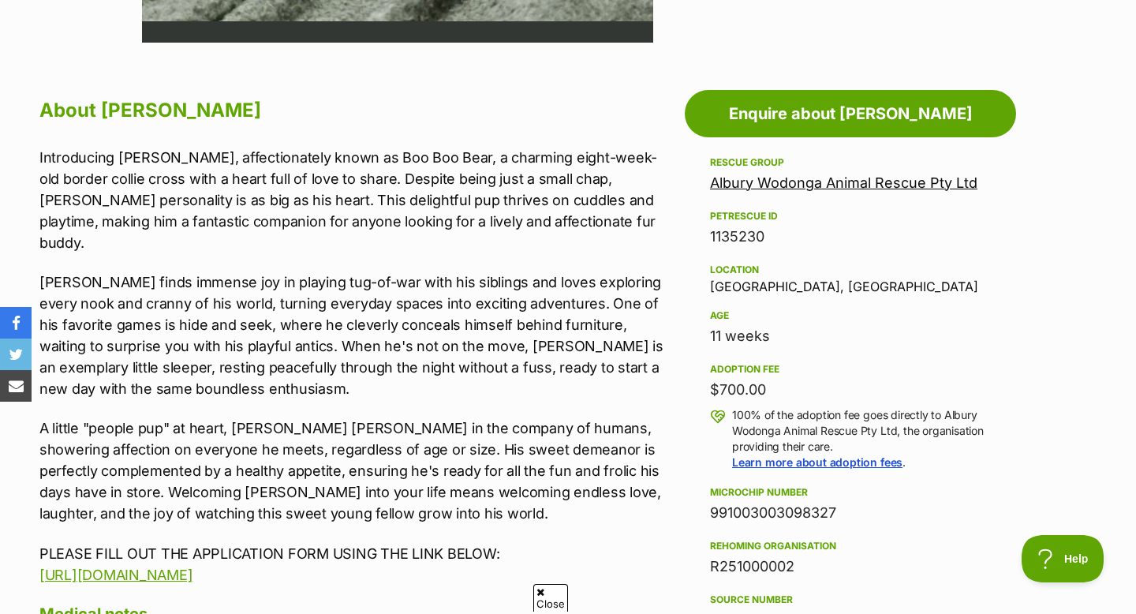
scroll to position [845, 0]
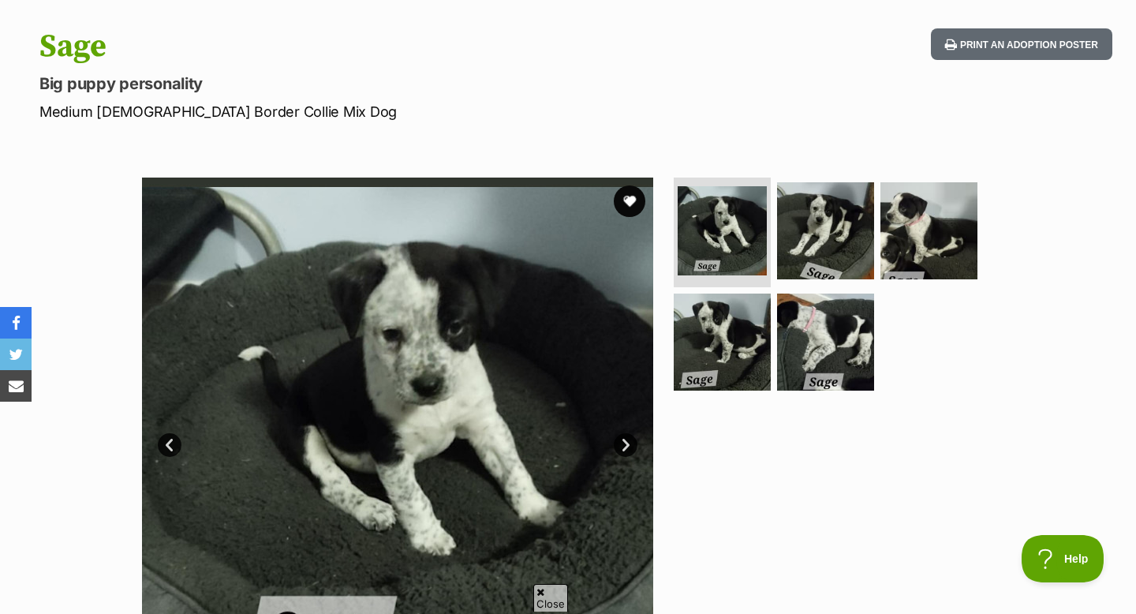
scroll to position [55, 0]
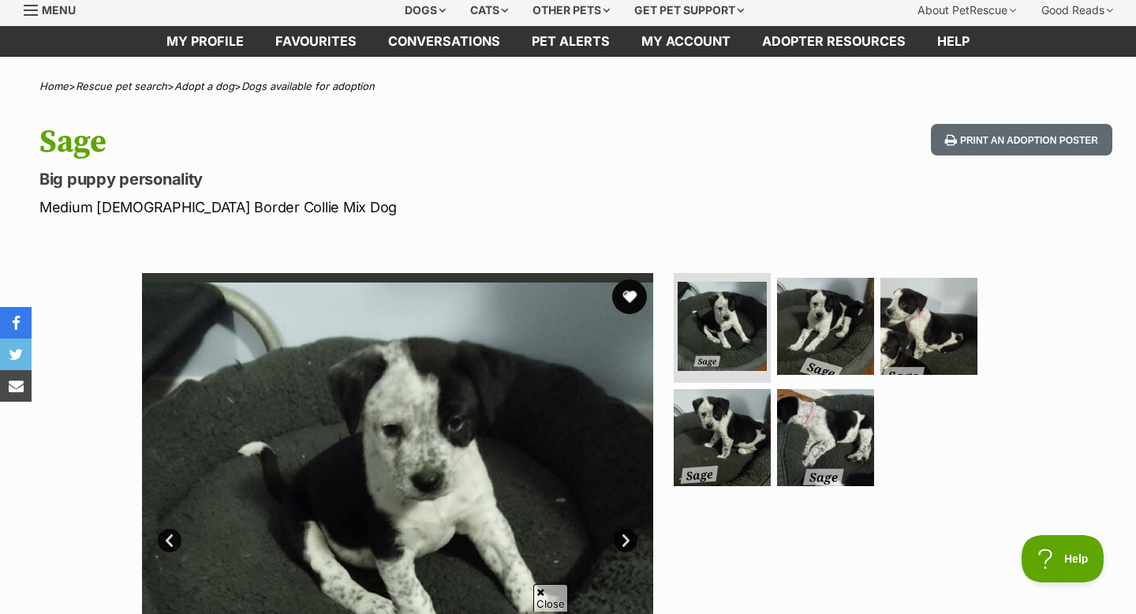
click at [634, 297] on button "favourite" at bounding box center [629, 296] width 35 height 35
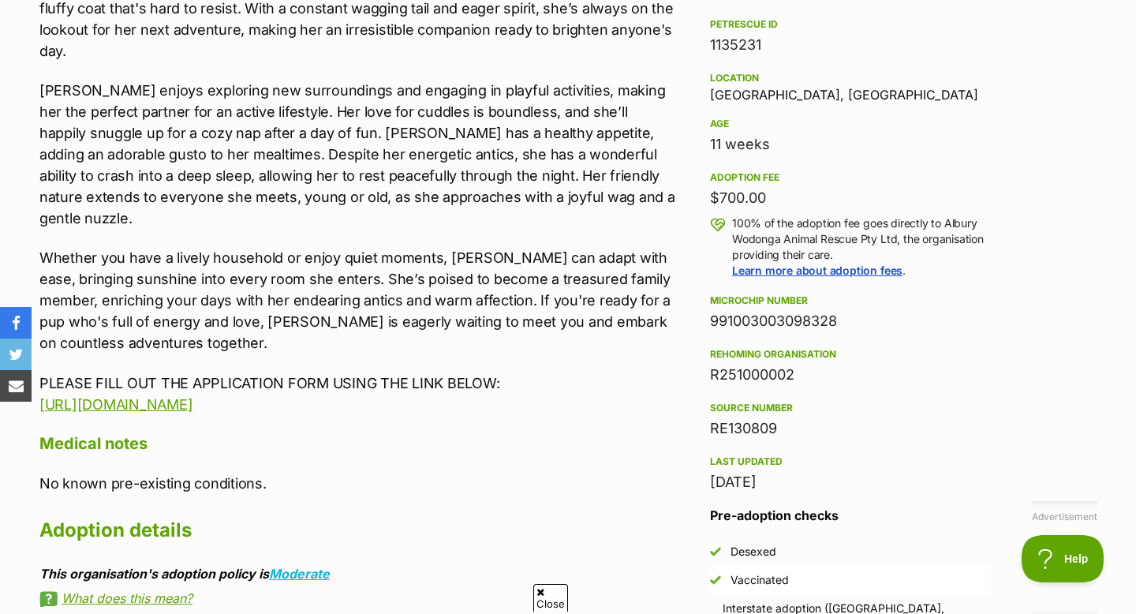
scroll to position [0, 0]
